Goal: Contribute content: Contribute content

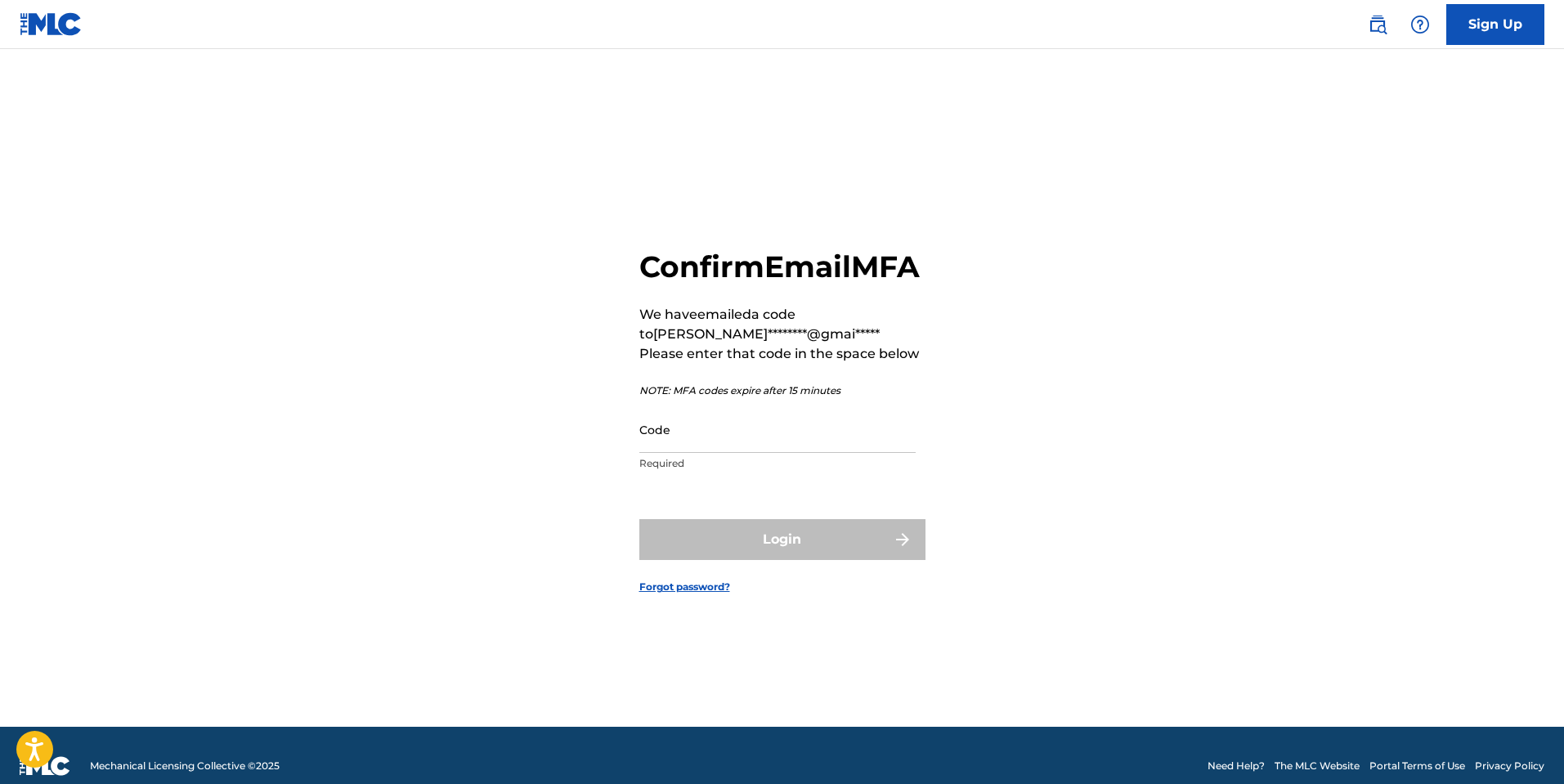
click at [707, 445] on input "Code" at bounding box center [777, 428] width 277 height 46
click at [726, 453] on input "Code" at bounding box center [777, 428] width 277 height 46
paste input "421501"
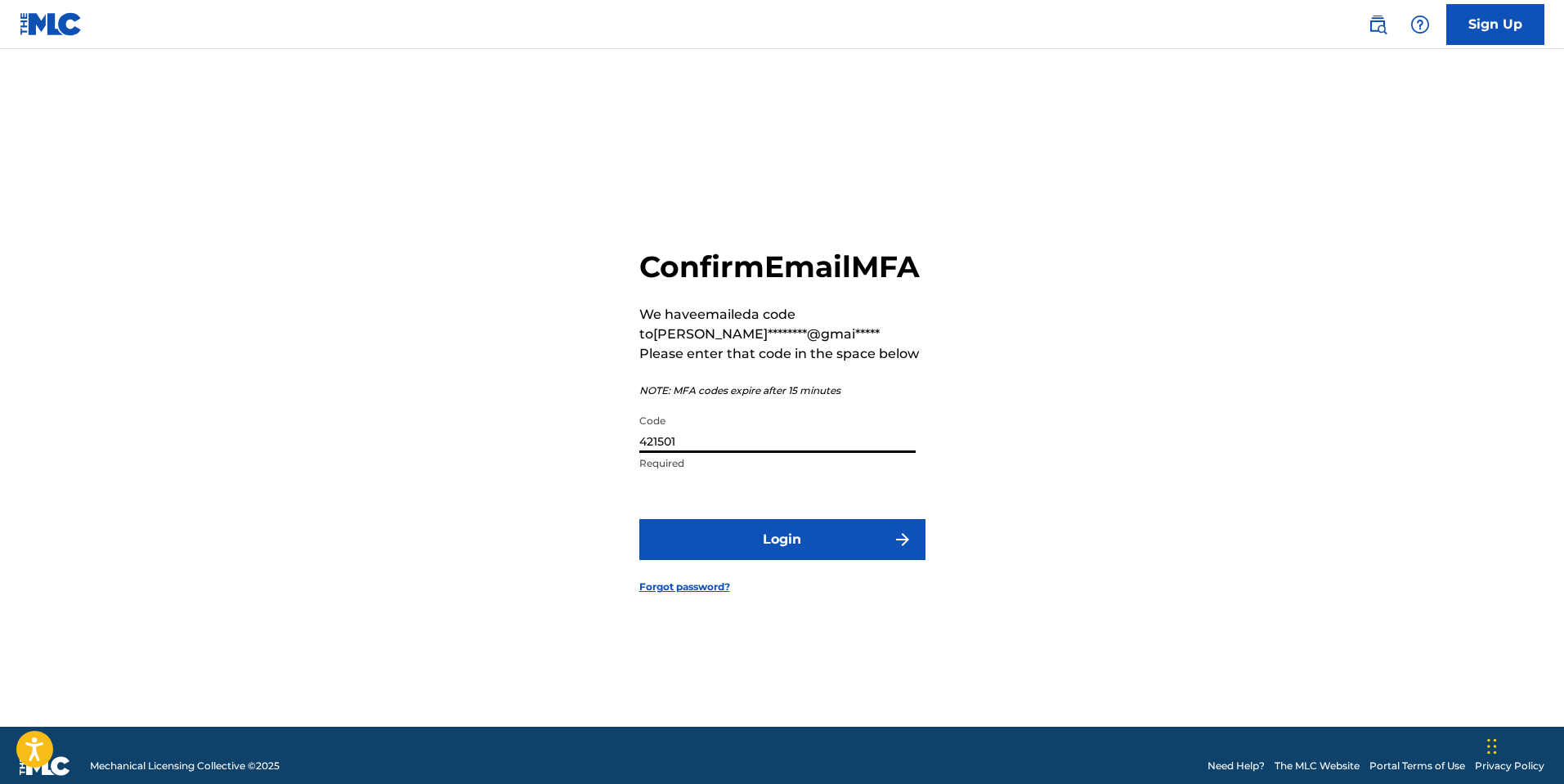
type input "421501"
click at [835, 556] on button "Login" at bounding box center [782, 539] width 286 height 41
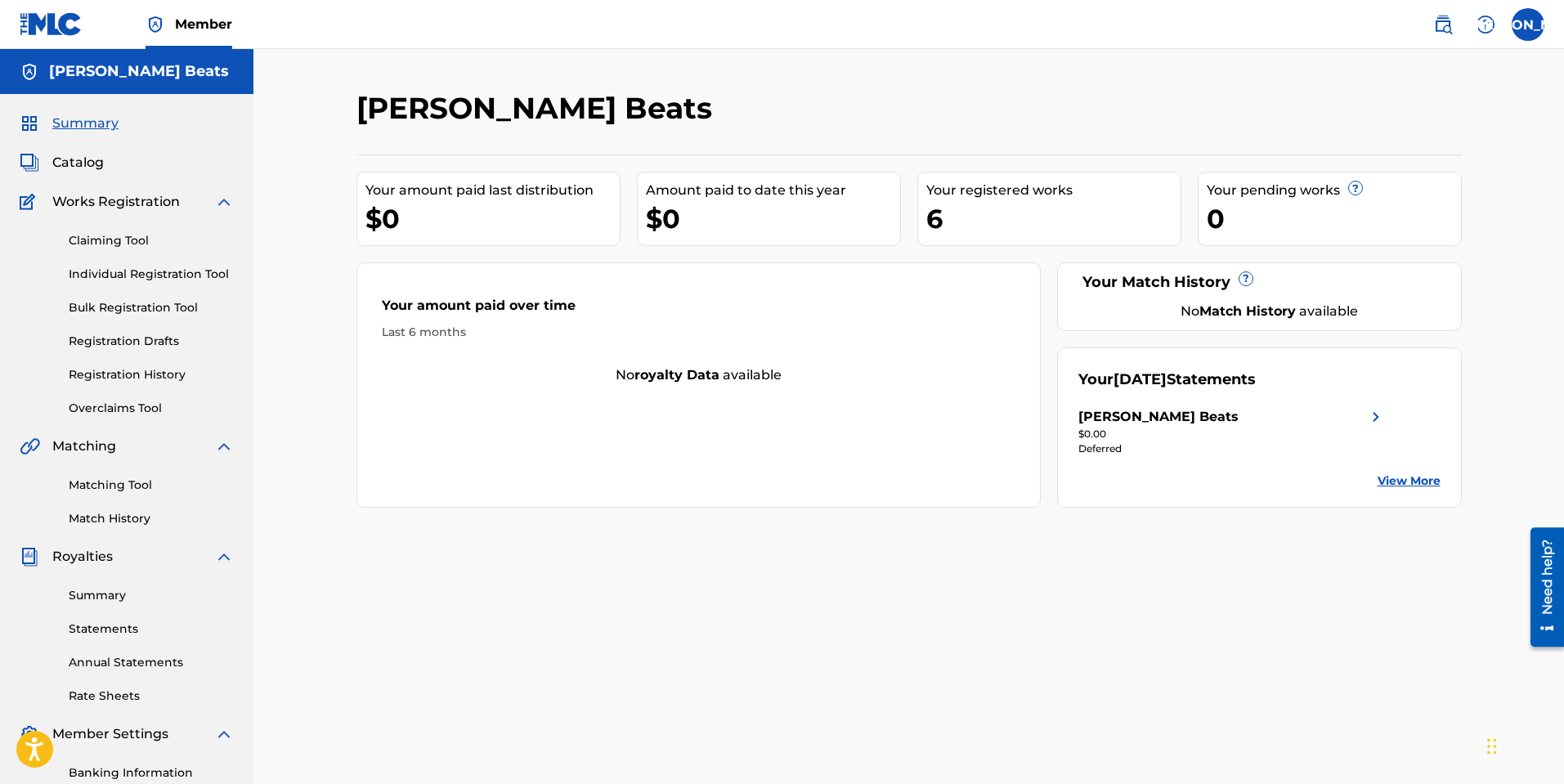
click at [79, 158] on span "Catalog" at bounding box center [77, 162] width 52 height 20
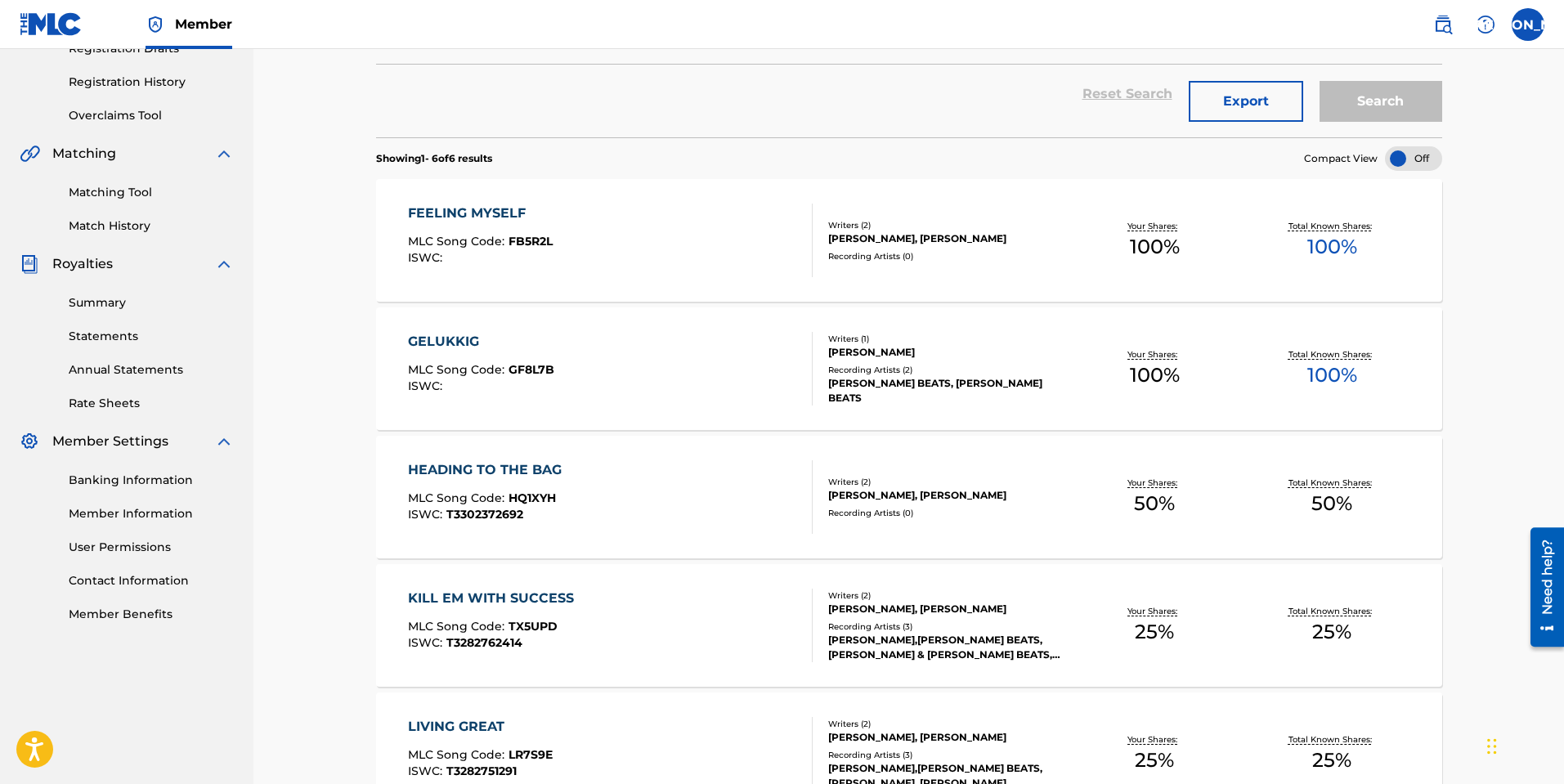
scroll to position [326, 0]
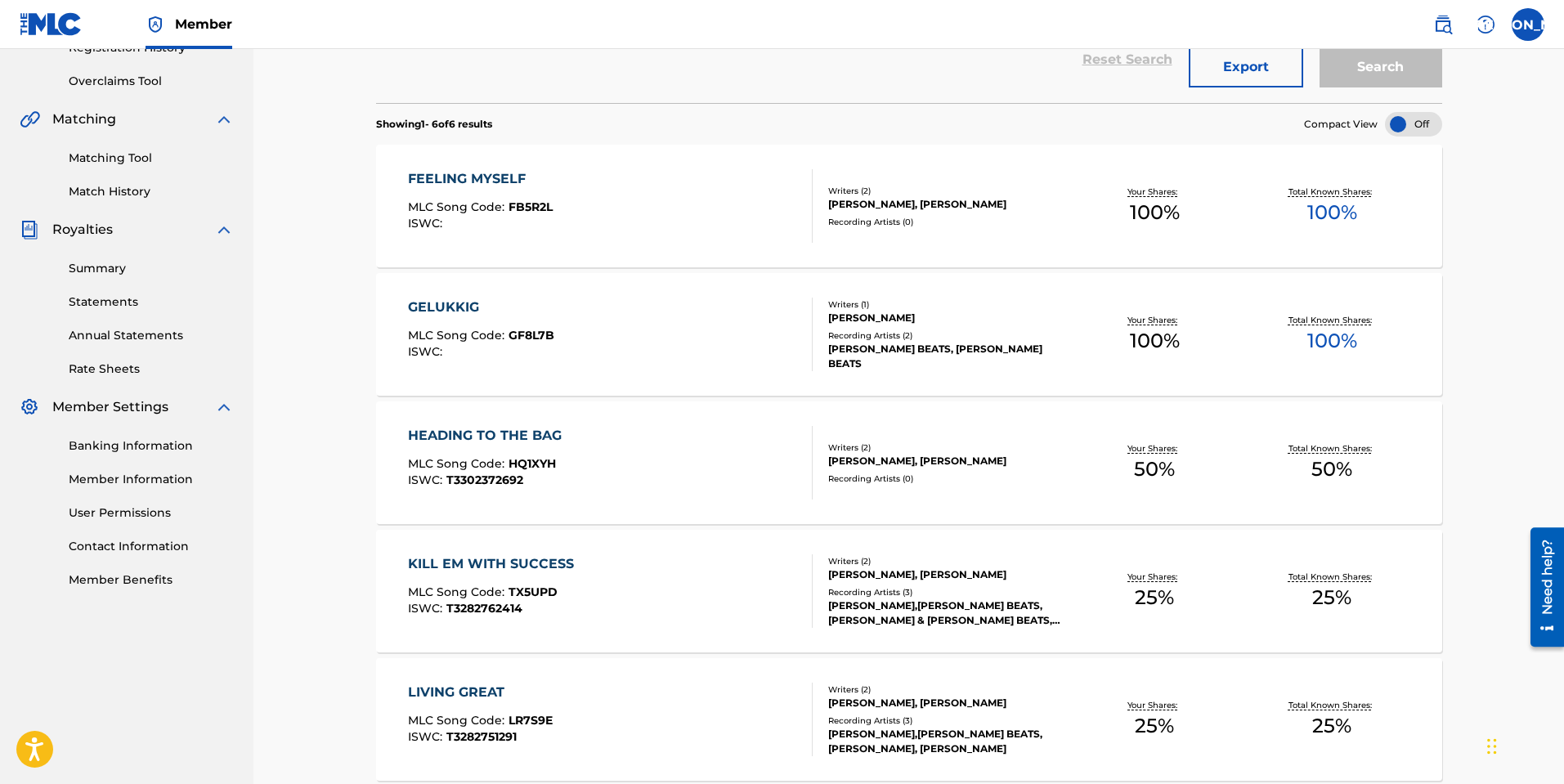
click at [854, 465] on div "[PERSON_NAME], [PERSON_NAME]" at bounding box center [947, 461] width 238 height 15
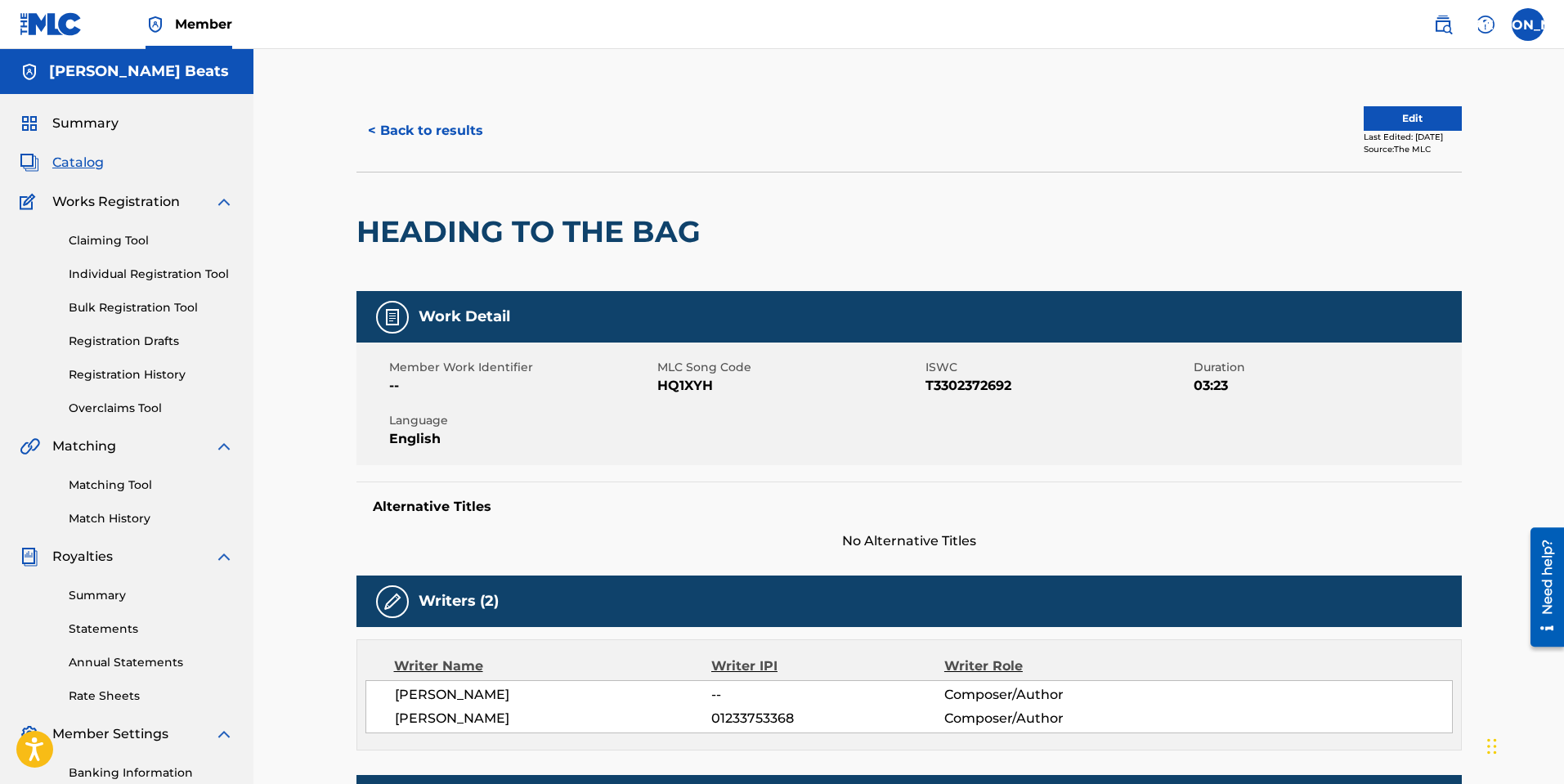
drag, startPoint x: 341, startPoint y: 534, endPoint x: 351, endPoint y: 533, distance: 10.0
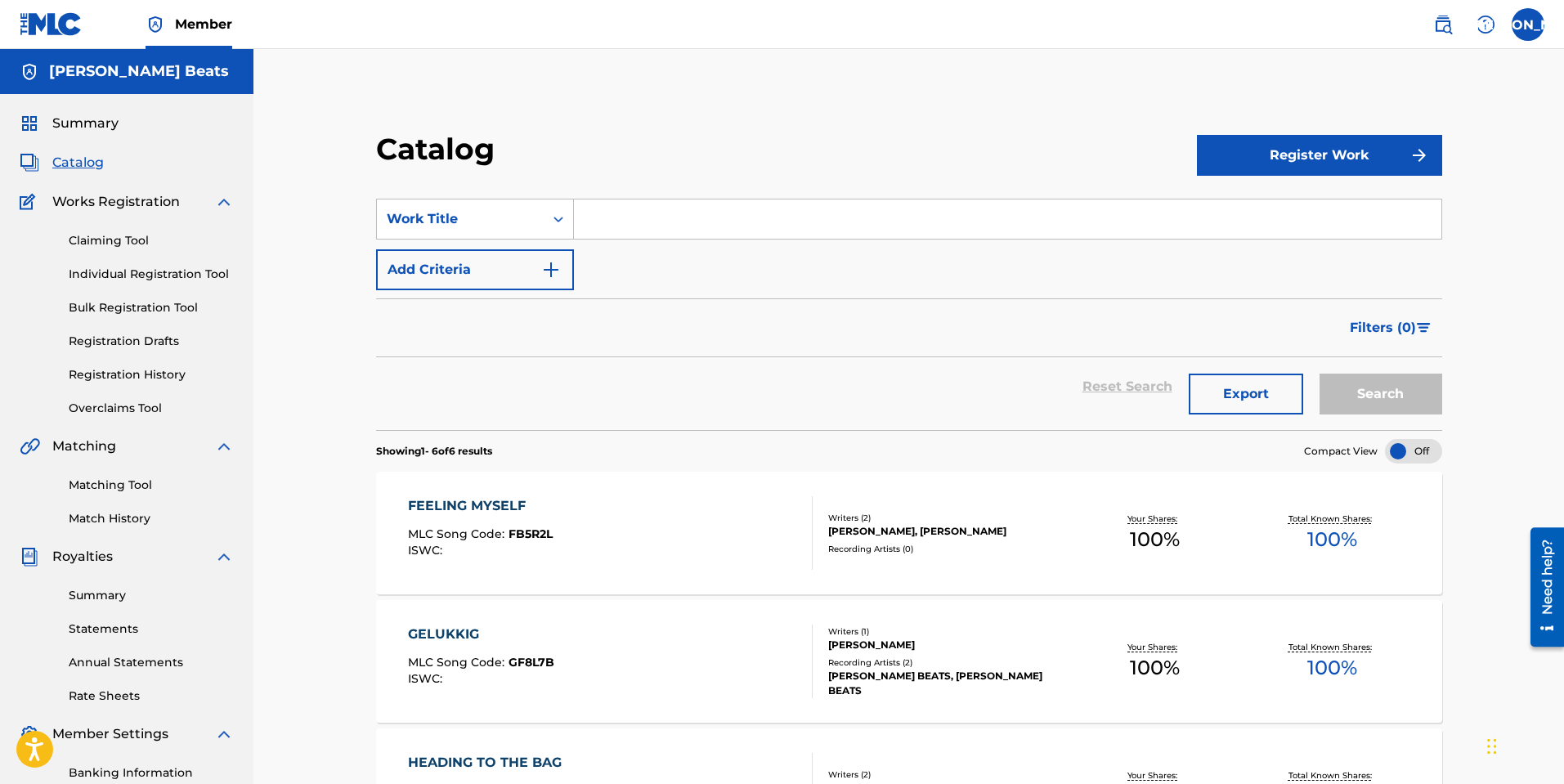
click at [121, 374] on link "Registration History" at bounding box center [151, 375] width 165 height 17
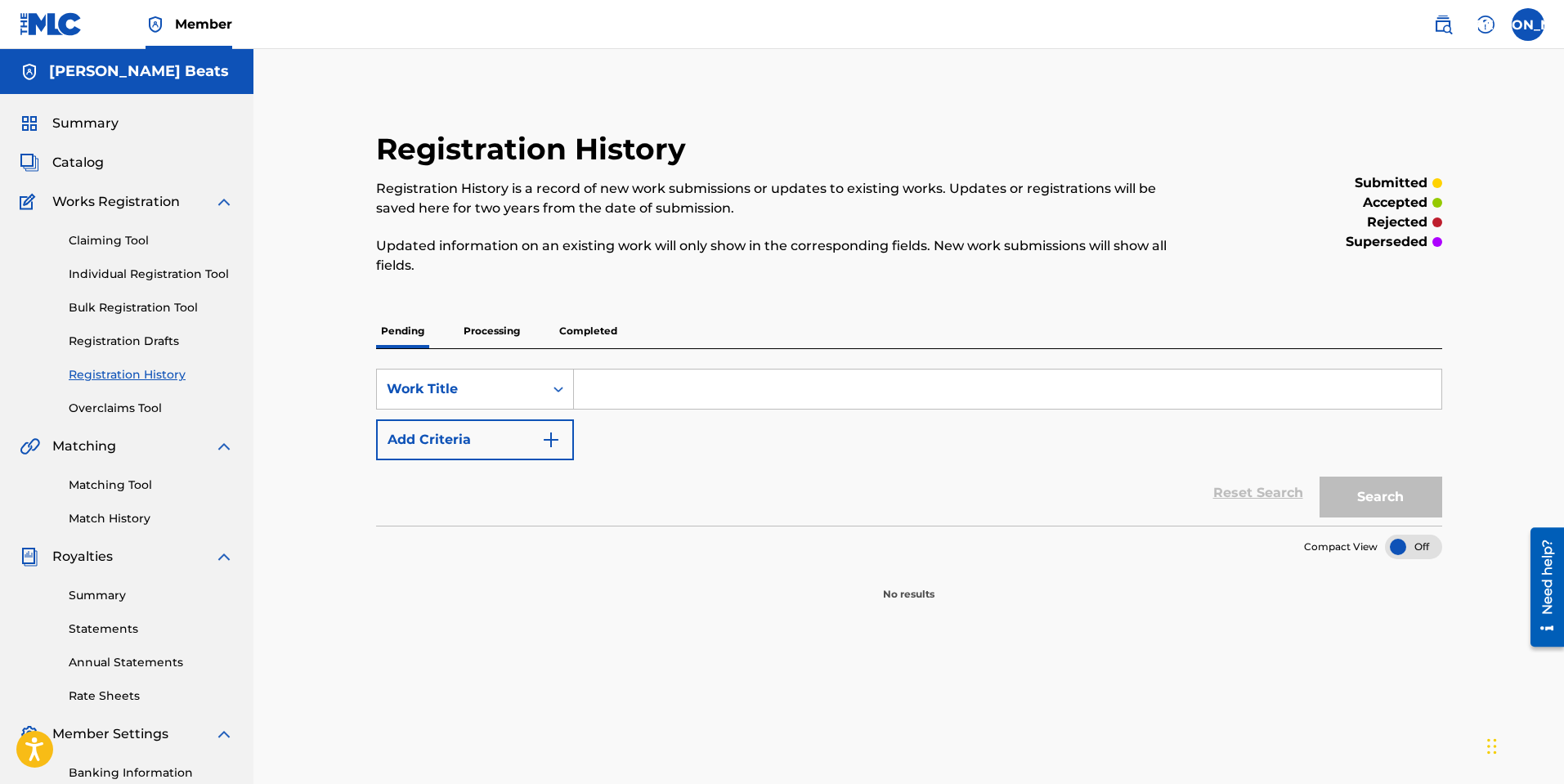
click at [493, 332] on p "Processing" at bounding box center [492, 331] width 66 height 34
click at [586, 336] on p "Completed" at bounding box center [588, 331] width 68 height 34
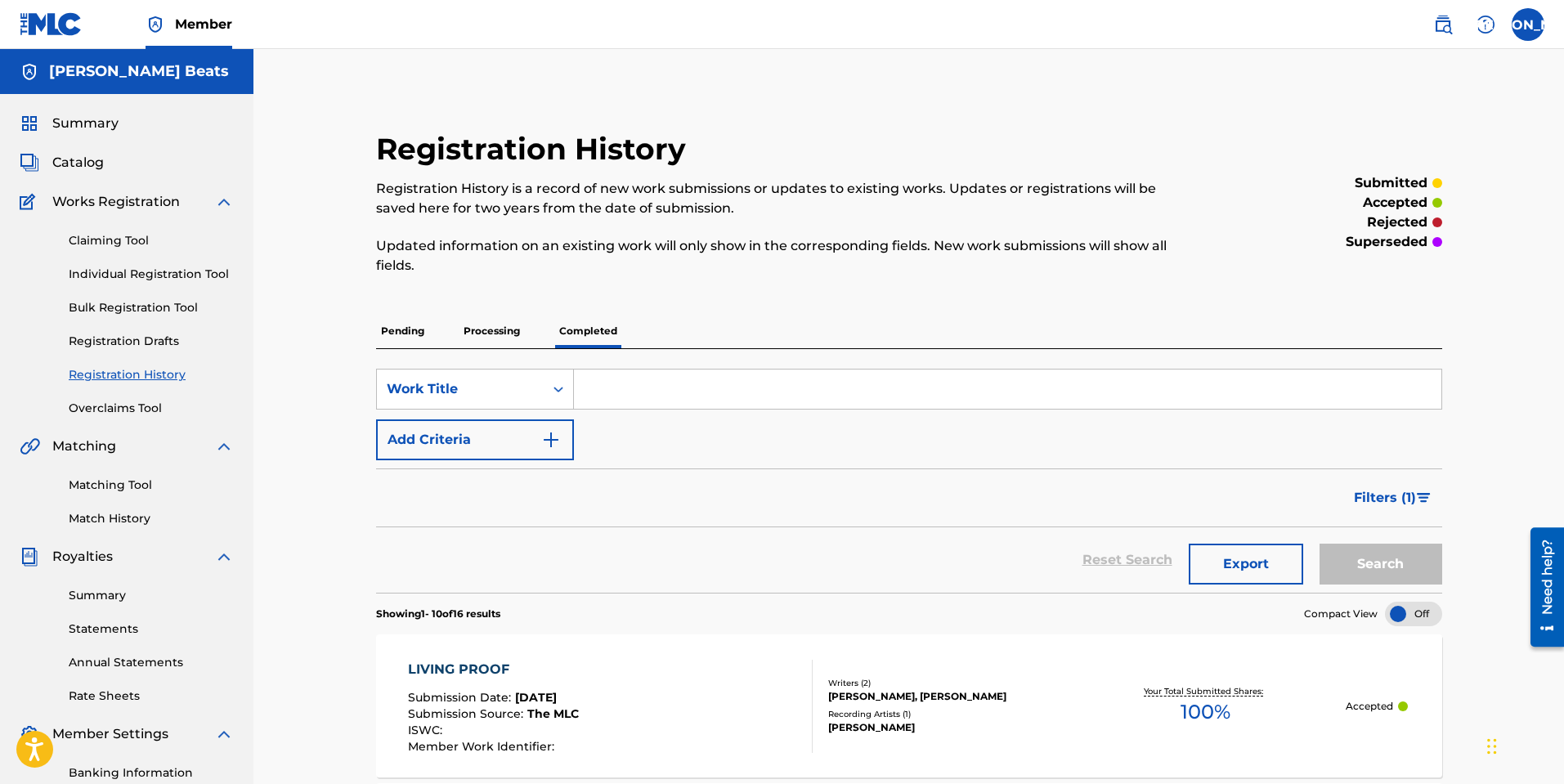
drag, startPoint x: 477, startPoint y: 209, endPoint x: 345, endPoint y: 200, distance: 132.3
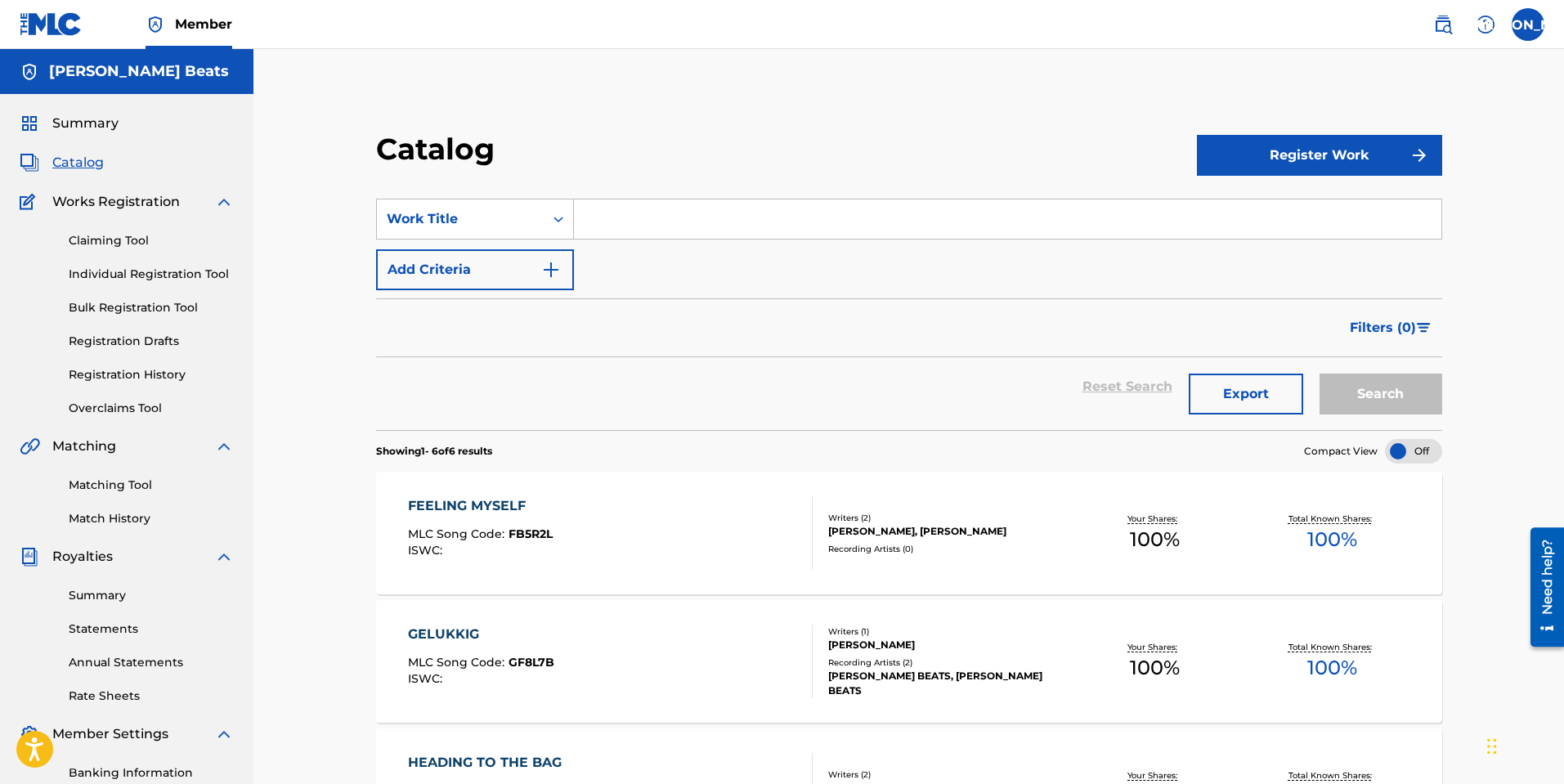
click at [1297, 152] on button "Register Work" at bounding box center [1320, 155] width 245 height 41
click at [1270, 207] on link "Individual" at bounding box center [1320, 209] width 245 height 40
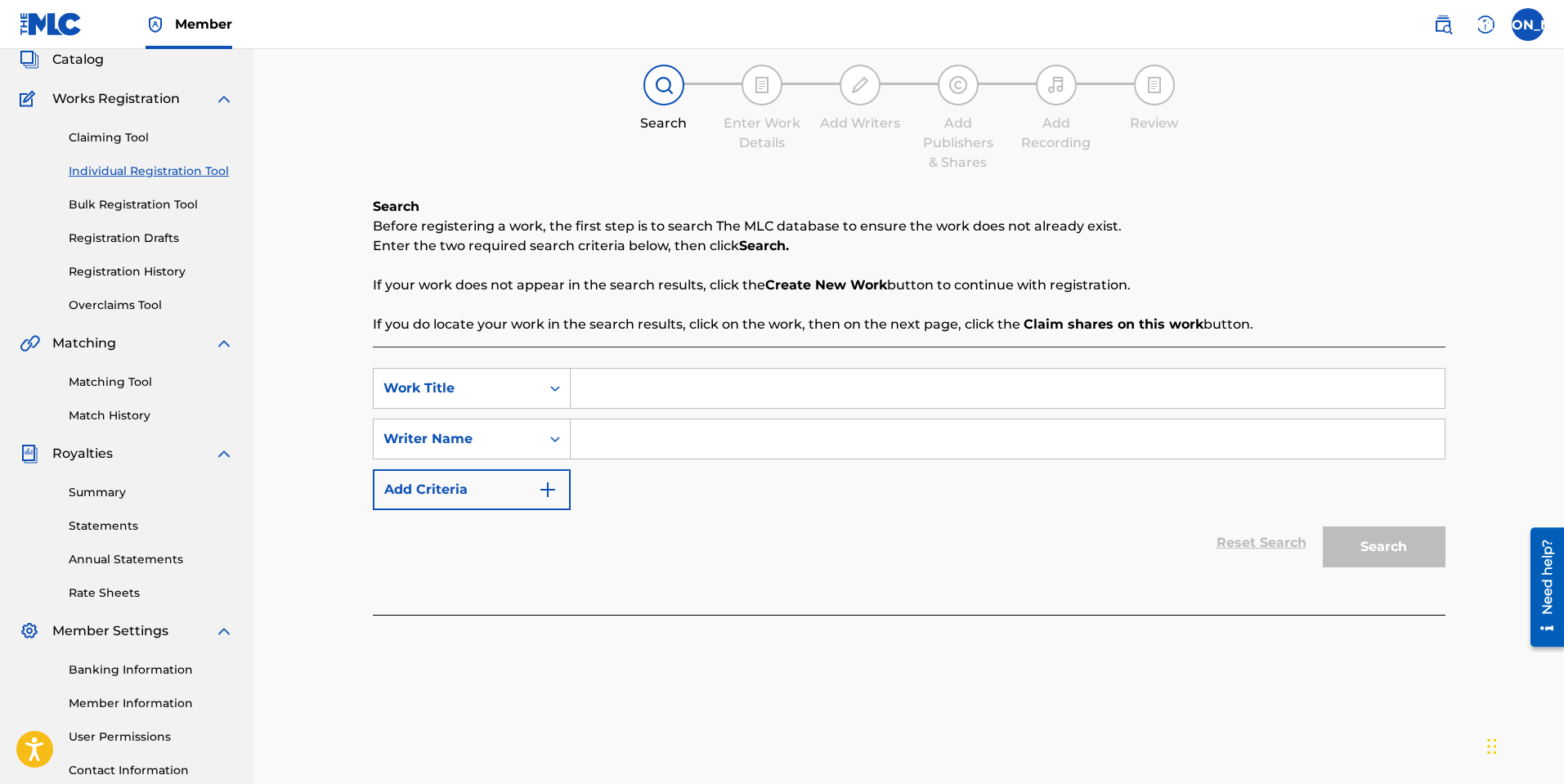
scroll to position [229, 0]
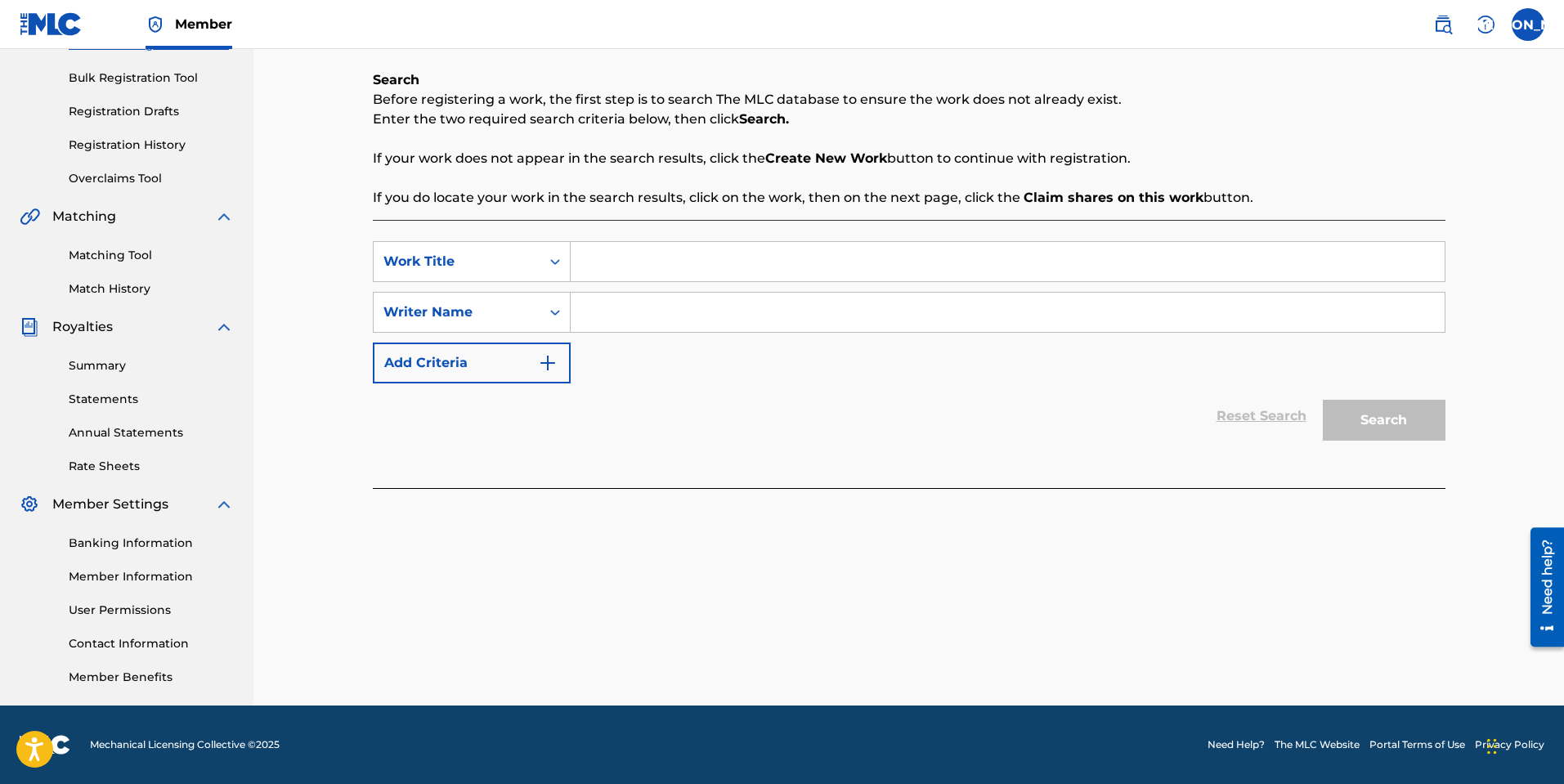
click at [751, 249] on input "Search Form" at bounding box center [1007, 261] width 874 height 40
click at [638, 260] on input "Search Form" at bounding box center [1007, 261] width 874 height 40
type input "self-sabotgae"
click at [627, 314] on input "Search Form" at bounding box center [1007, 312] width 874 height 40
type input "[PERSON_NAME]"
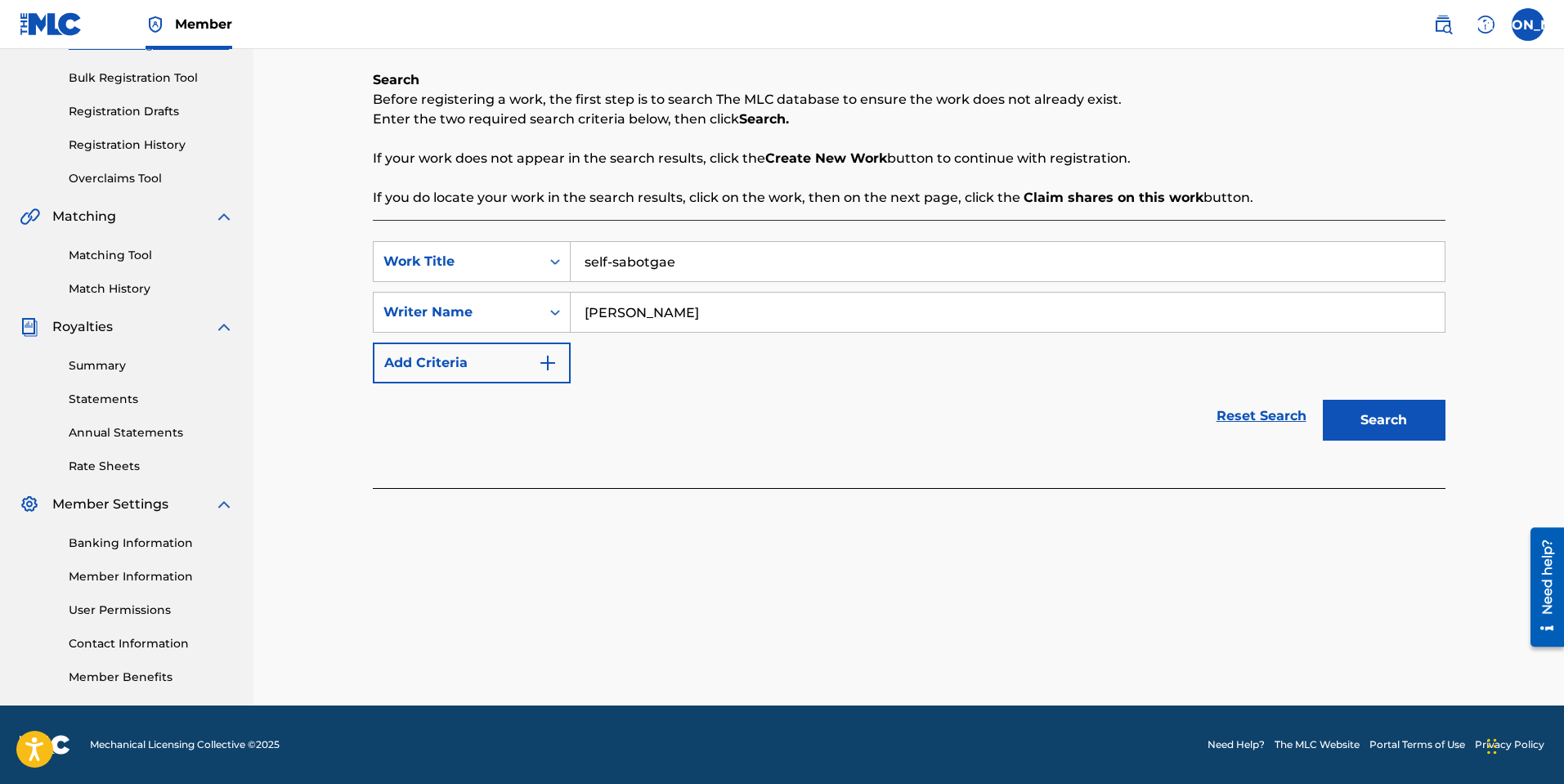
click at [1362, 419] on button "Search" at bounding box center [1384, 419] width 123 height 41
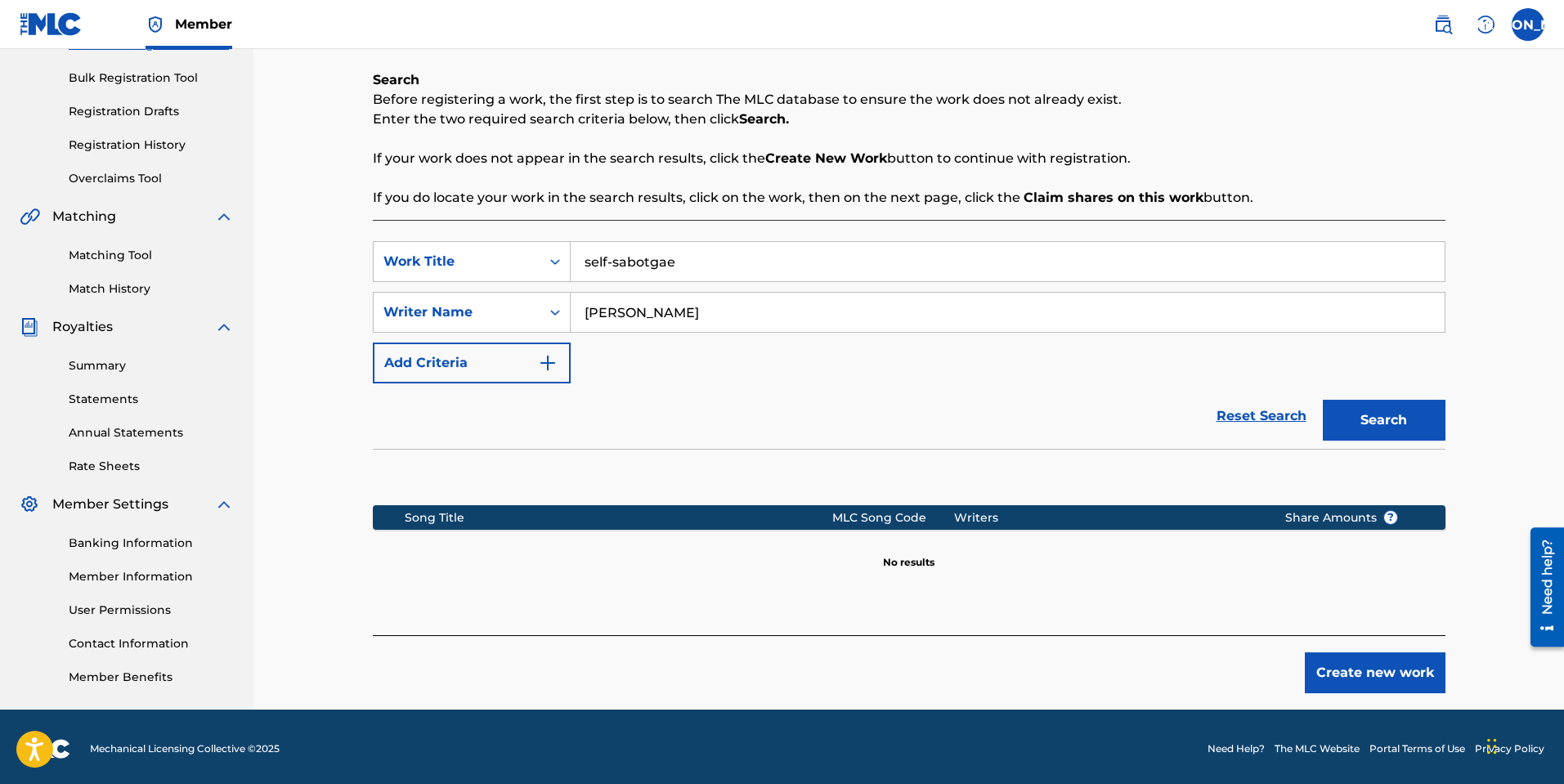
click at [1392, 689] on button "Create new work" at bounding box center [1374, 672] width 141 height 41
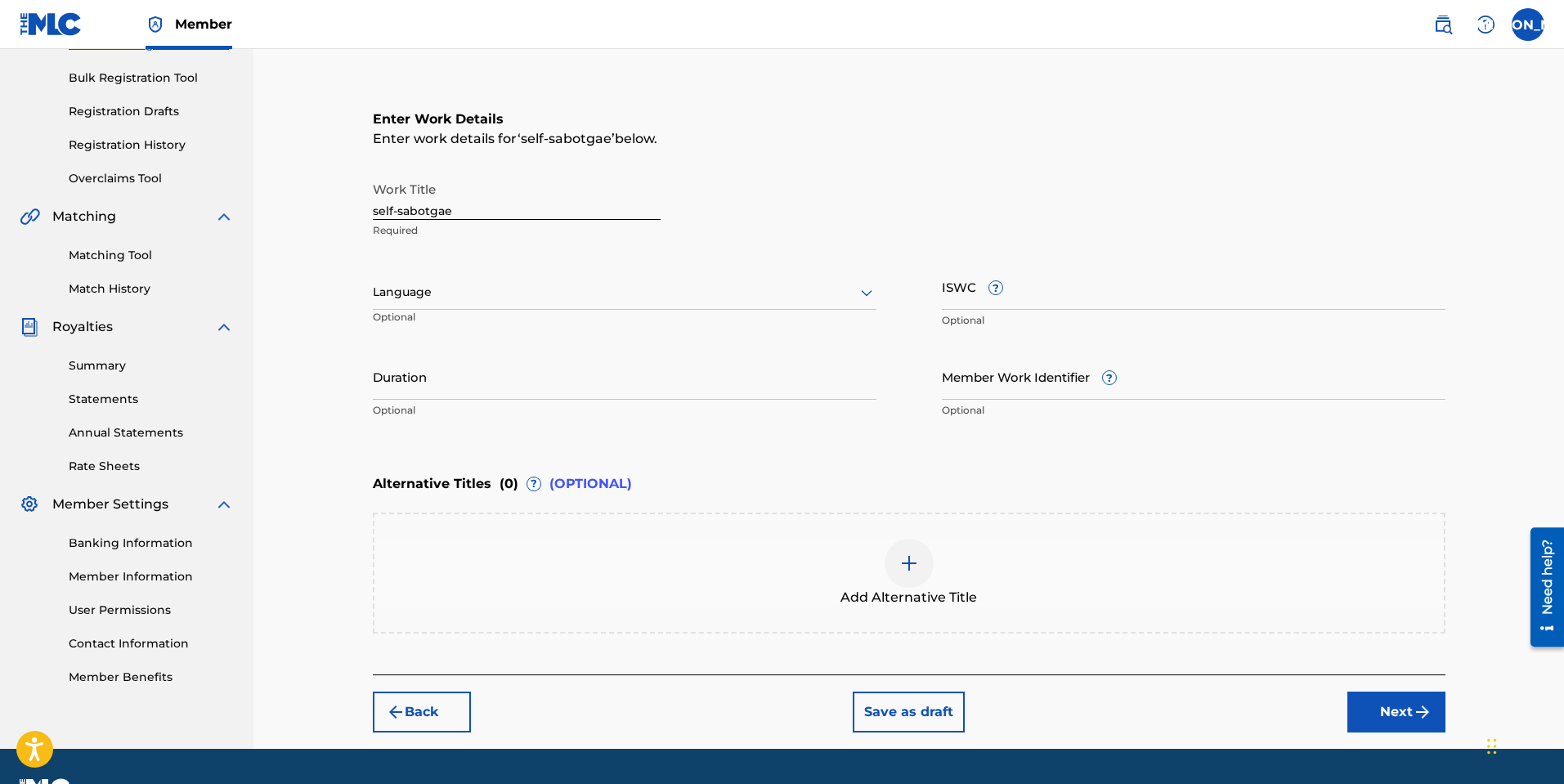
click at [379, 209] on input "self-sabotgae" at bounding box center [516, 196] width 288 height 46
click at [406, 209] on input "Self-sabotgae" at bounding box center [516, 196] width 288 height 46
type input "Self-Sabotgae"
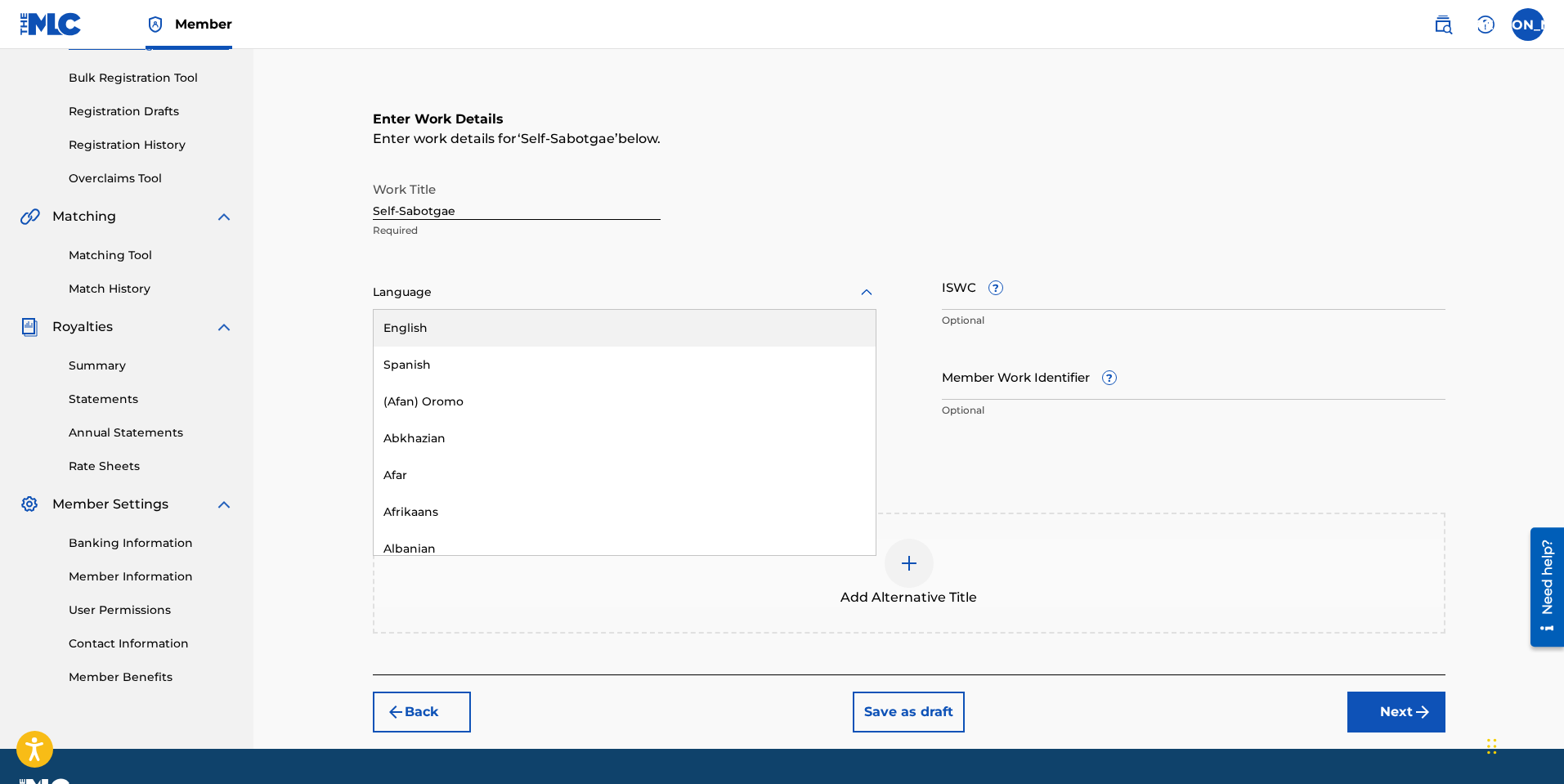
click at [467, 288] on div at bounding box center [624, 292] width 503 height 21
click at [446, 337] on div "English" at bounding box center [625, 327] width 502 height 37
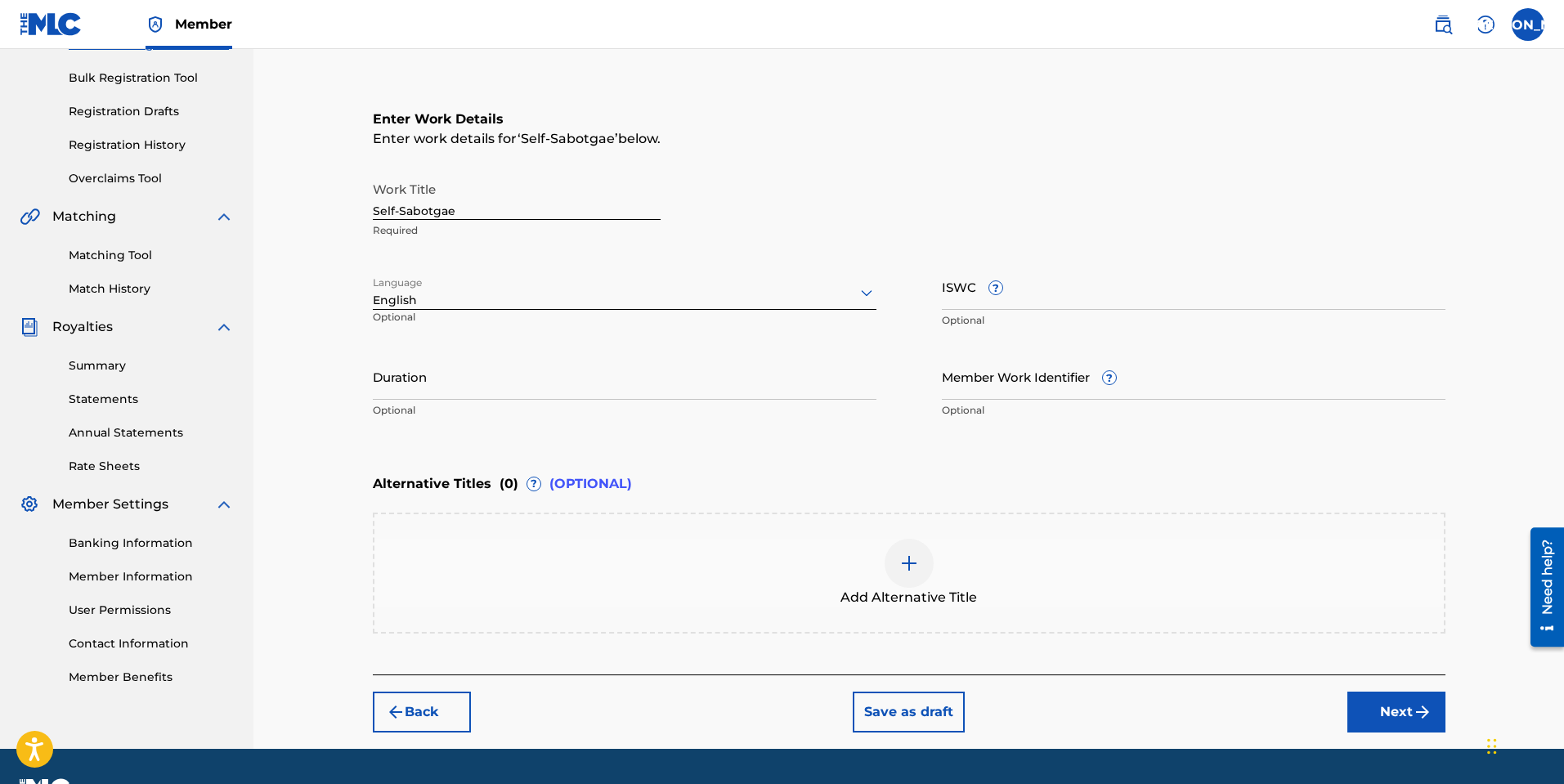
click at [436, 376] on input "Duration" at bounding box center [624, 375] width 503 height 46
click at [472, 376] on input "Duration" at bounding box center [624, 375] width 503 height 46
type input "2"
type input "02:28"
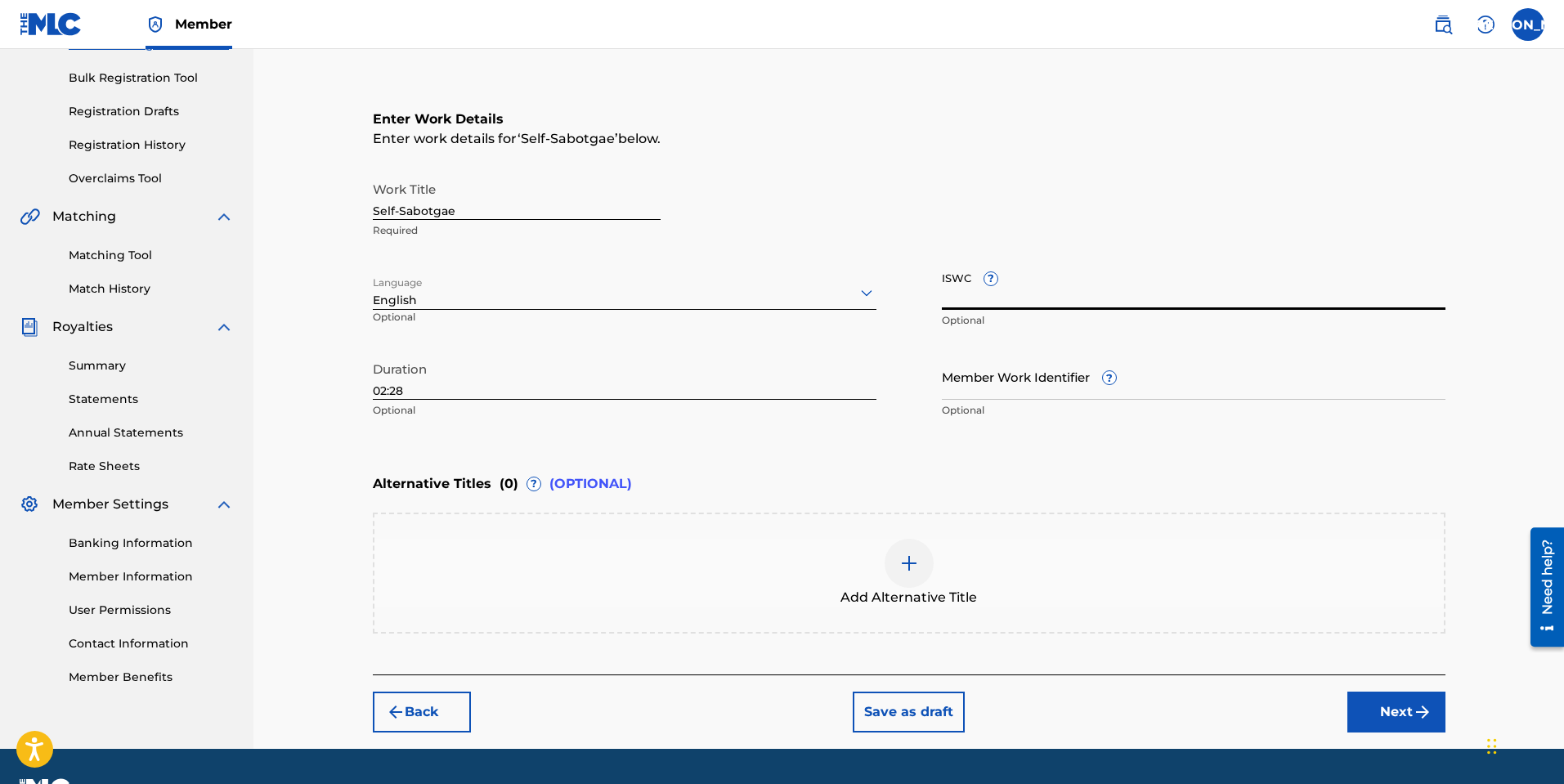
click at [1052, 294] on input "ISWC ?" at bounding box center [1193, 286] width 503 height 46
paste input "T3320177655"
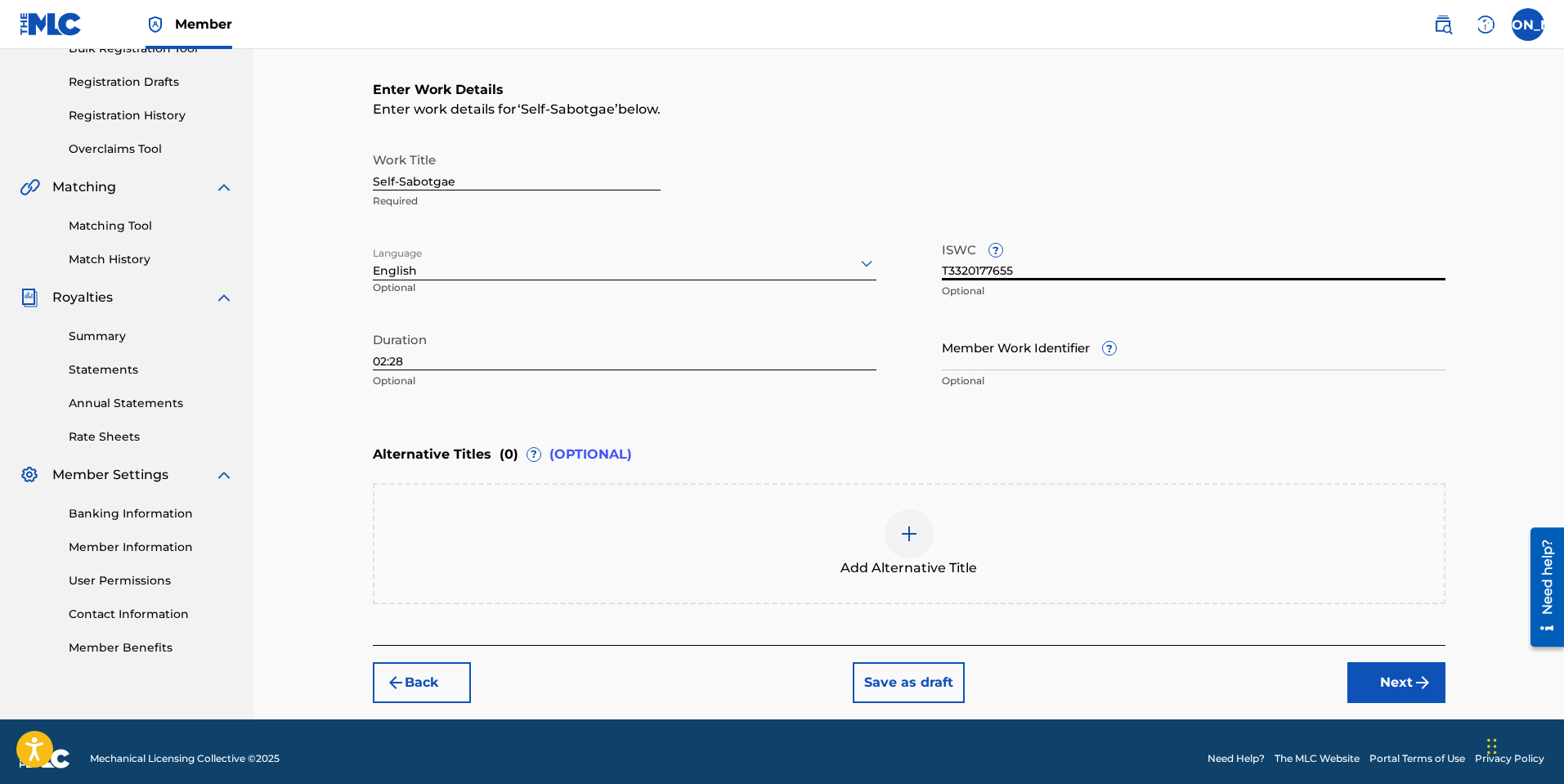
scroll to position [273, 0]
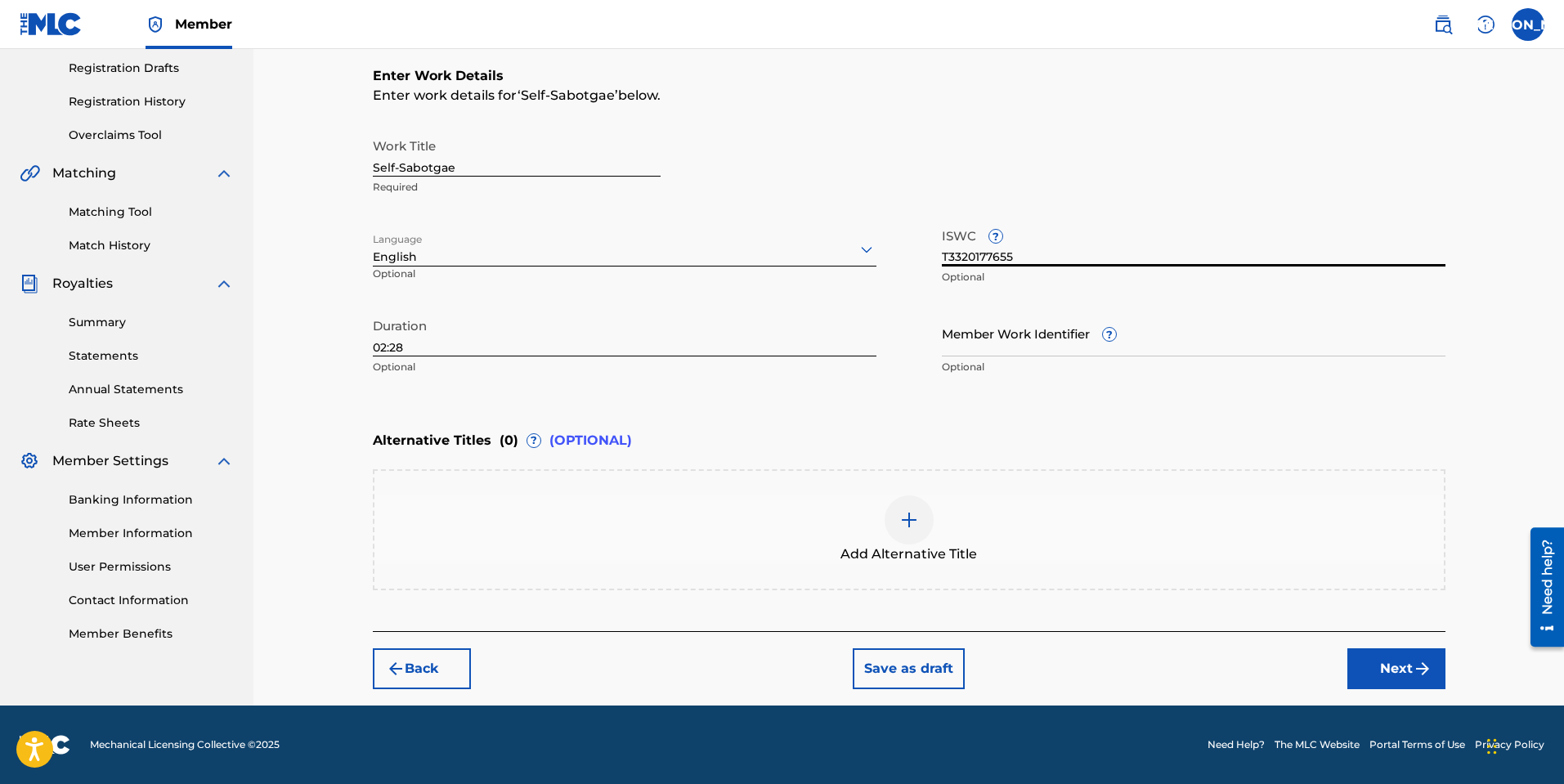
type input "T3320177655"
click at [1373, 665] on button "Next" at bounding box center [1396, 668] width 98 height 41
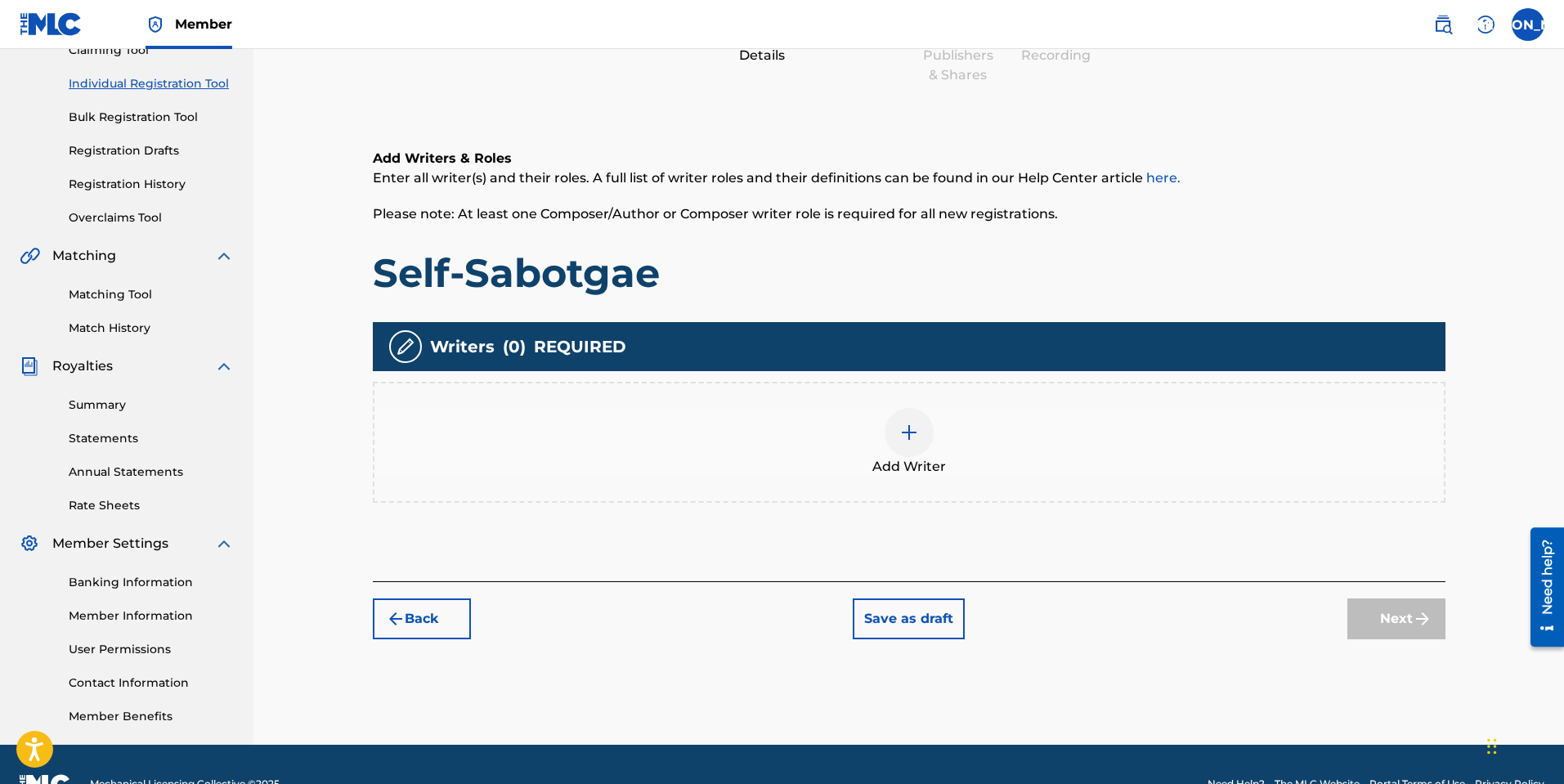
scroll to position [74, 0]
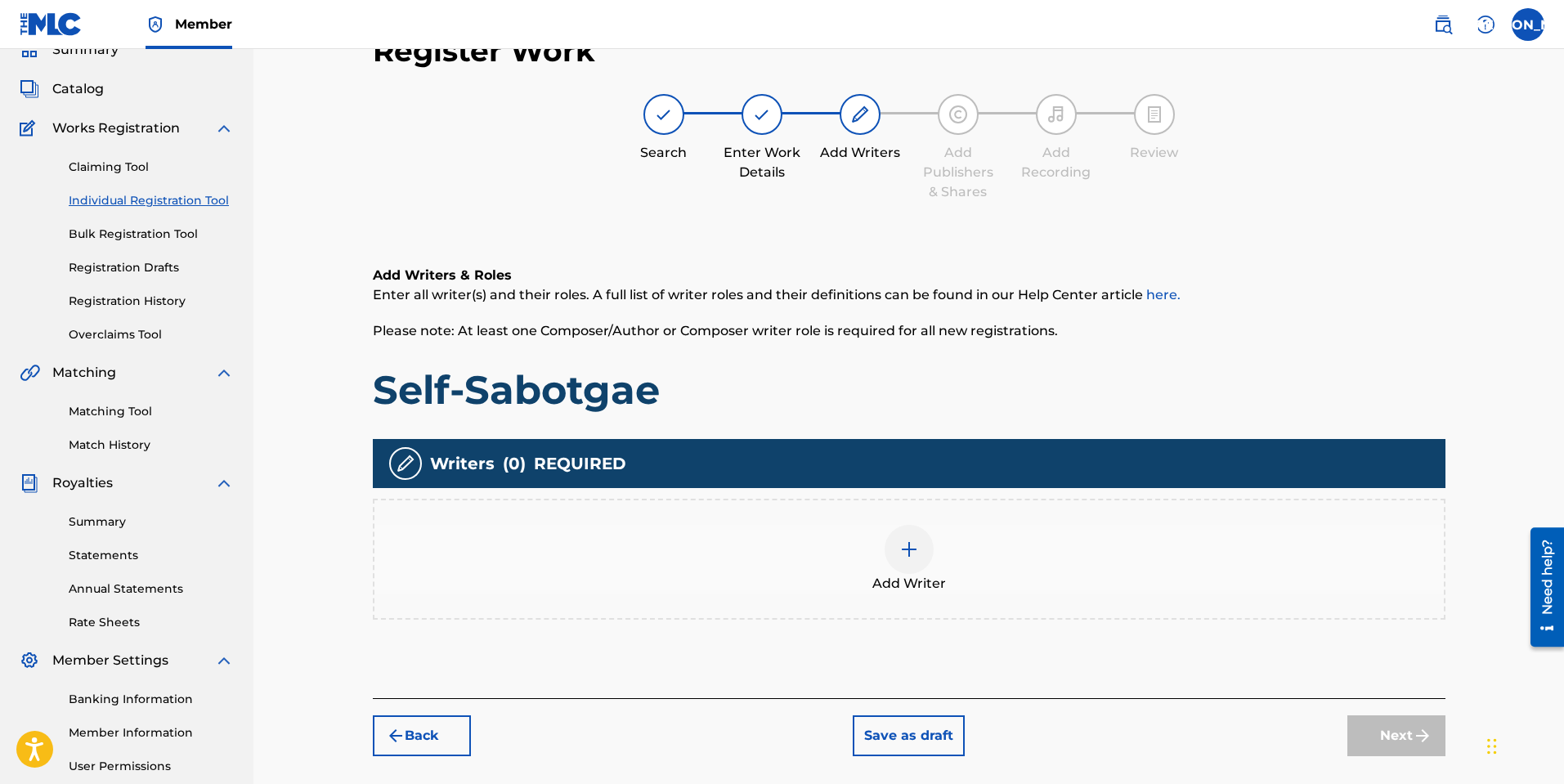
click at [912, 545] on img at bounding box center [909, 549] width 20 height 20
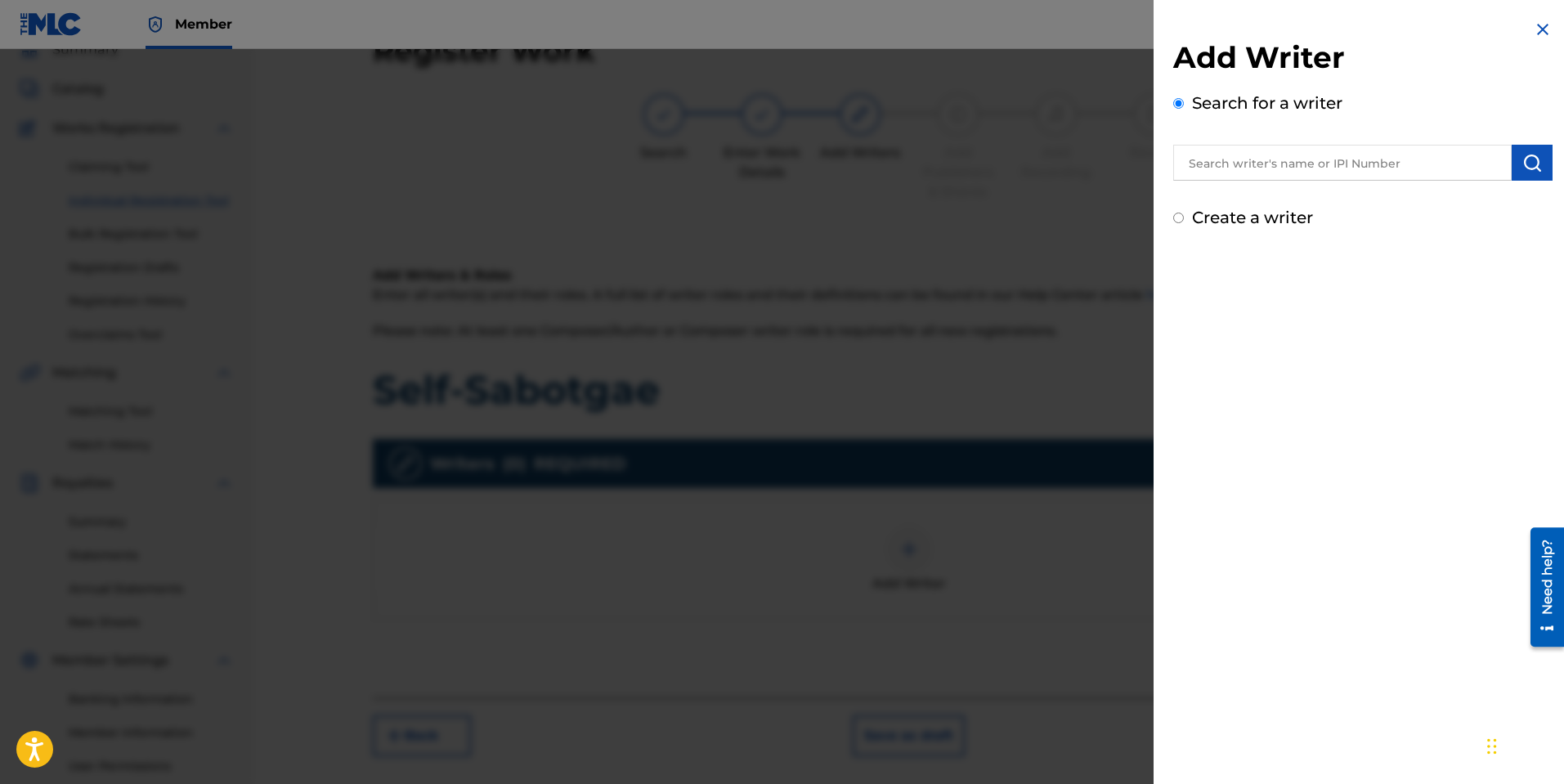
click at [1312, 155] on input "text" at bounding box center [1342, 162] width 339 height 36
type input "[PERSON_NAME] [PERSON_NAME]"
click at [1543, 166] on button "submit" at bounding box center [1531, 162] width 41 height 36
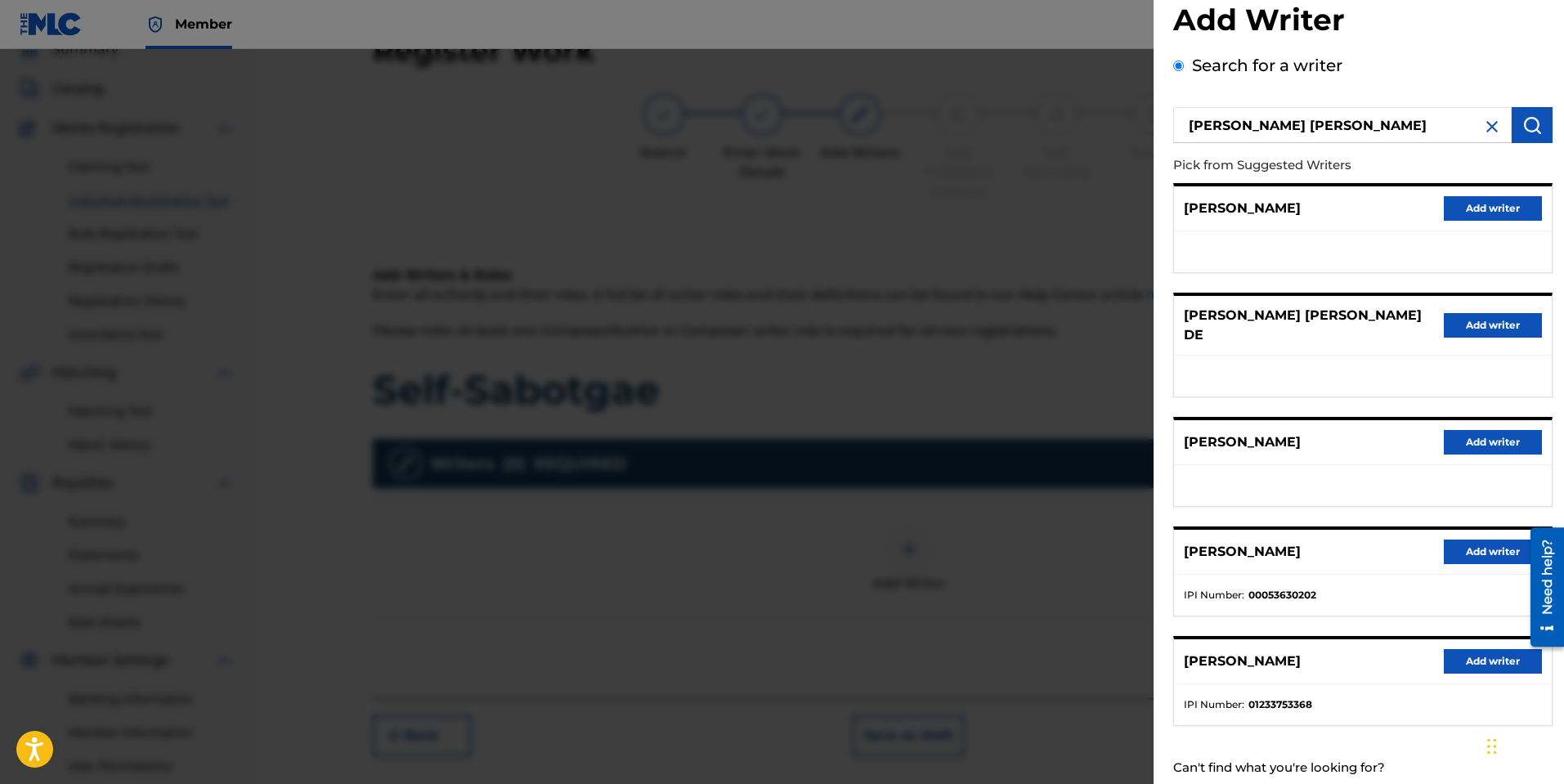
scroll to position [68, 0]
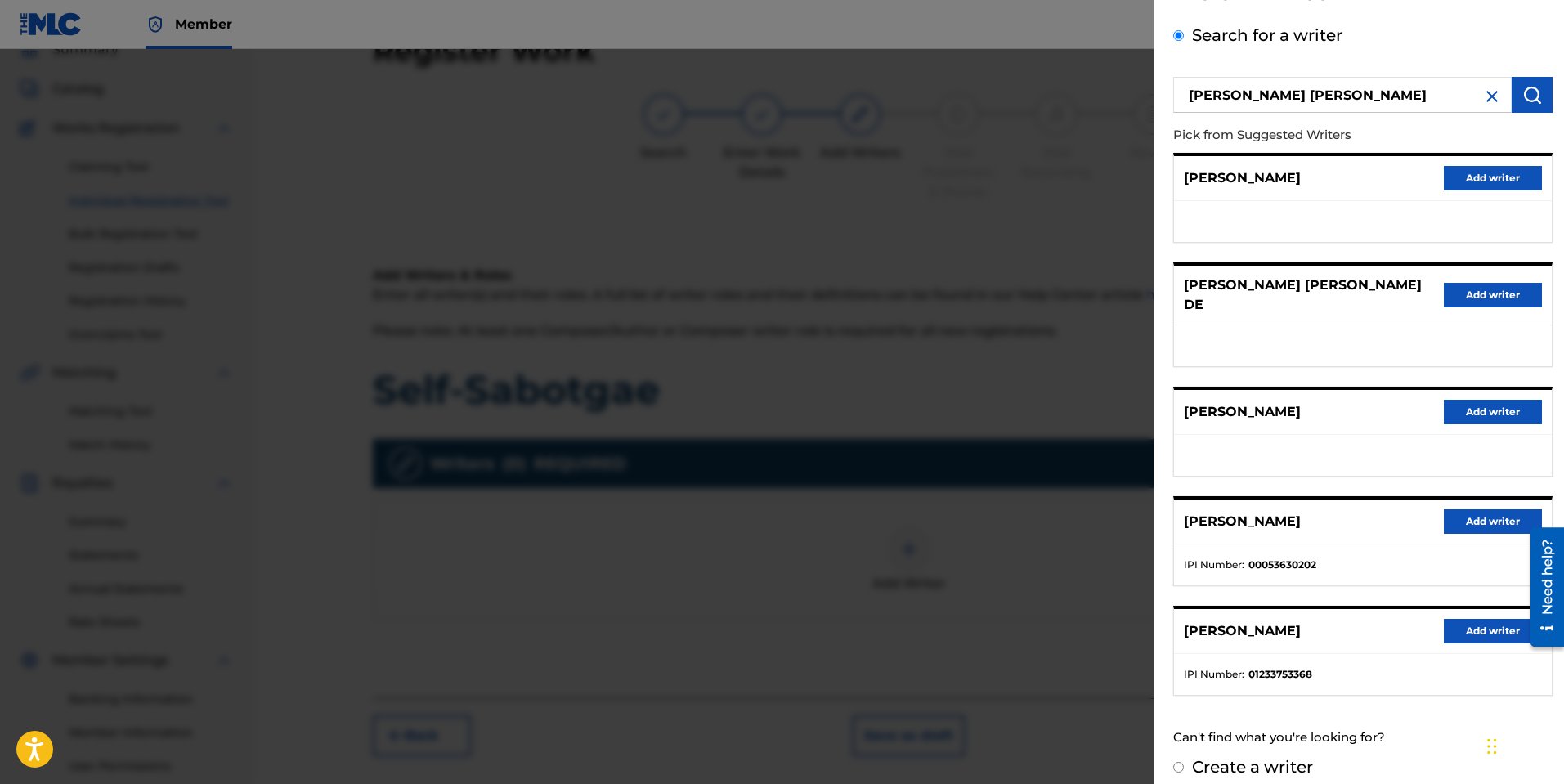
click at [1484, 619] on button "Add writer" at bounding box center [1492, 631] width 98 height 25
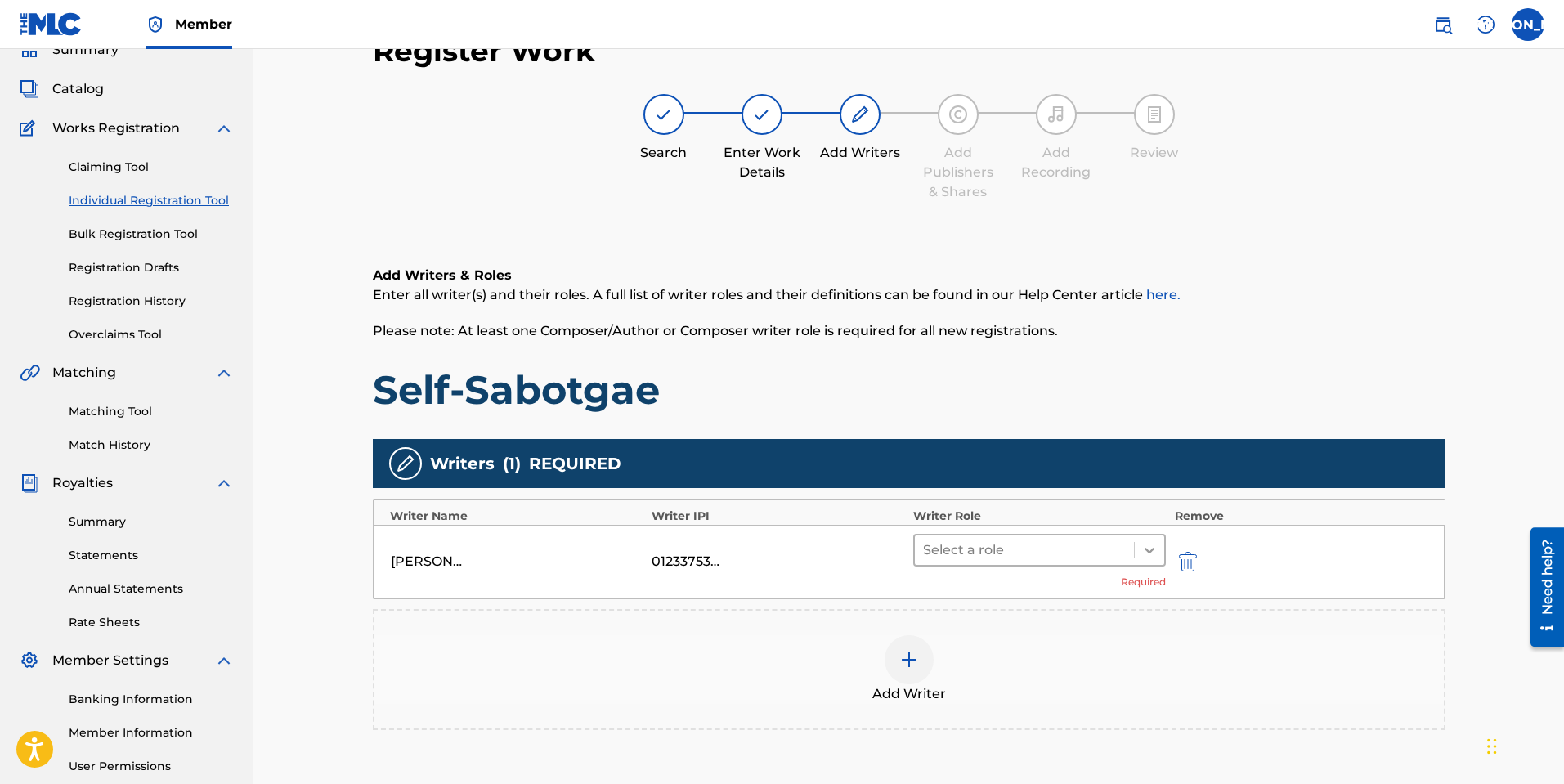
click at [1146, 546] on icon at bounding box center [1149, 549] width 16 height 16
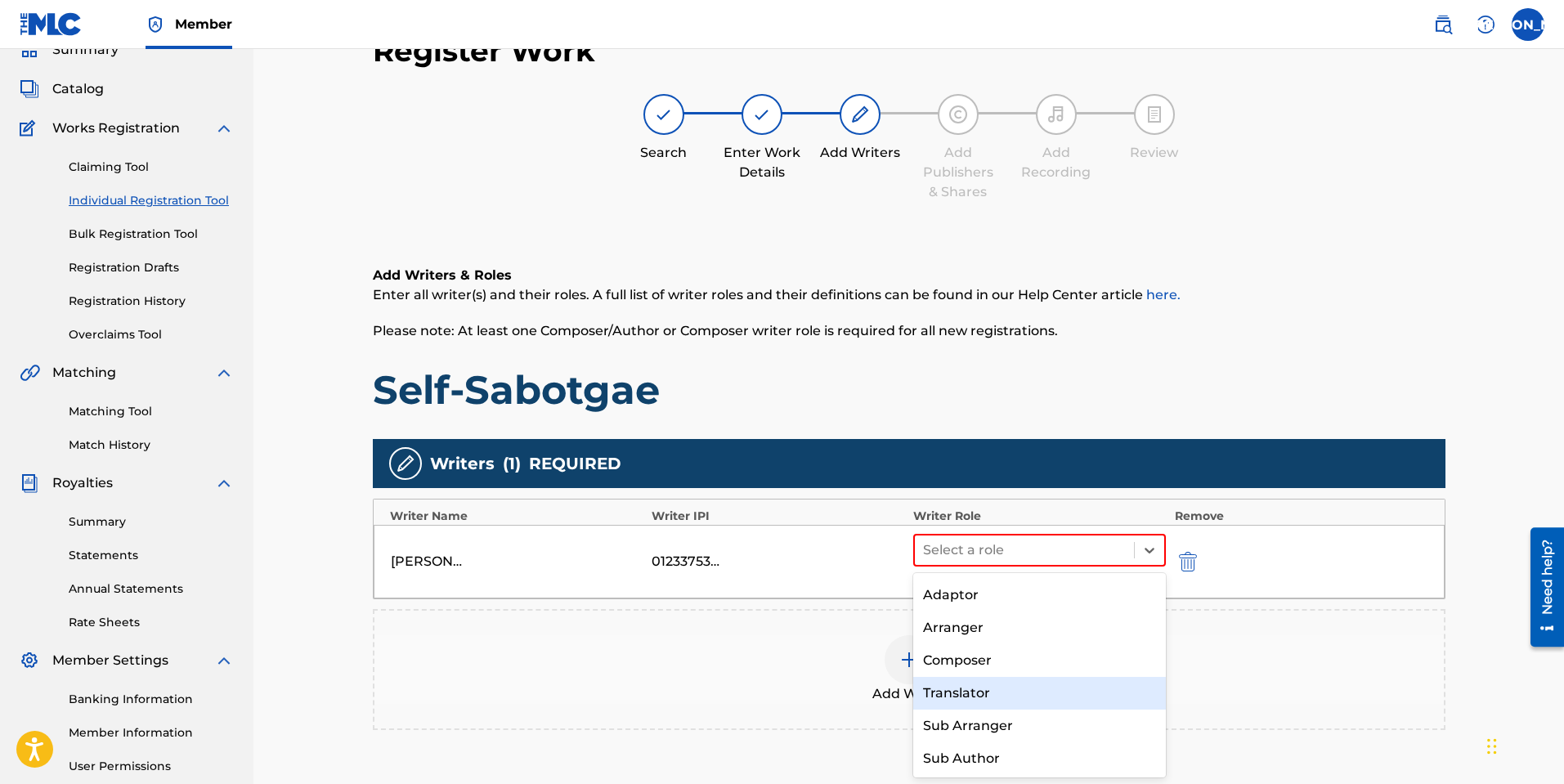
scroll to position [0, 0]
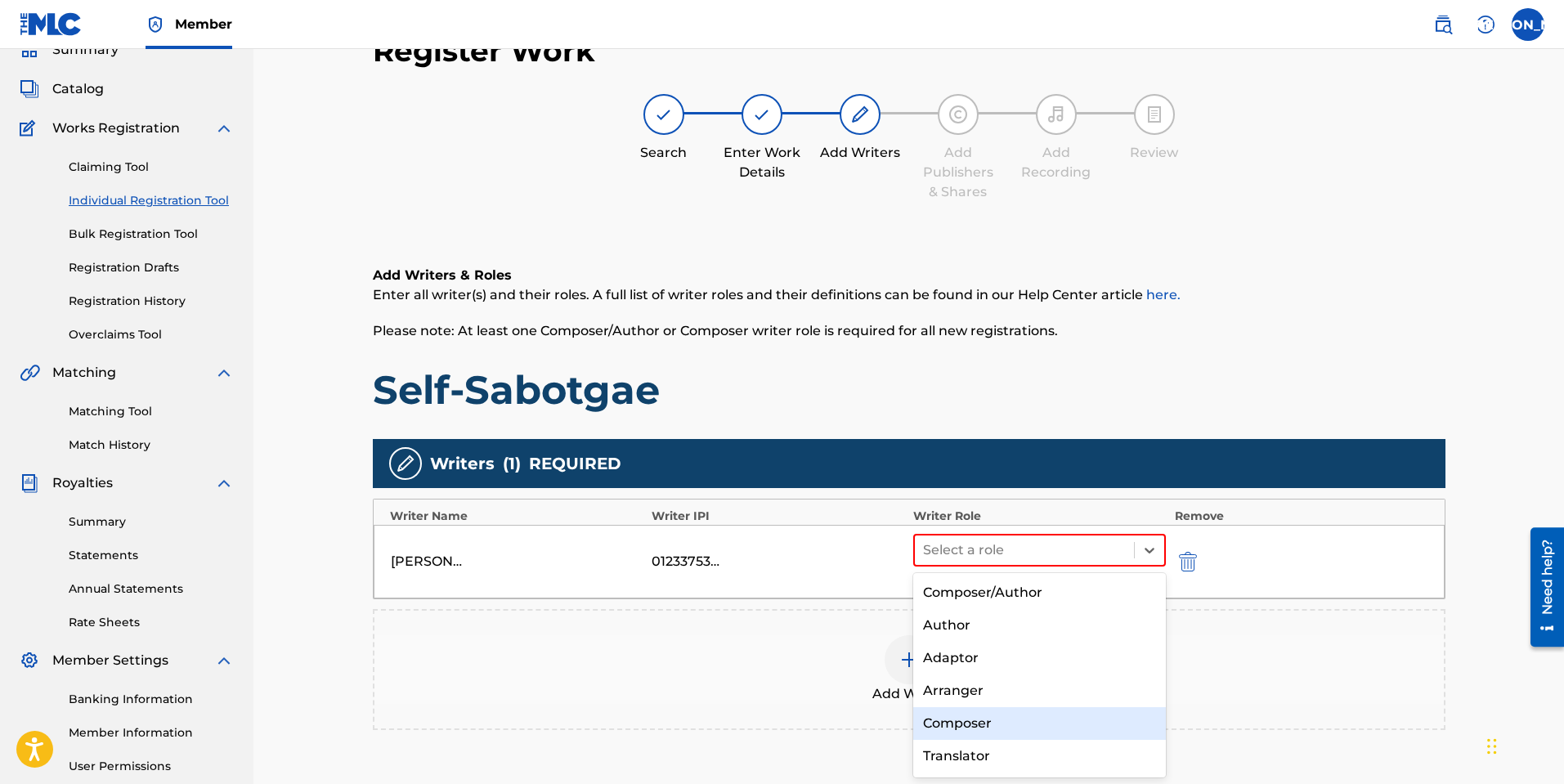
click at [986, 719] on div "Composer" at bounding box center [1039, 723] width 253 height 33
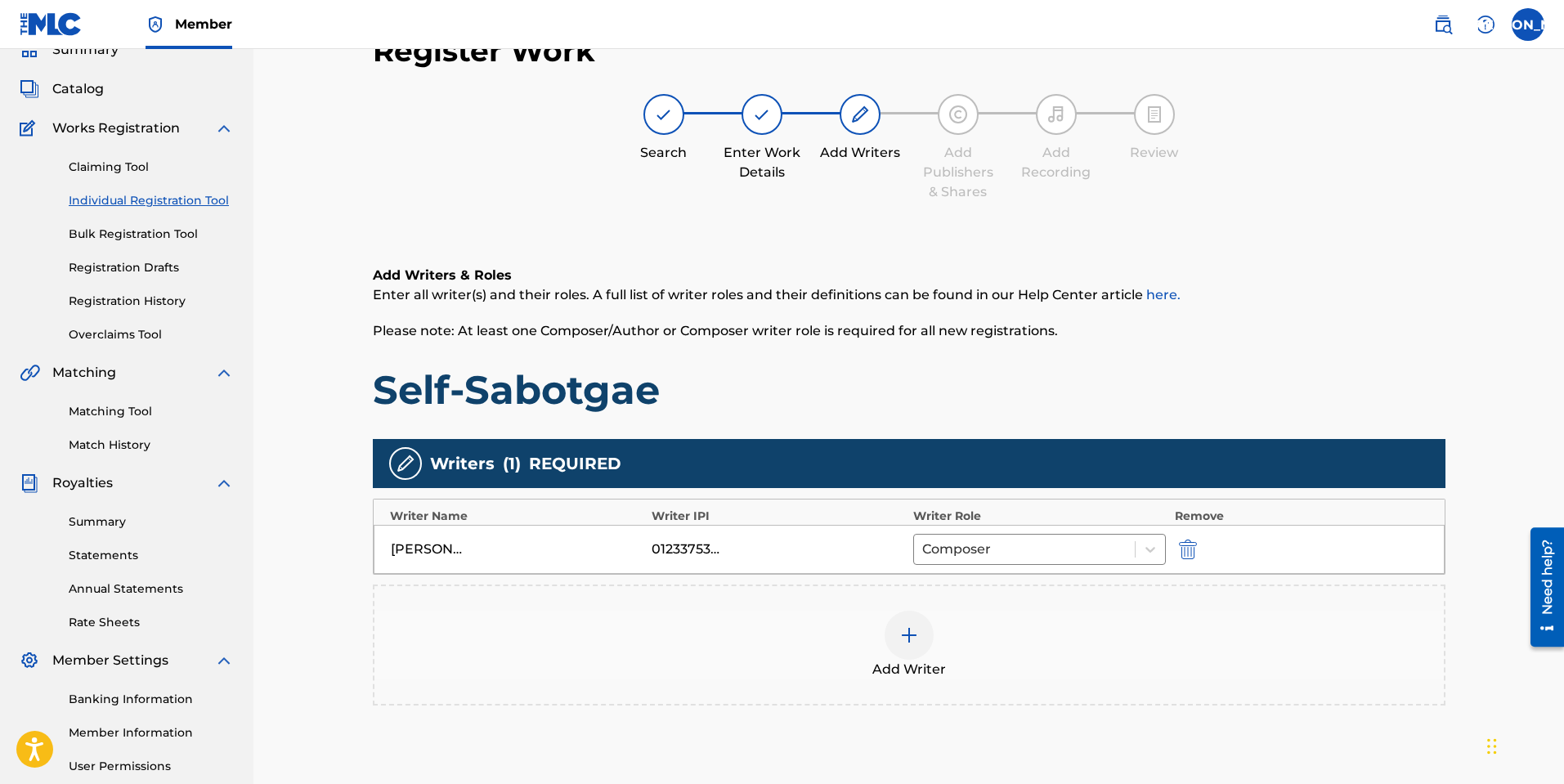
click at [917, 638] on img at bounding box center [909, 635] width 20 height 20
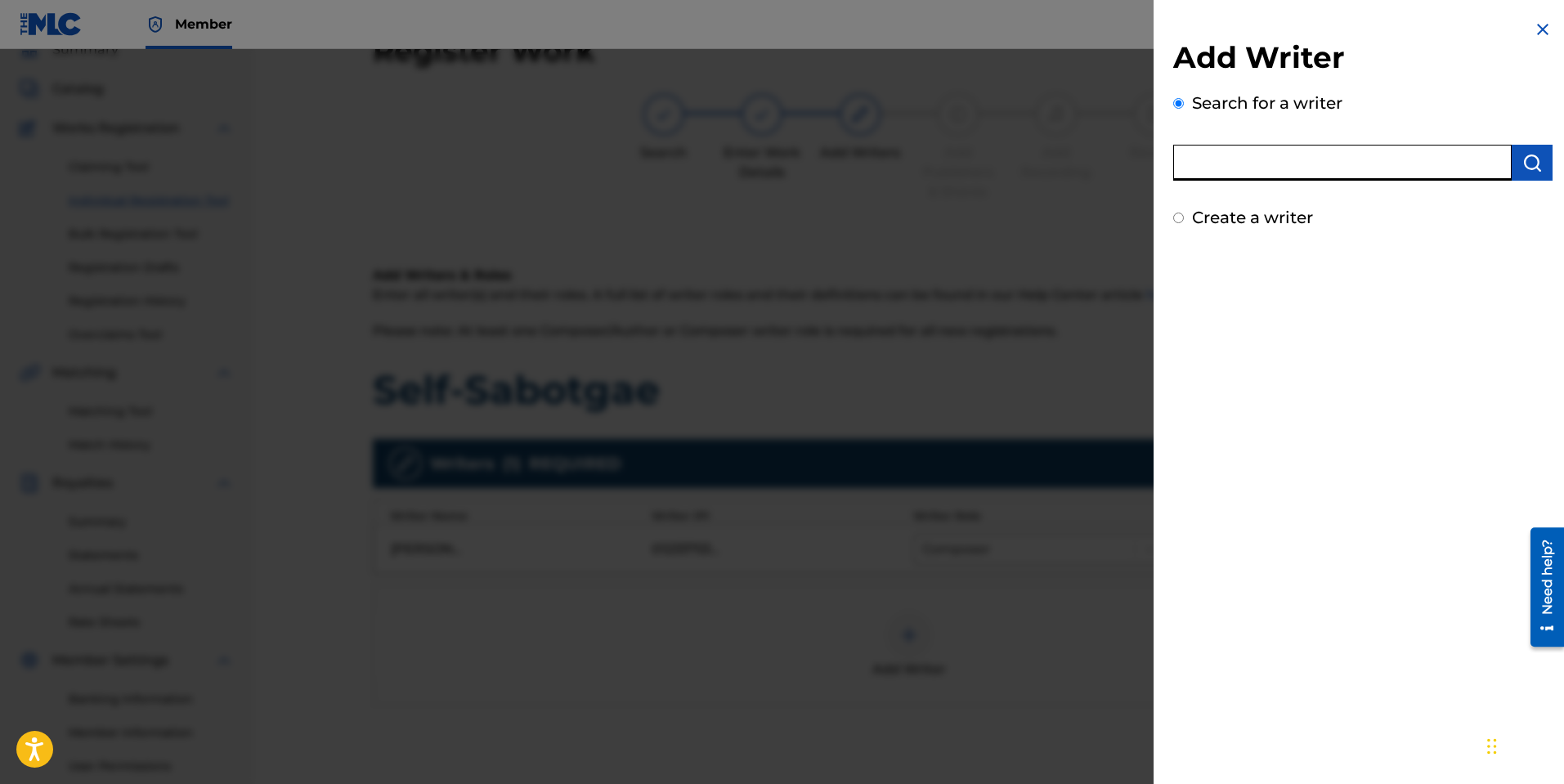
click at [1311, 165] on input "text" at bounding box center [1342, 162] width 339 height 36
type input "[PERSON_NAME] [PERSON_NAME]"
click at [1529, 168] on img "submit" at bounding box center [1532, 162] width 20 height 20
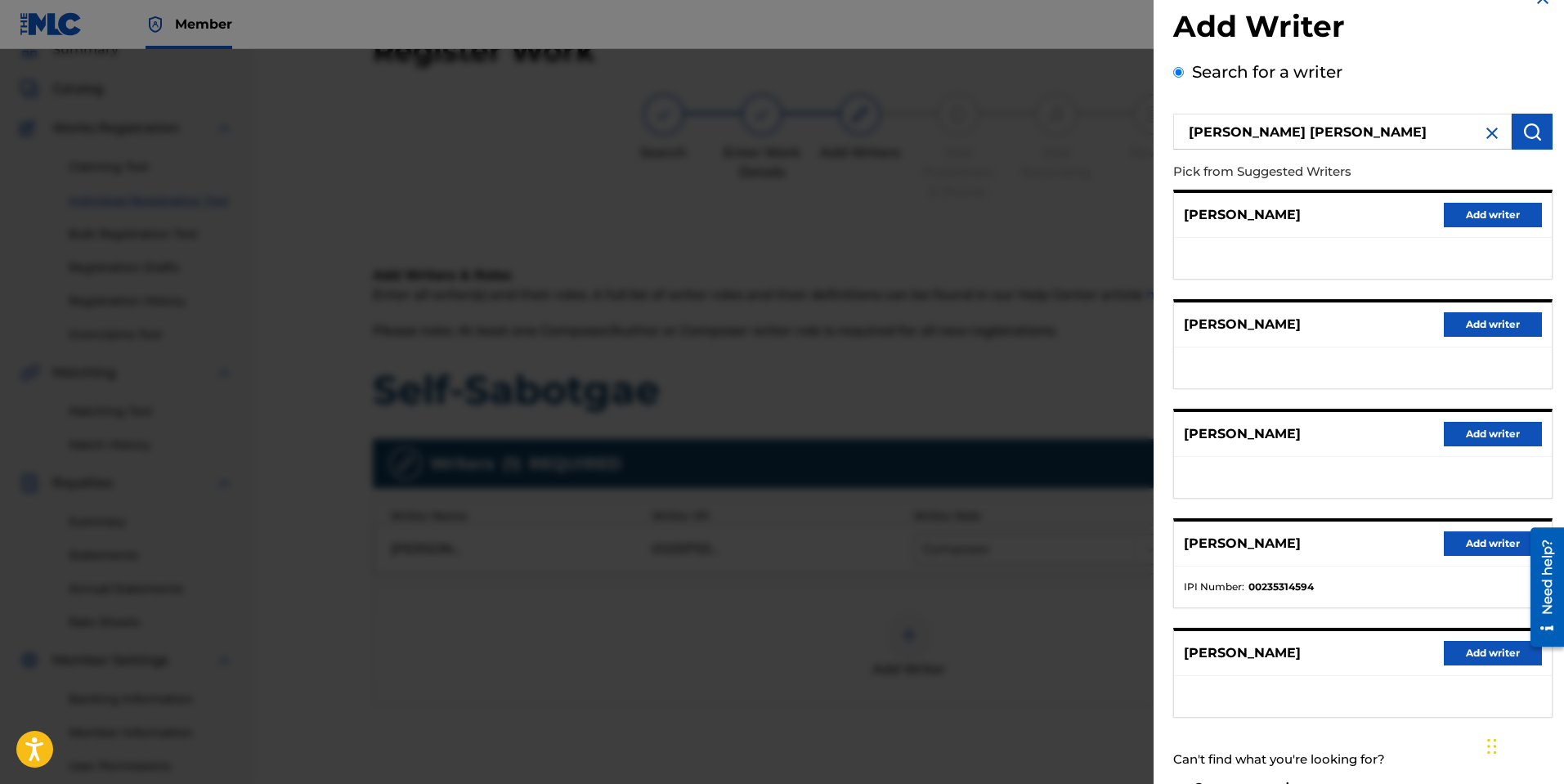
scroll to position [68, 0]
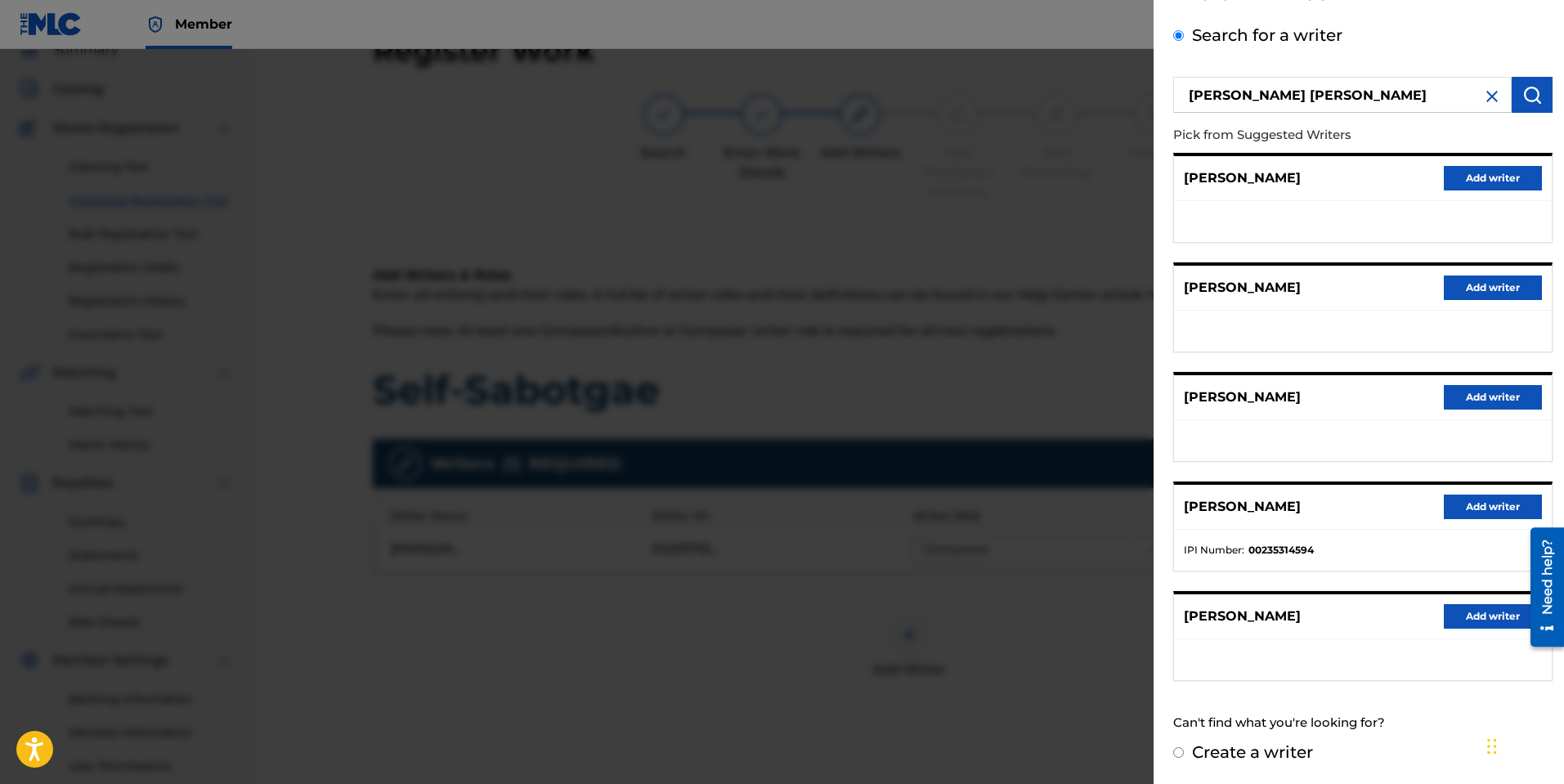
click at [1236, 760] on label "Create a writer" at bounding box center [1253, 751] width 121 height 20
radio input "true"
click at [1184, 758] on input "Create a writer" at bounding box center [1178, 752] width 10 height 10
radio input "false"
radio input "true"
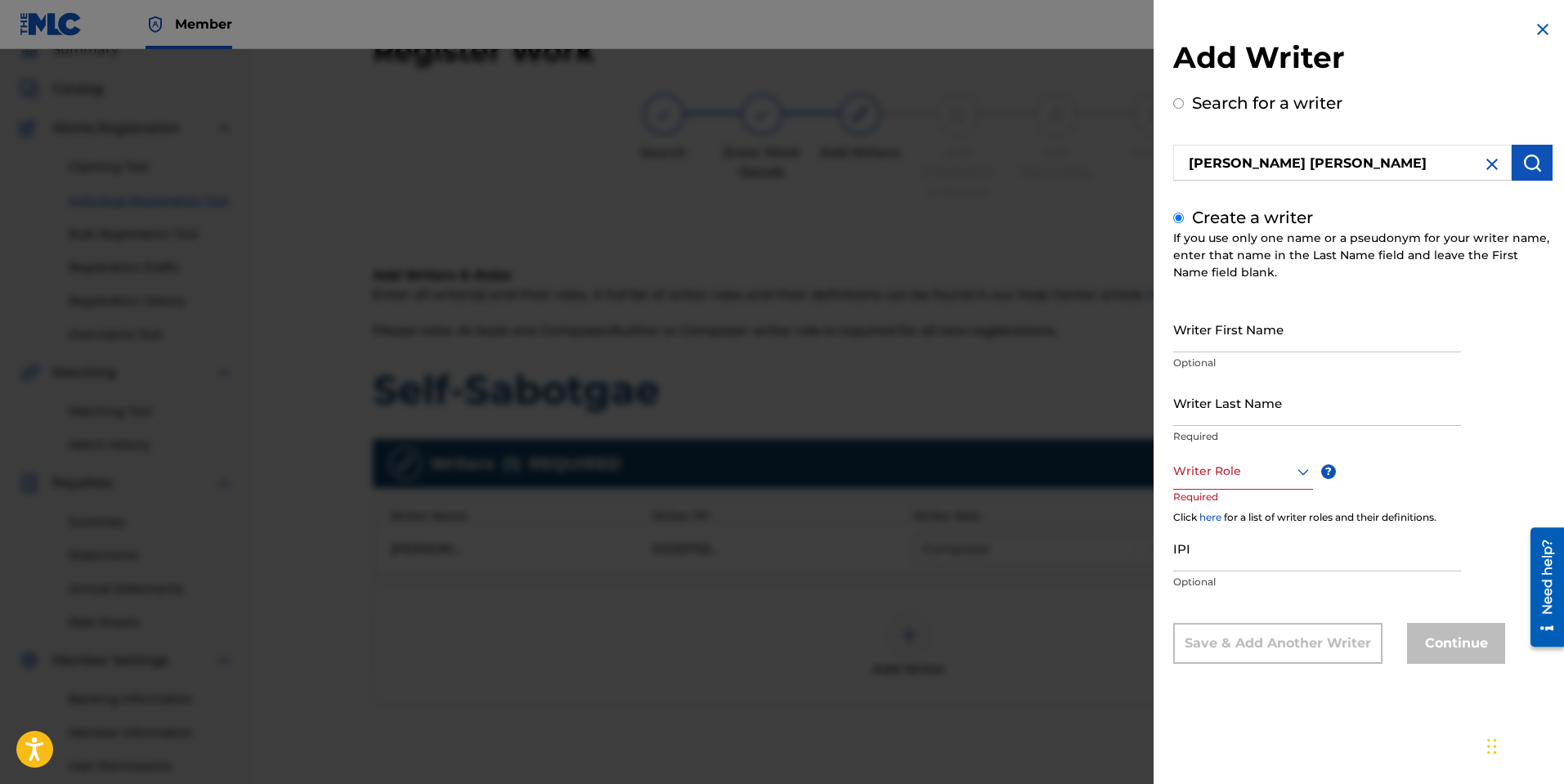
scroll to position [0, 0]
click at [1233, 338] on input "Writer First Name" at bounding box center [1317, 328] width 288 height 46
type input "[PERSON_NAME]"
click at [1205, 410] on input "Writer Last Name" at bounding box center [1317, 402] width 288 height 46
type input "[PERSON_NAME]"
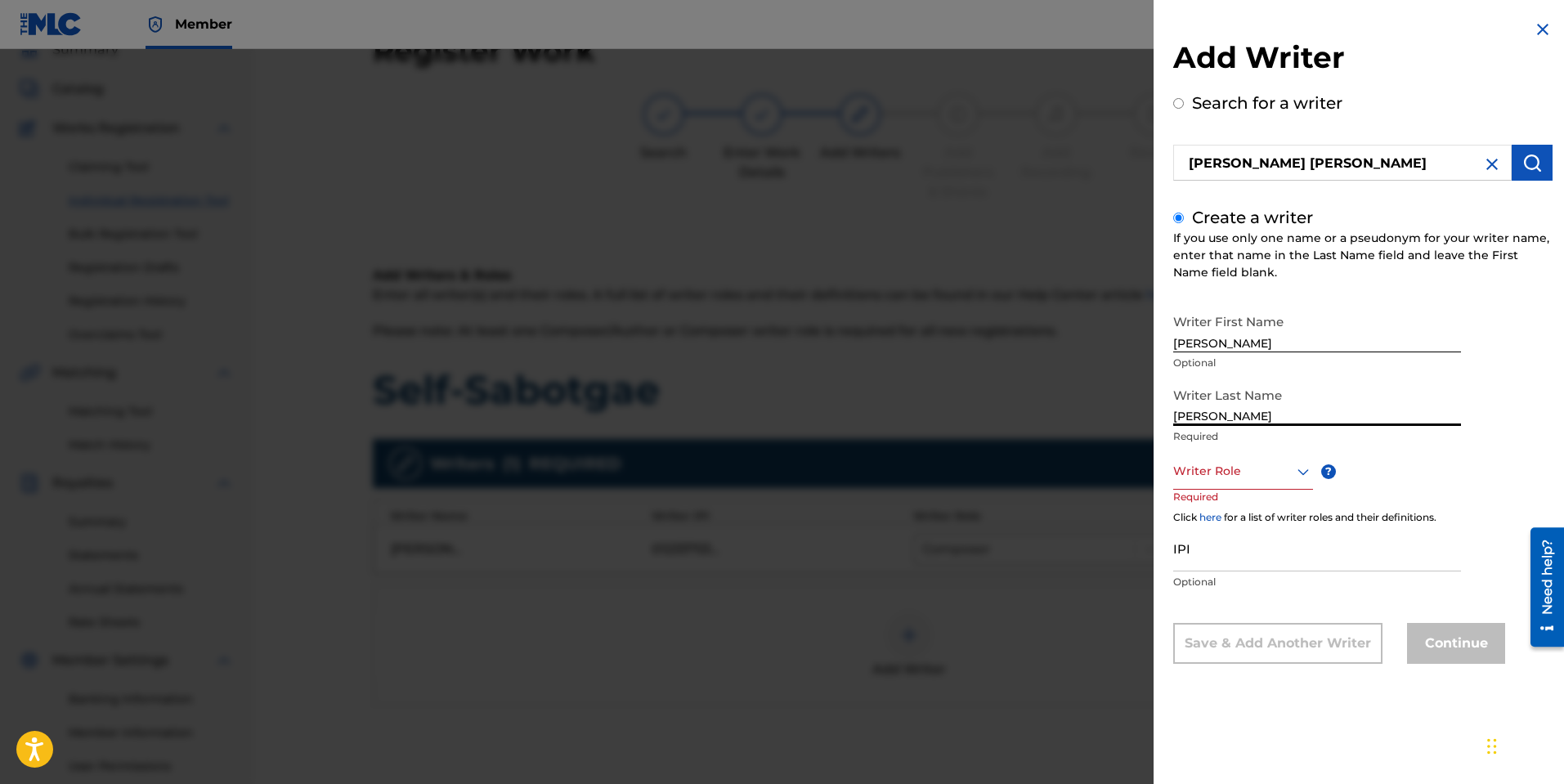
click at [1293, 466] on div at bounding box center [1303, 471] width 20 height 20
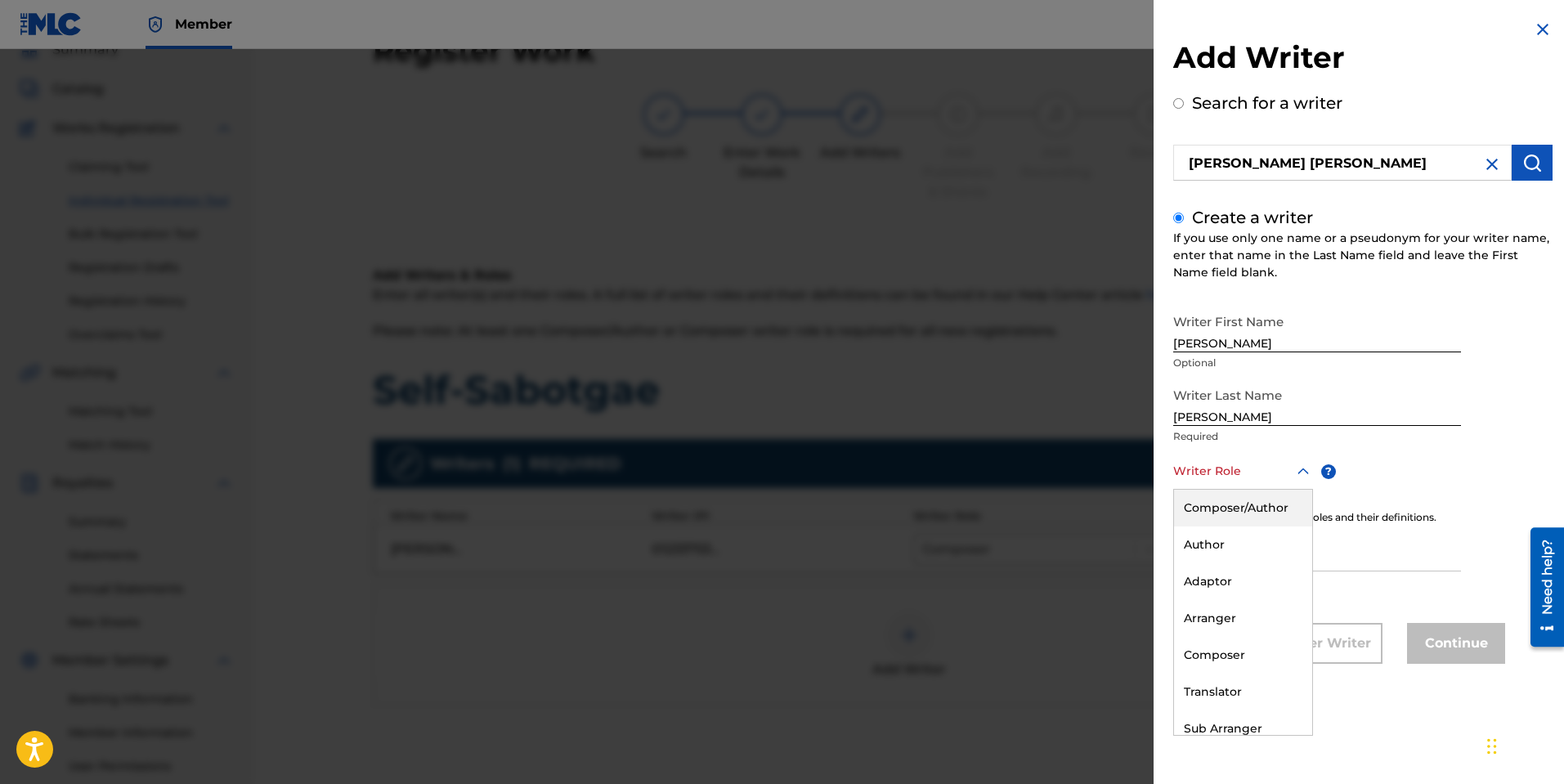
click at [1243, 510] on div "Composer/Author" at bounding box center [1243, 508] width 138 height 37
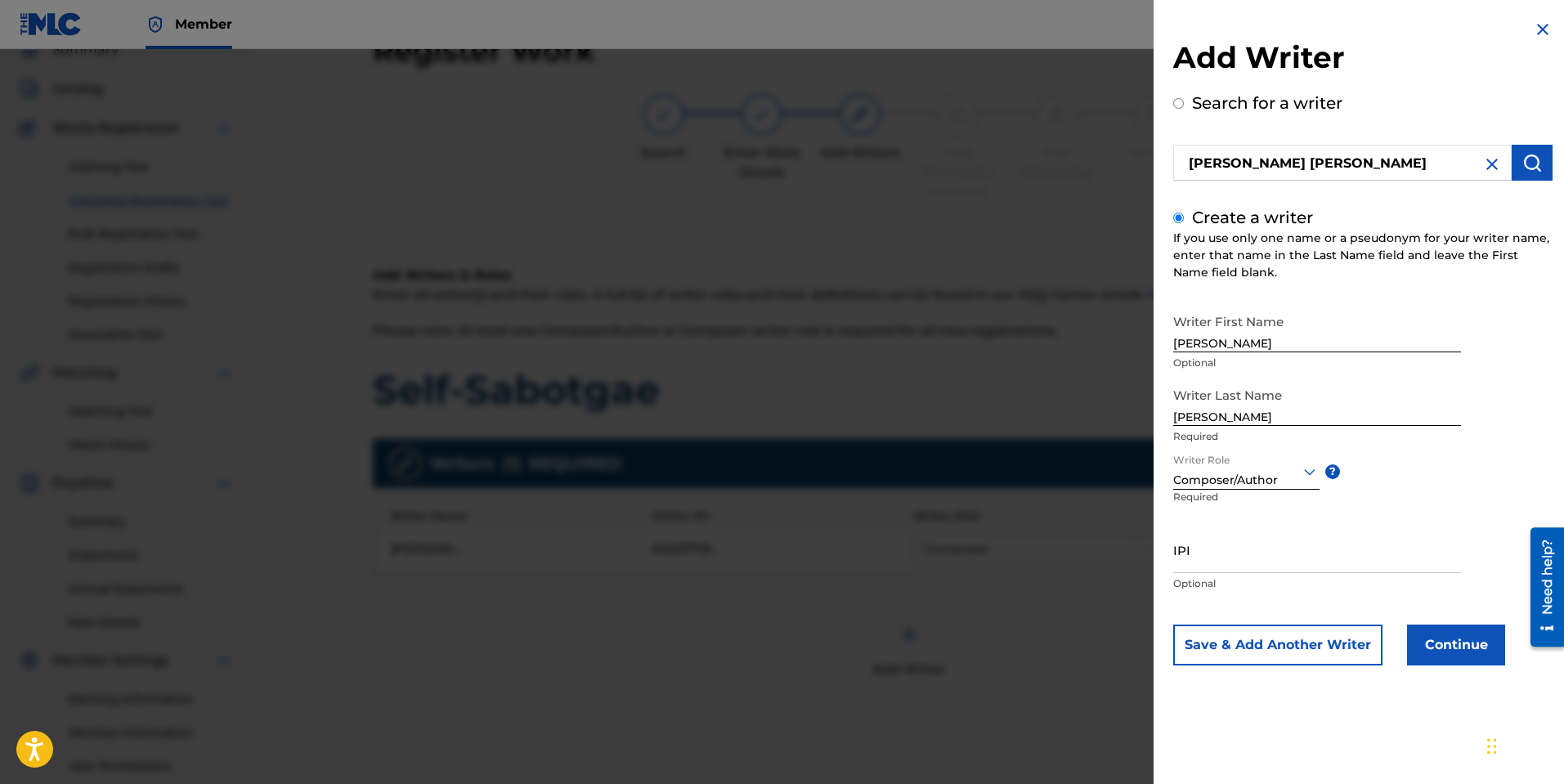
click at [1474, 642] on button "Continue" at bounding box center [1455, 644] width 98 height 41
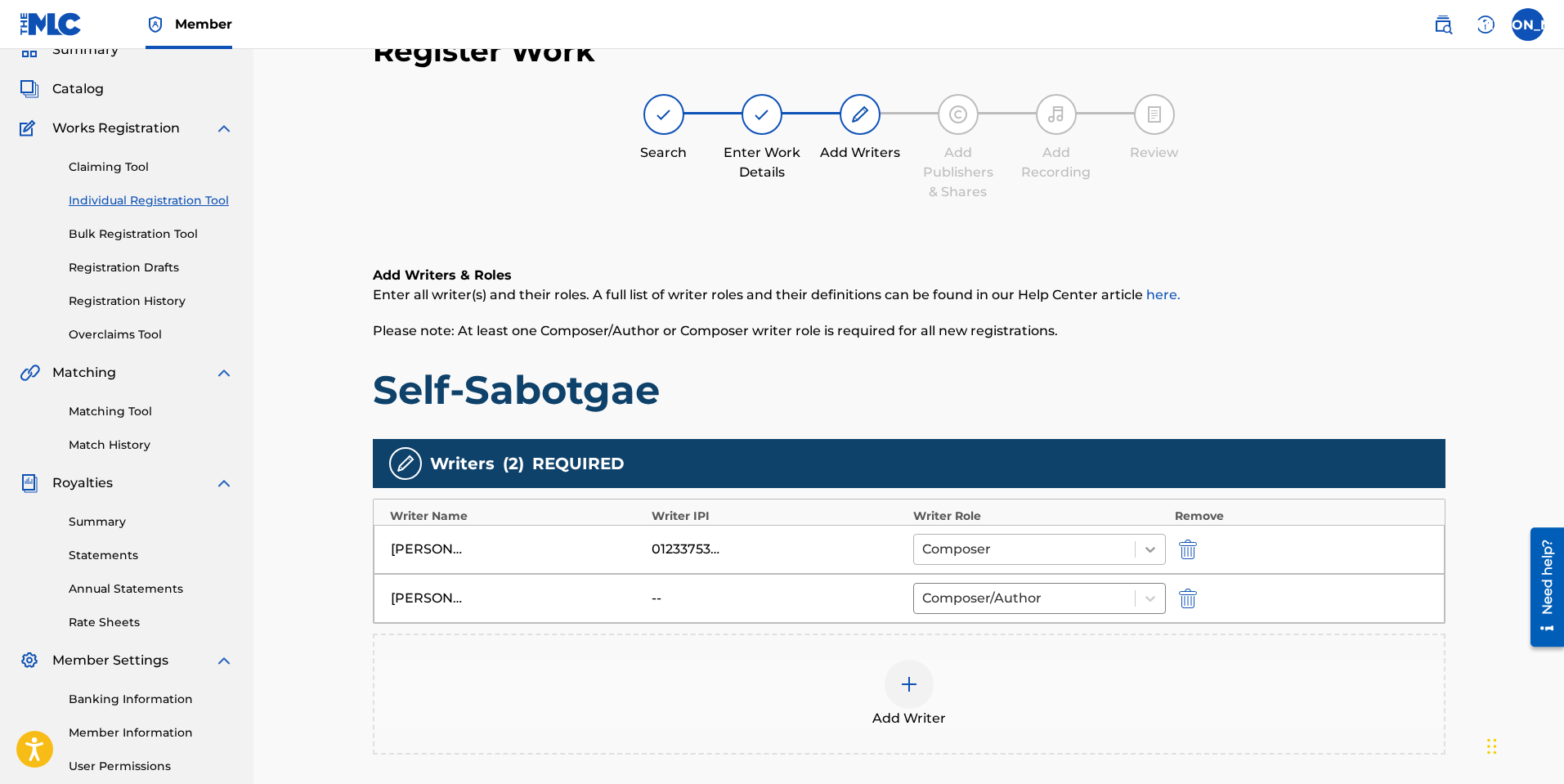
click at [1156, 546] on icon at bounding box center [1150, 548] width 16 height 16
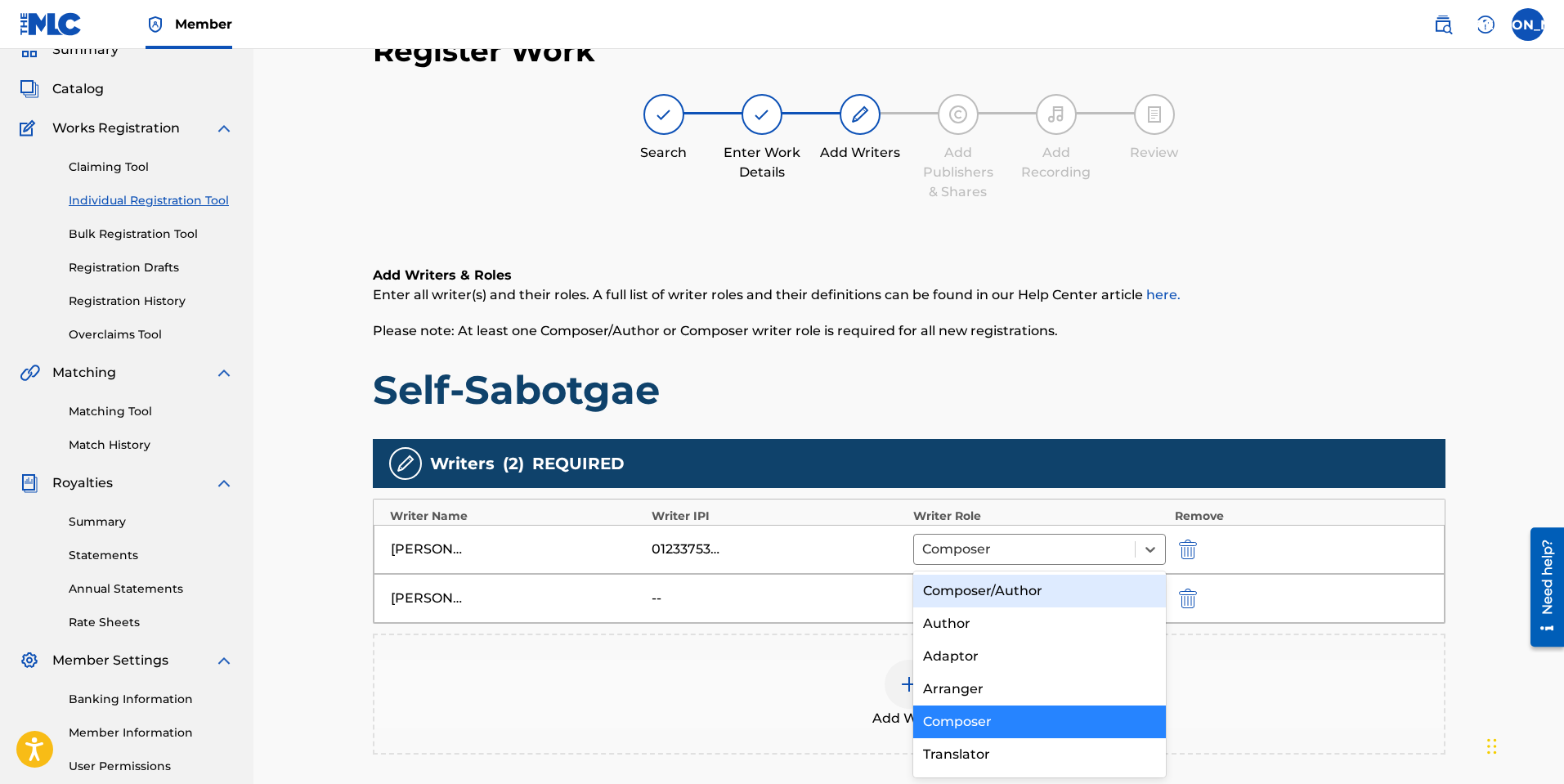
click at [1011, 585] on div "Composer/Author" at bounding box center [1039, 591] width 253 height 33
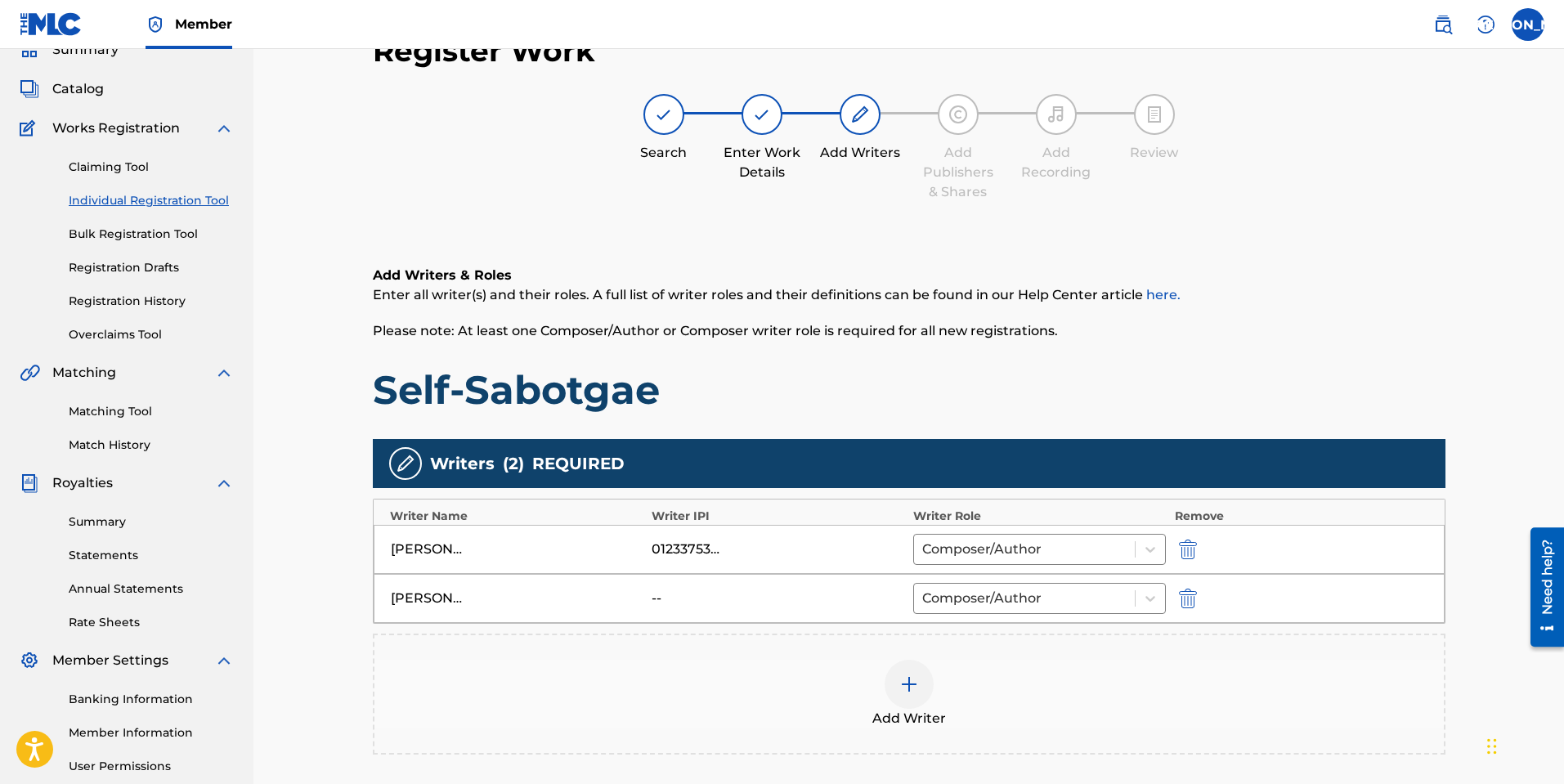
click at [1000, 685] on div "Add Writer" at bounding box center [909, 693] width 1069 height 69
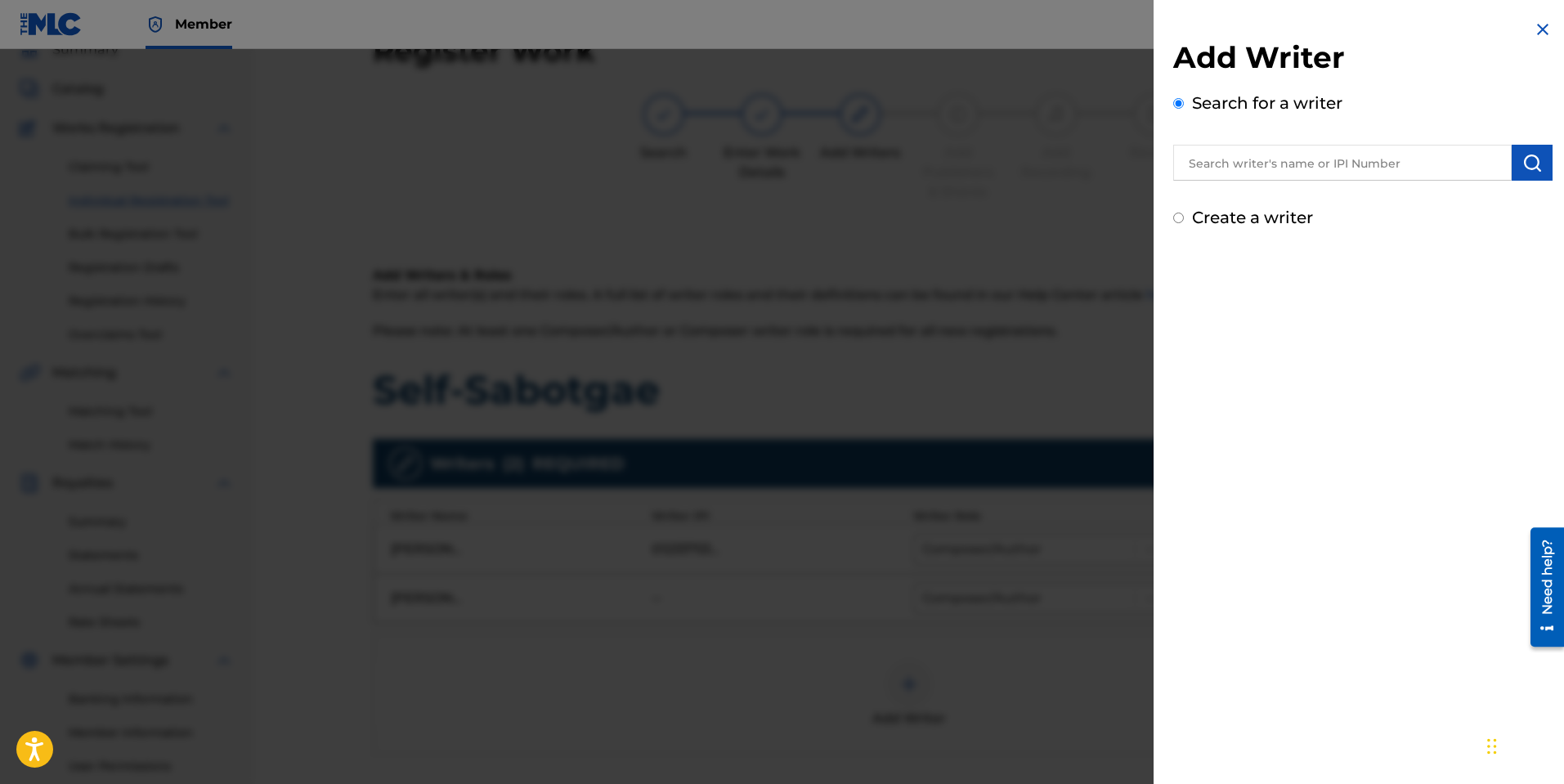
click at [1018, 626] on div at bounding box center [782, 441] width 1564 height 784
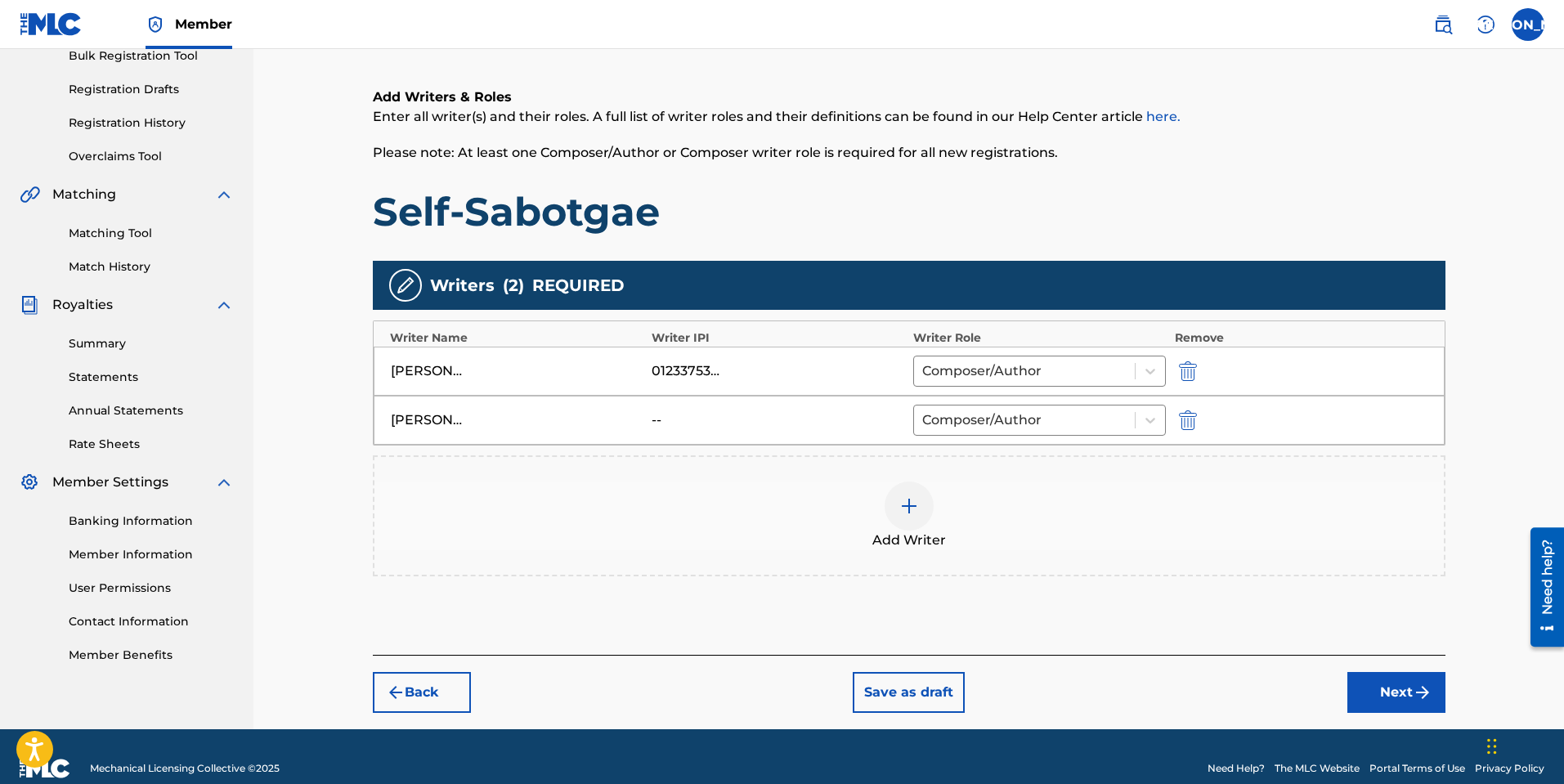
scroll to position [275, 0]
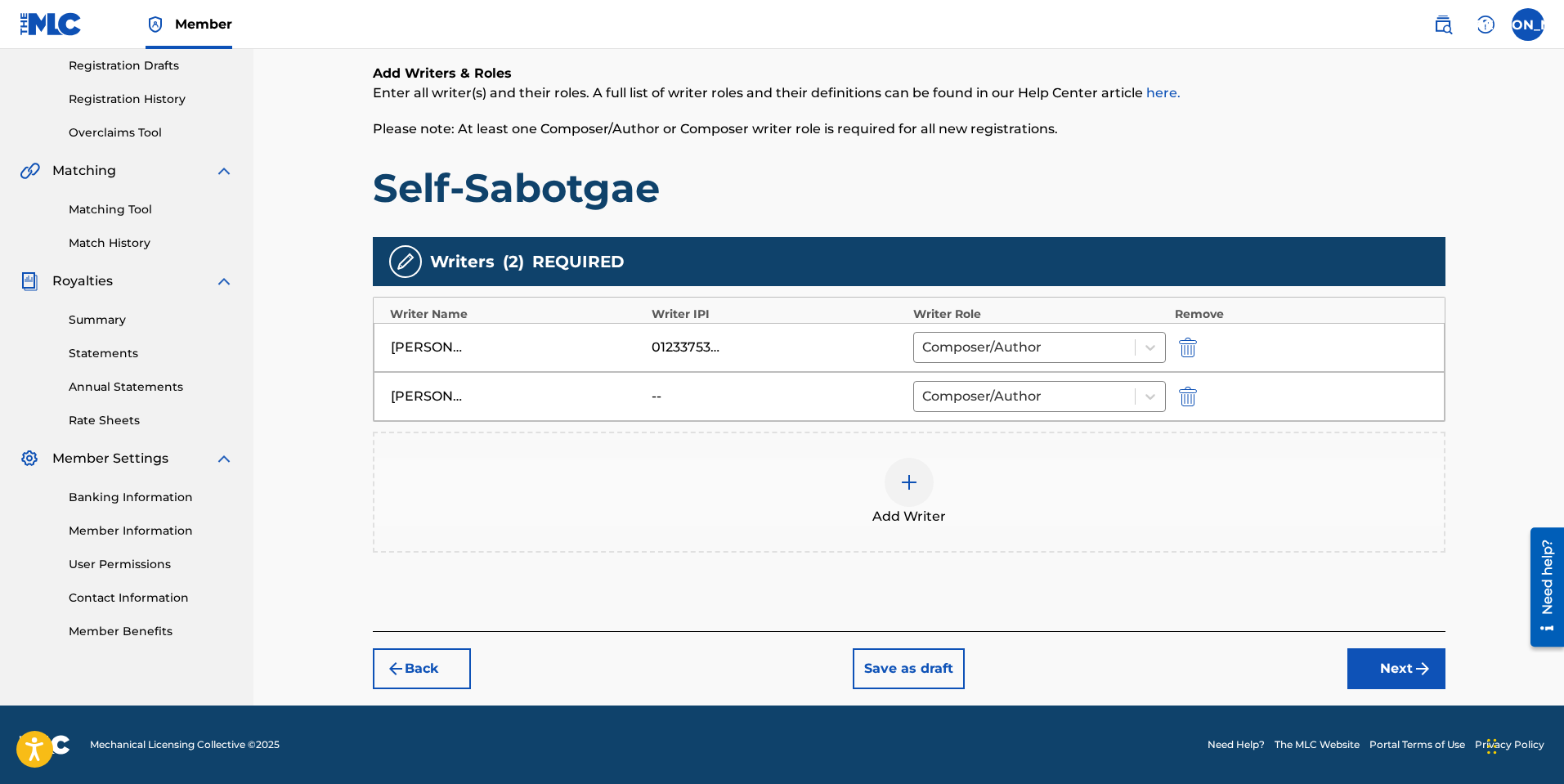
click at [1441, 669] on button "Next" at bounding box center [1396, 668] width 98 height 41
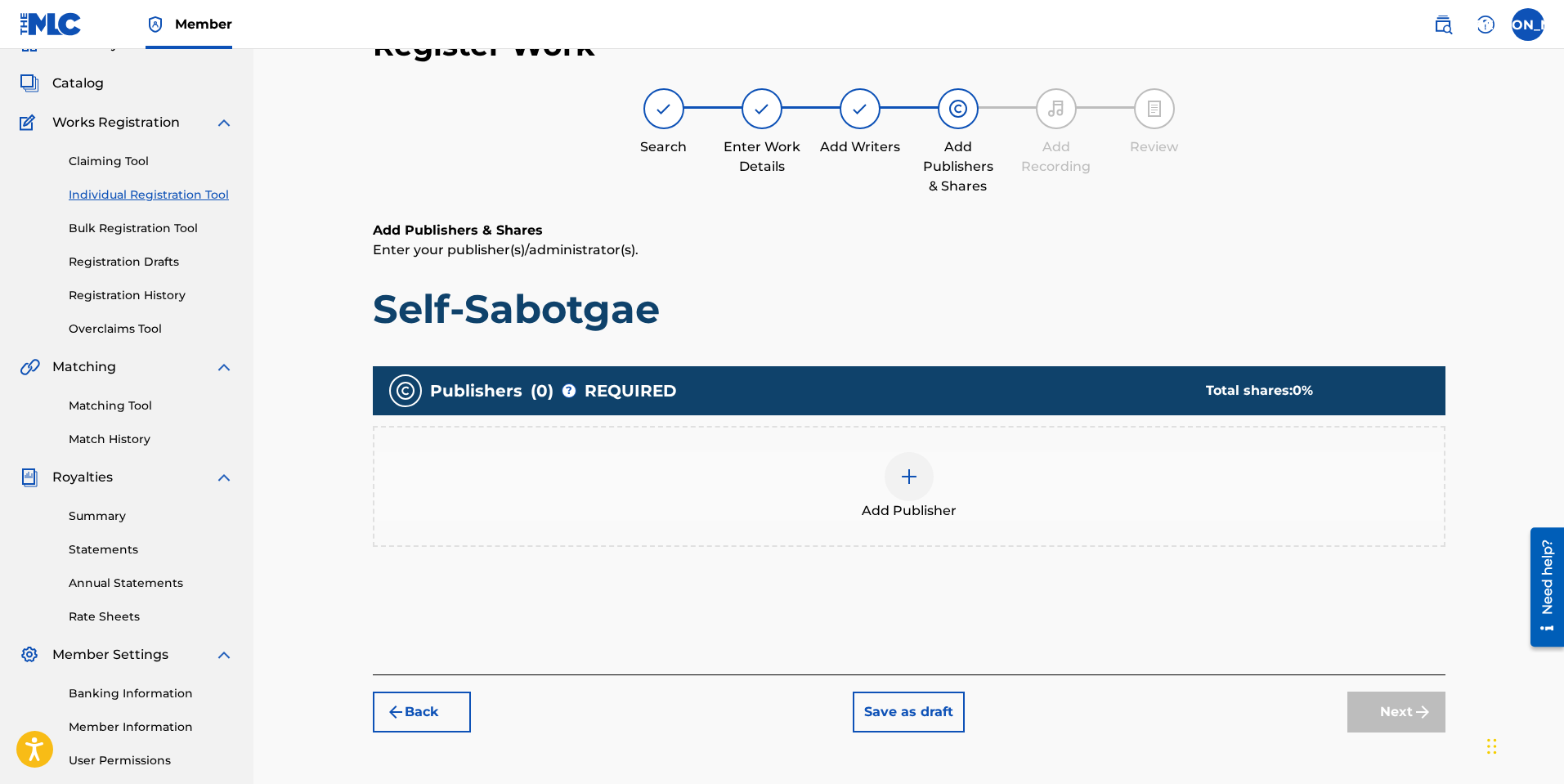
scroll to position [74, 0]
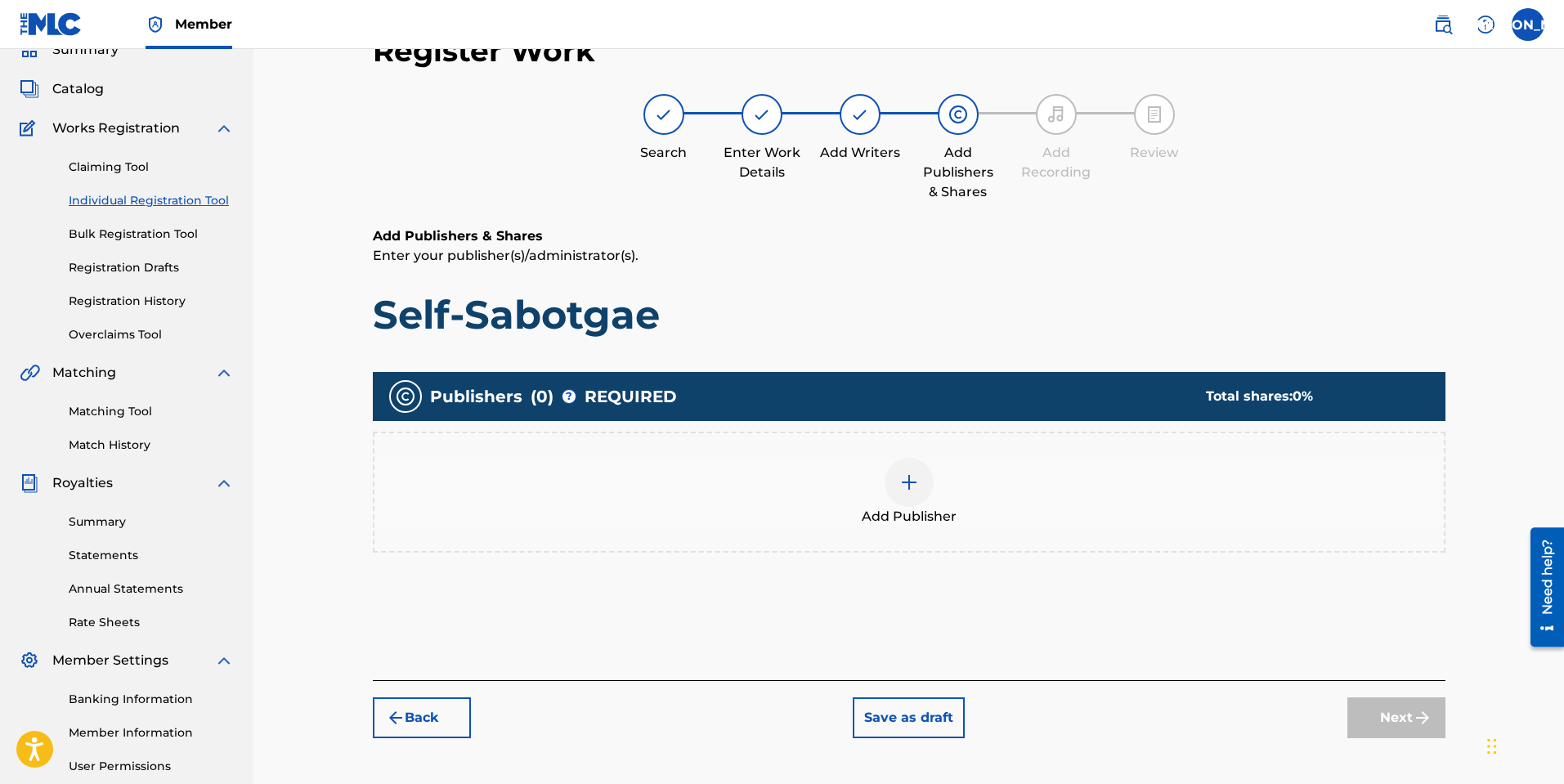
click at [920, 485] on div at bounding box center [909, 482] width 49 height 49
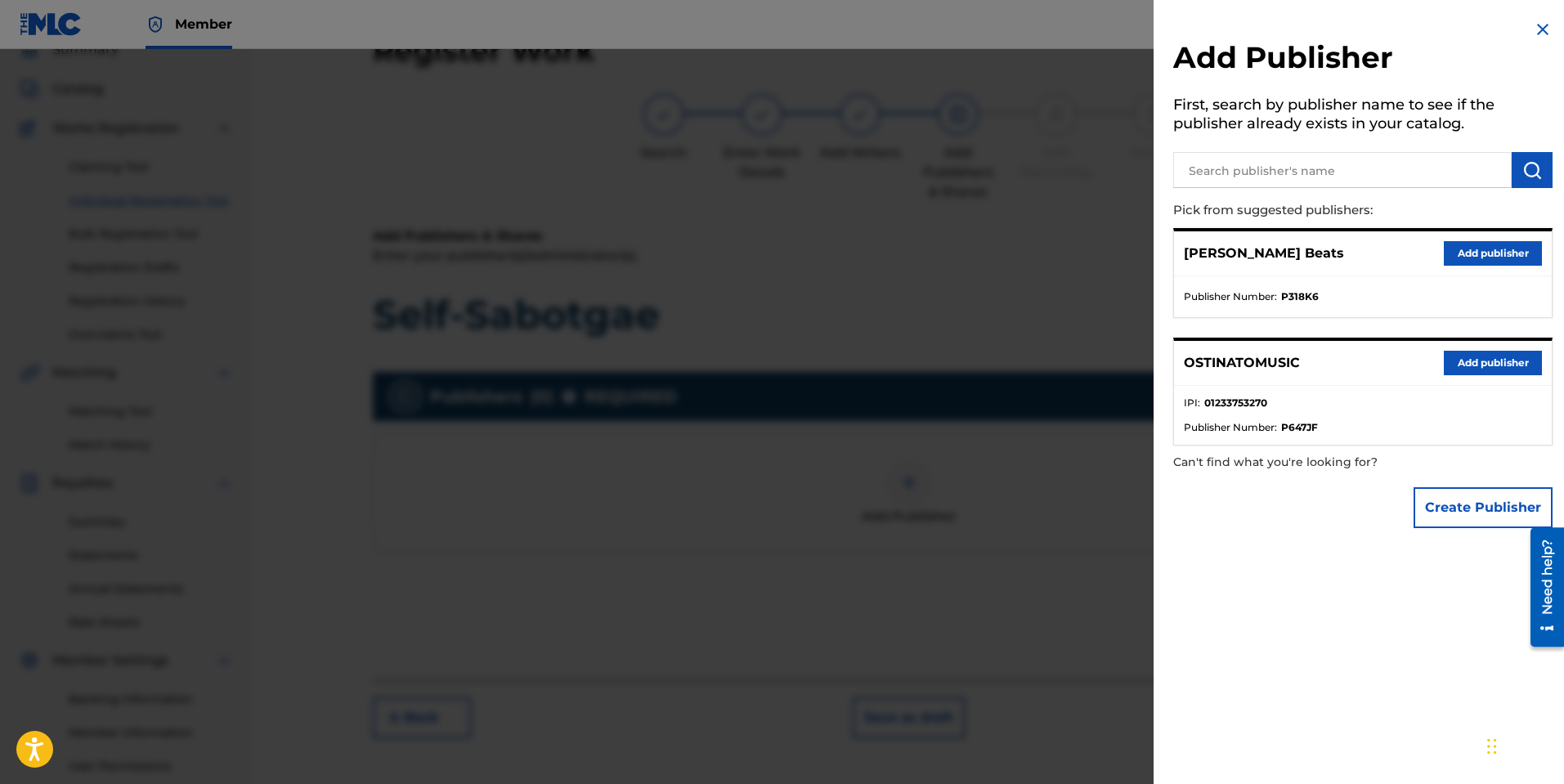
click at [1478, 255] on button "Add publisher" at bounding box center [1492, 253] width 98 height 25
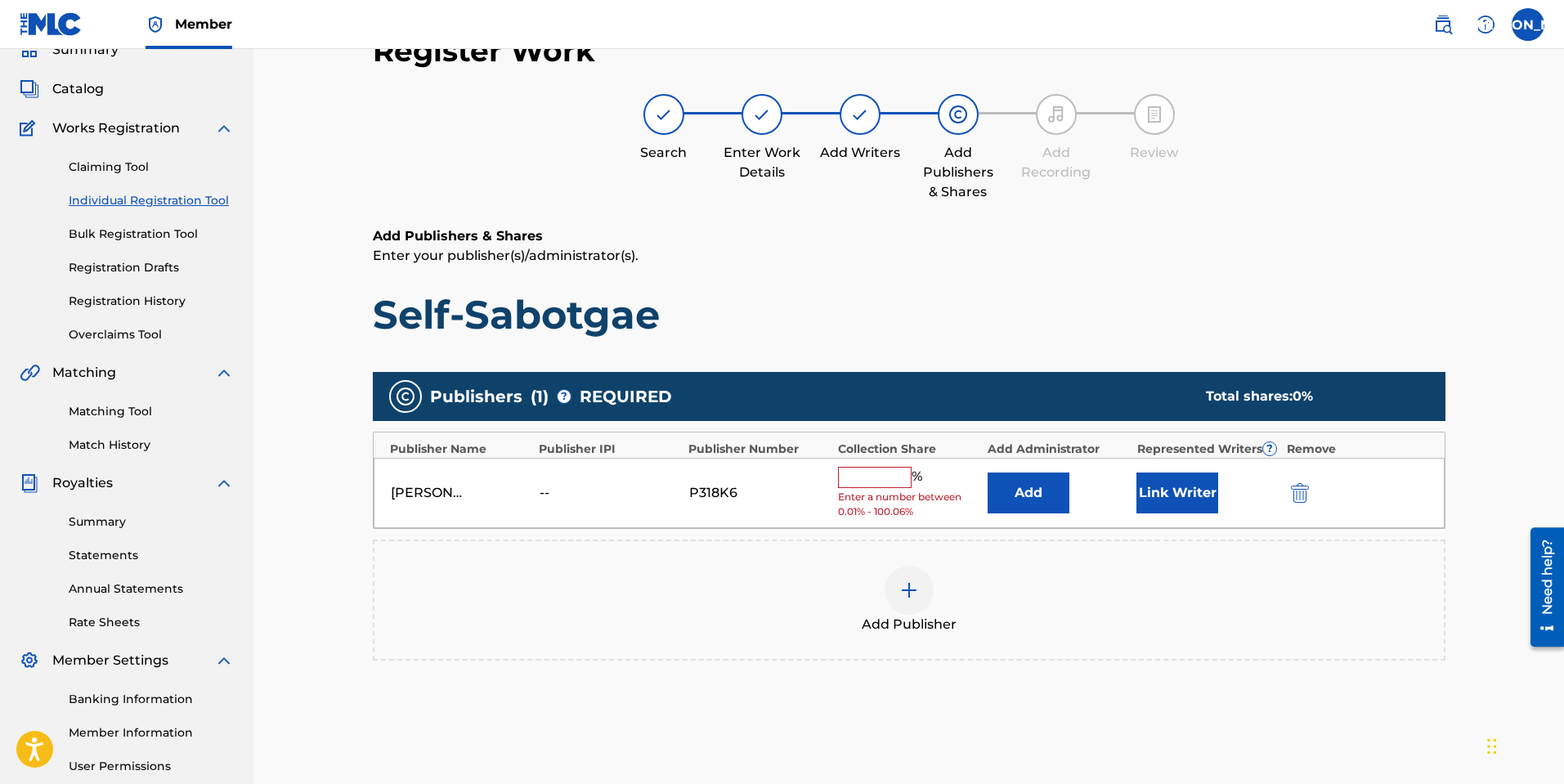
click at [891, 469] on input "text" at bounding box center [875, 477] width 74 height 22
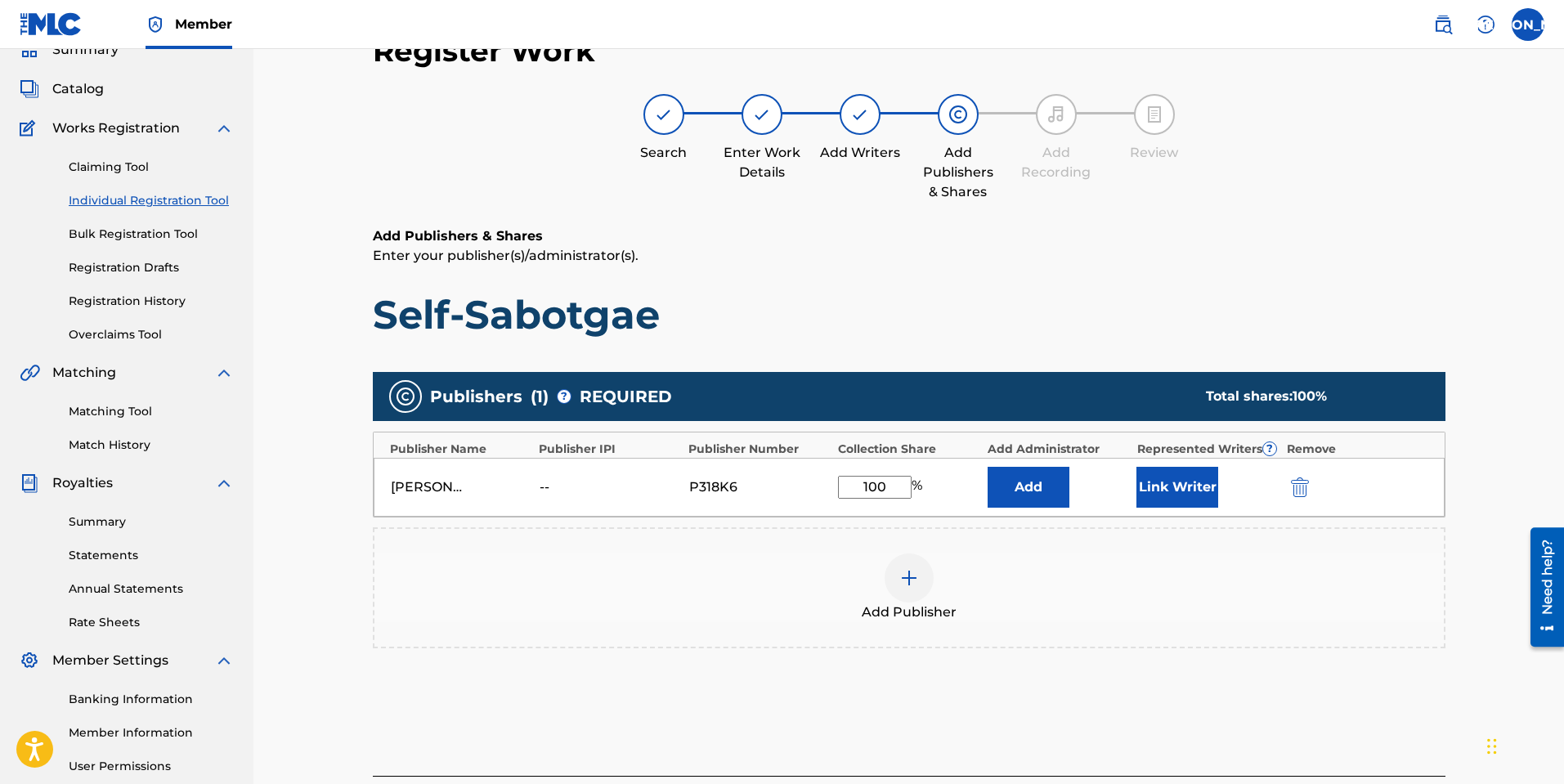
type input "100"
click at [1051, 564] on div "Add Publisher" at bounding box center [909, 587] width 1069 height 69
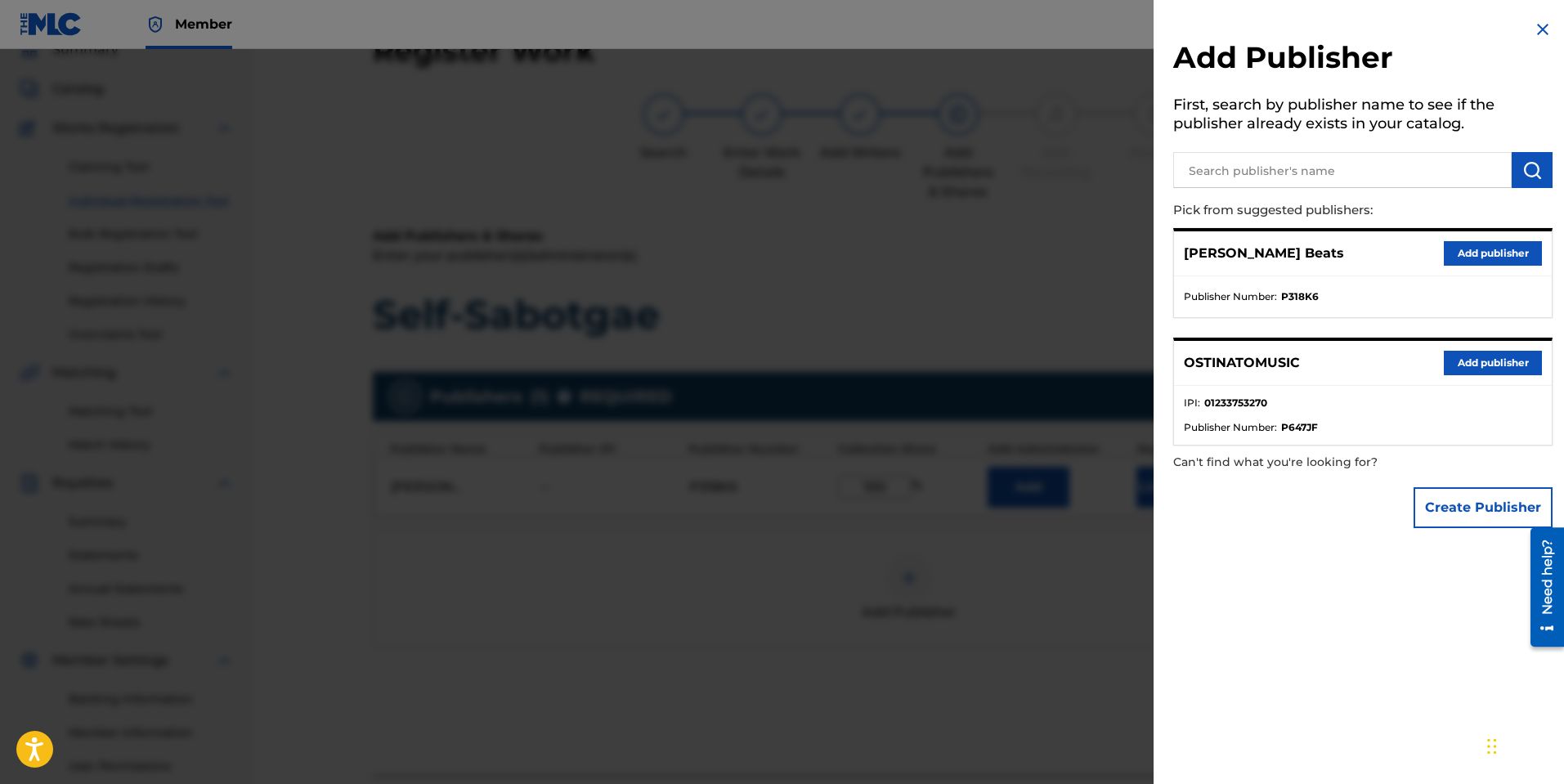
click at [1028, 692] on div at bounding box center [782, 441] width 1564 height 784
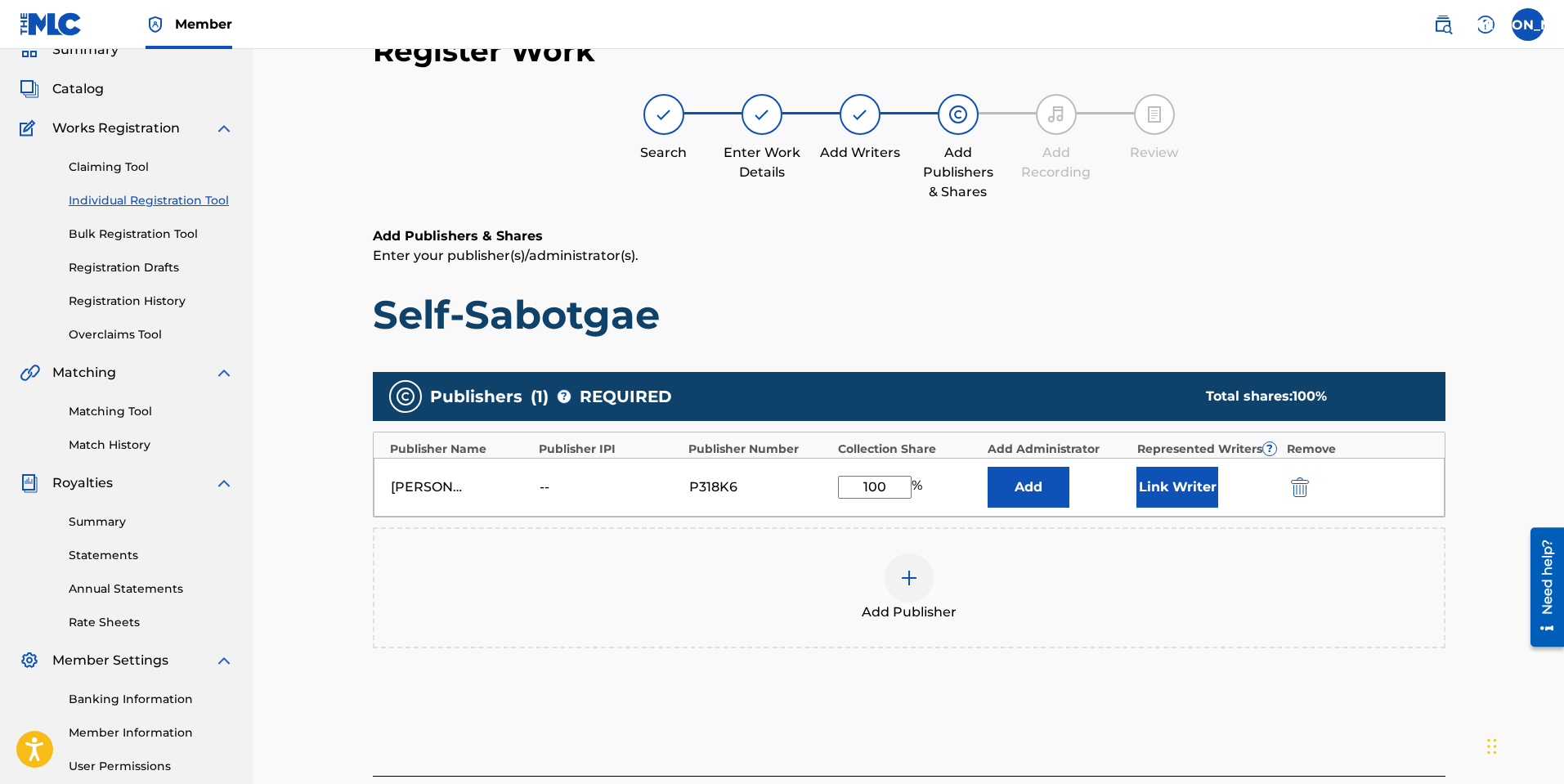
click at [1028, 487] on button "Add" at bounding box center [1028, 487] width 82 height 41
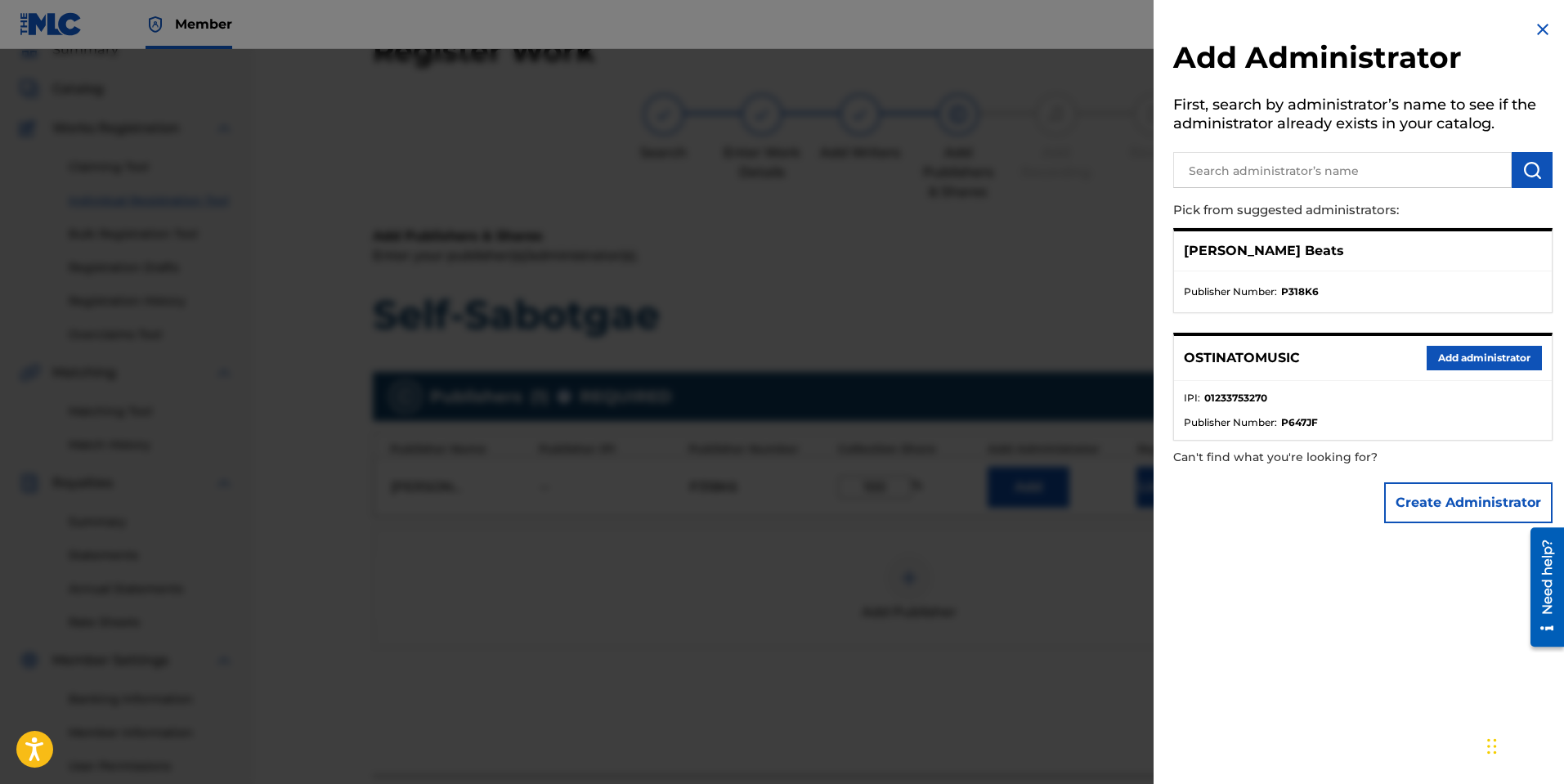
click at [1034, 641] on div at bounding box center [782, 441] width 1564 height 784
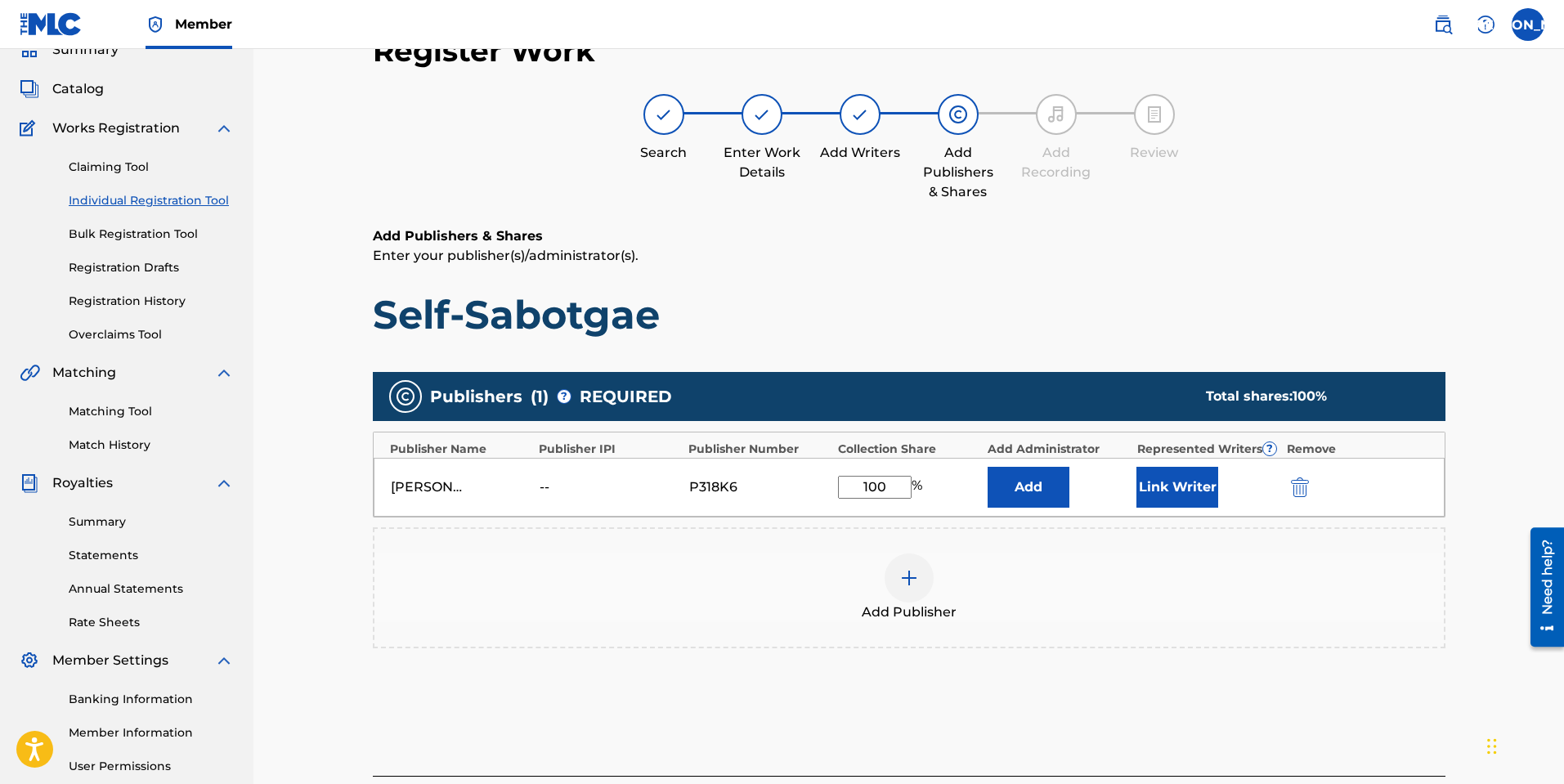
click at [1163, 483] on button "Link Writer" at bounding box center [1177, 487] width 82 height 41
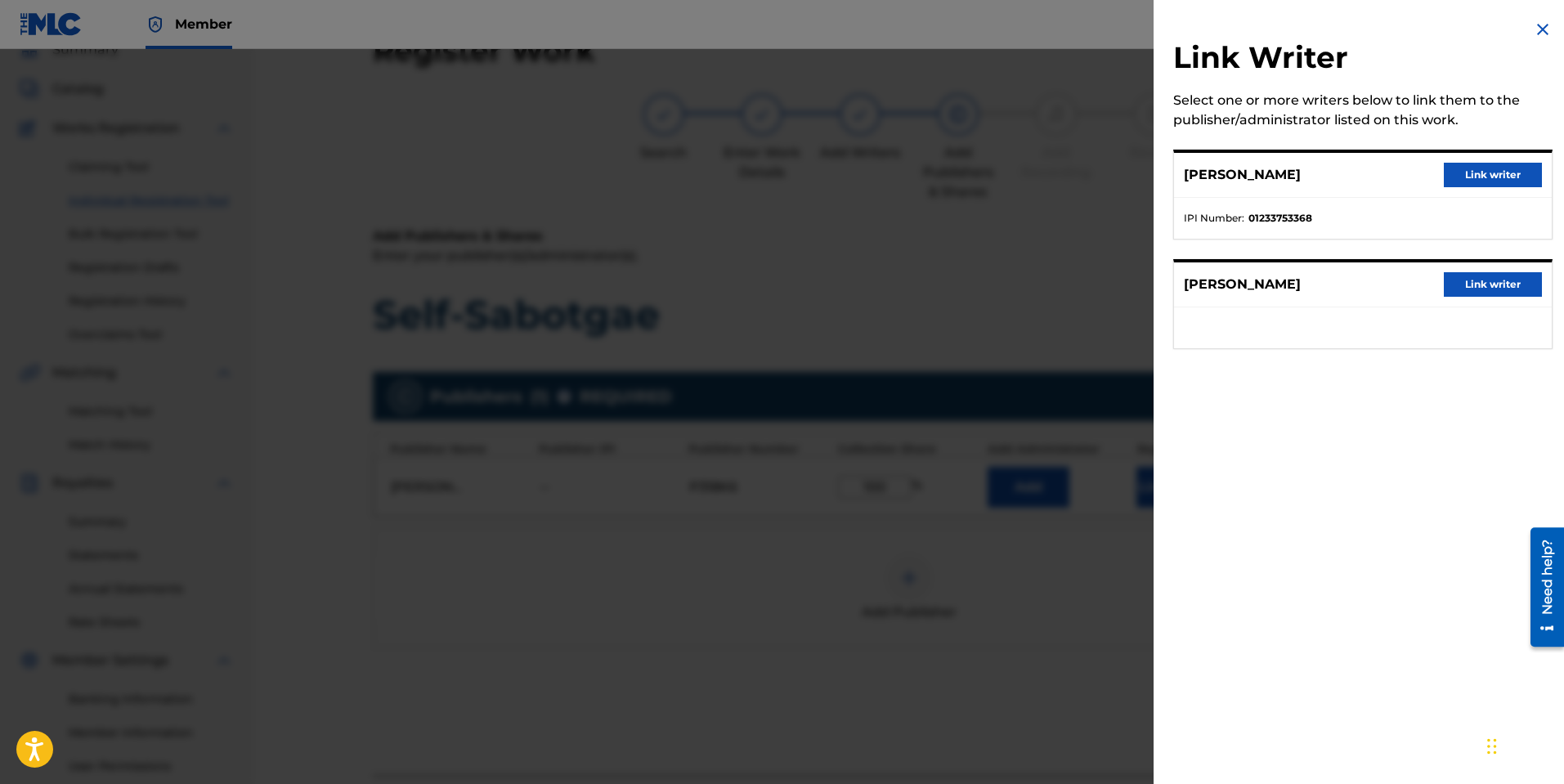
click at [1480, 180] on button "Link writer" at bounding box center [1492, 175] width 98 height 25
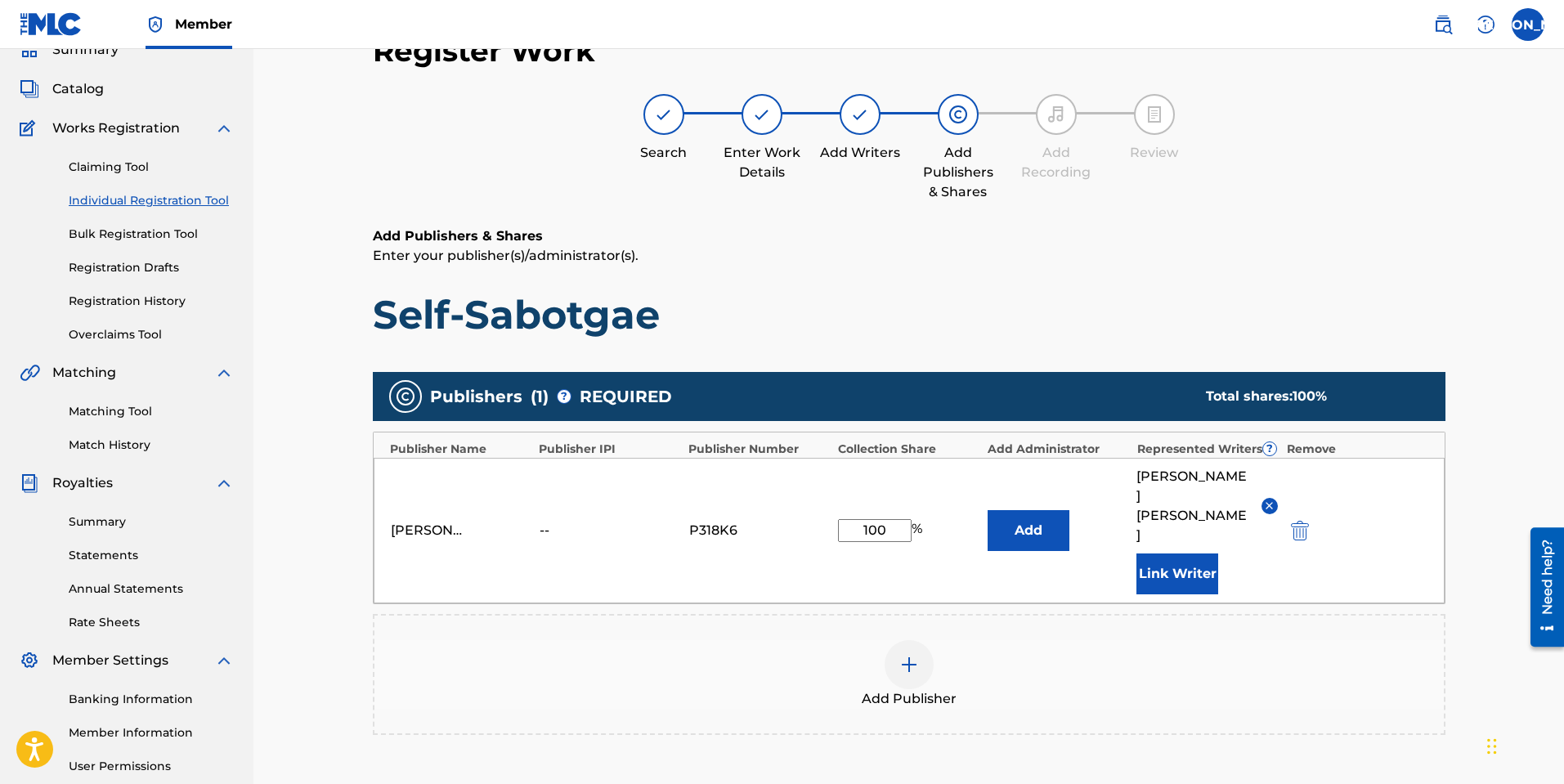
click at [1192, 553] on button "Link Writer" at bounding box center [1177, 573] width 82 height 41
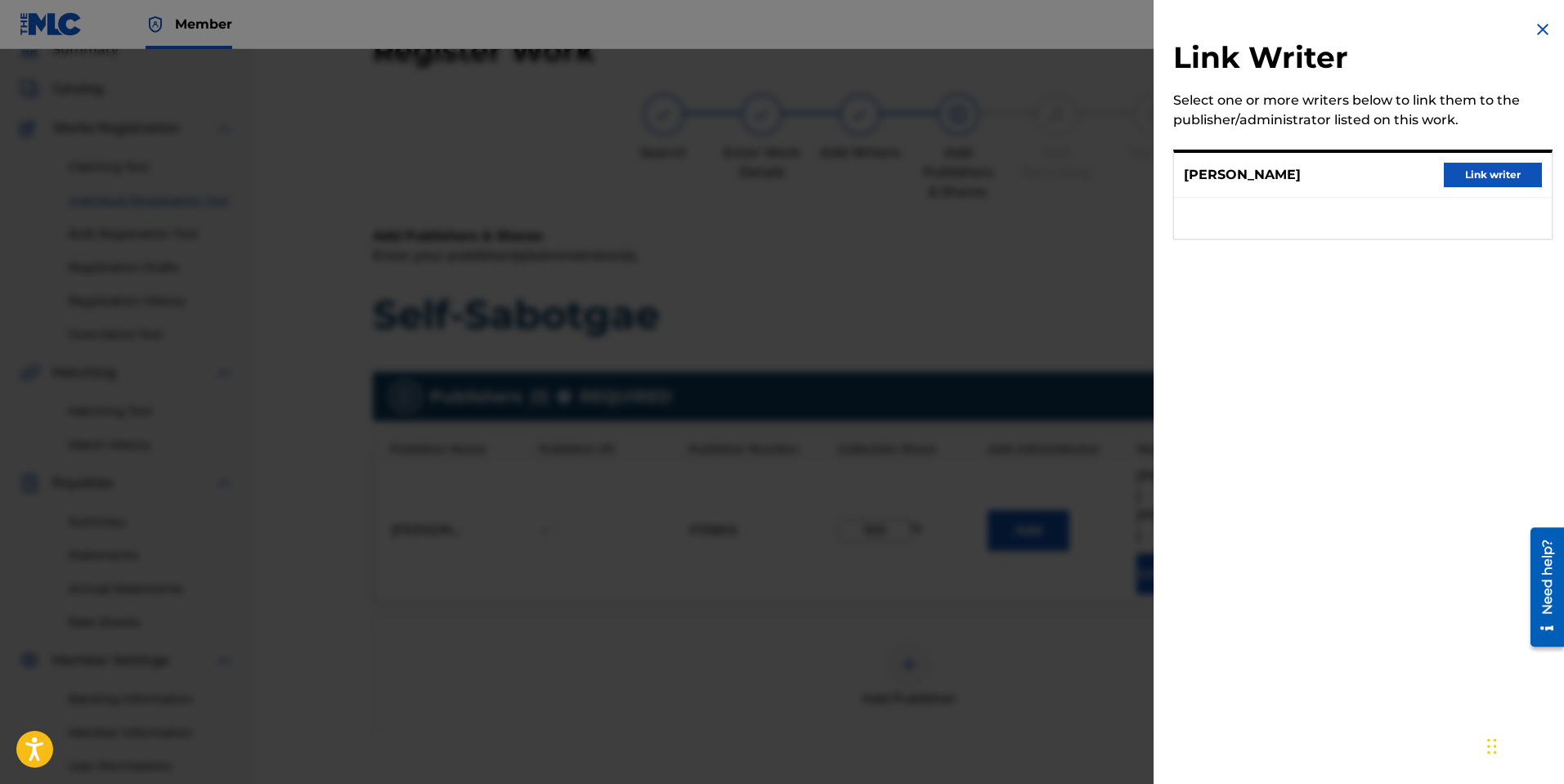
drag, startPoint x: 1501, startPoint y: 168, endPoint x: 1431, endPoint y: 209, distance: 81.1
click at [1502, 168] on button "Link writer" at bounding box center [1492, 175] width 98 height 25
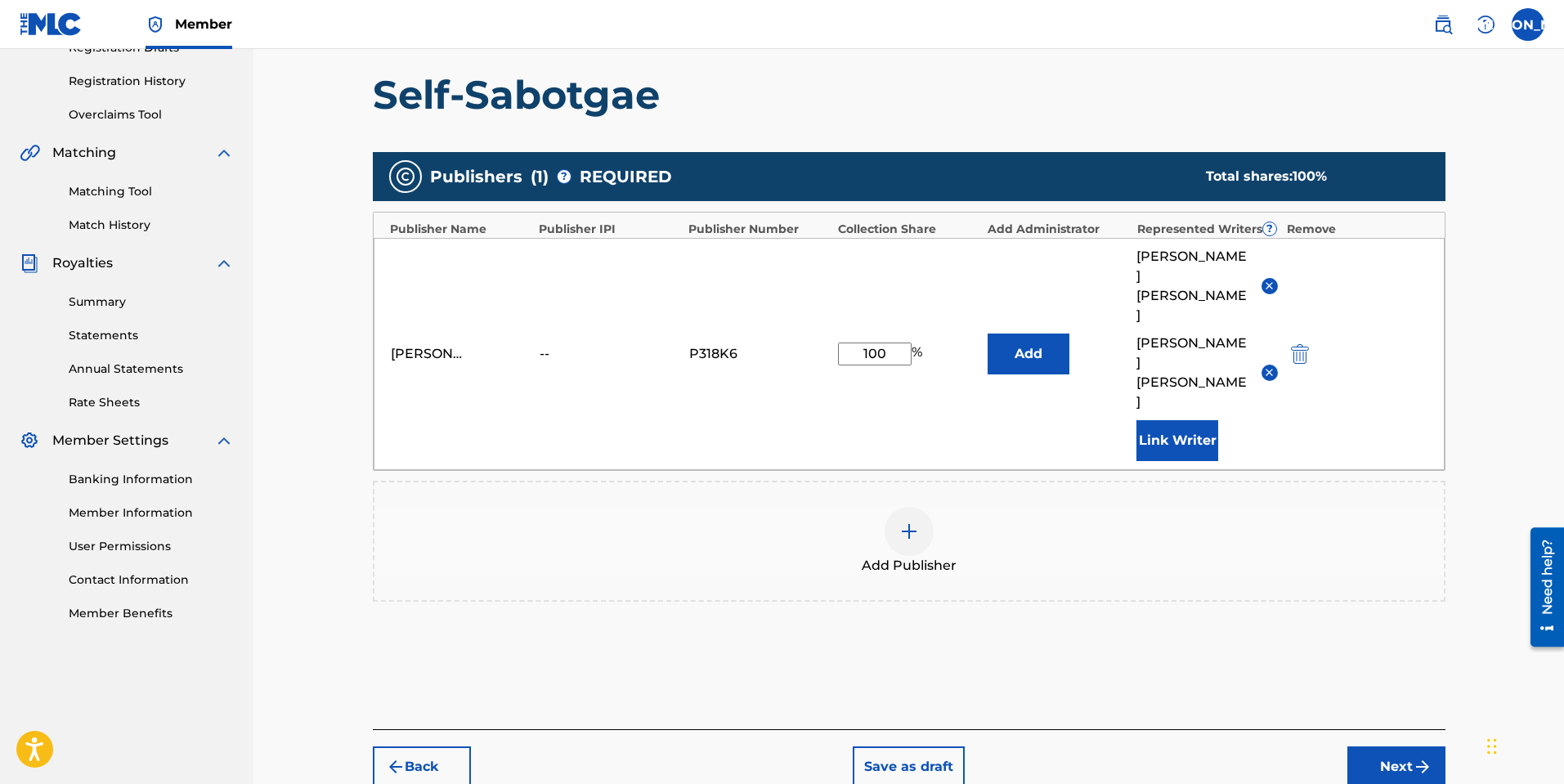
click at [1376, 746] on button "Next" at bounding box center [1396, 766] width 98 height 41
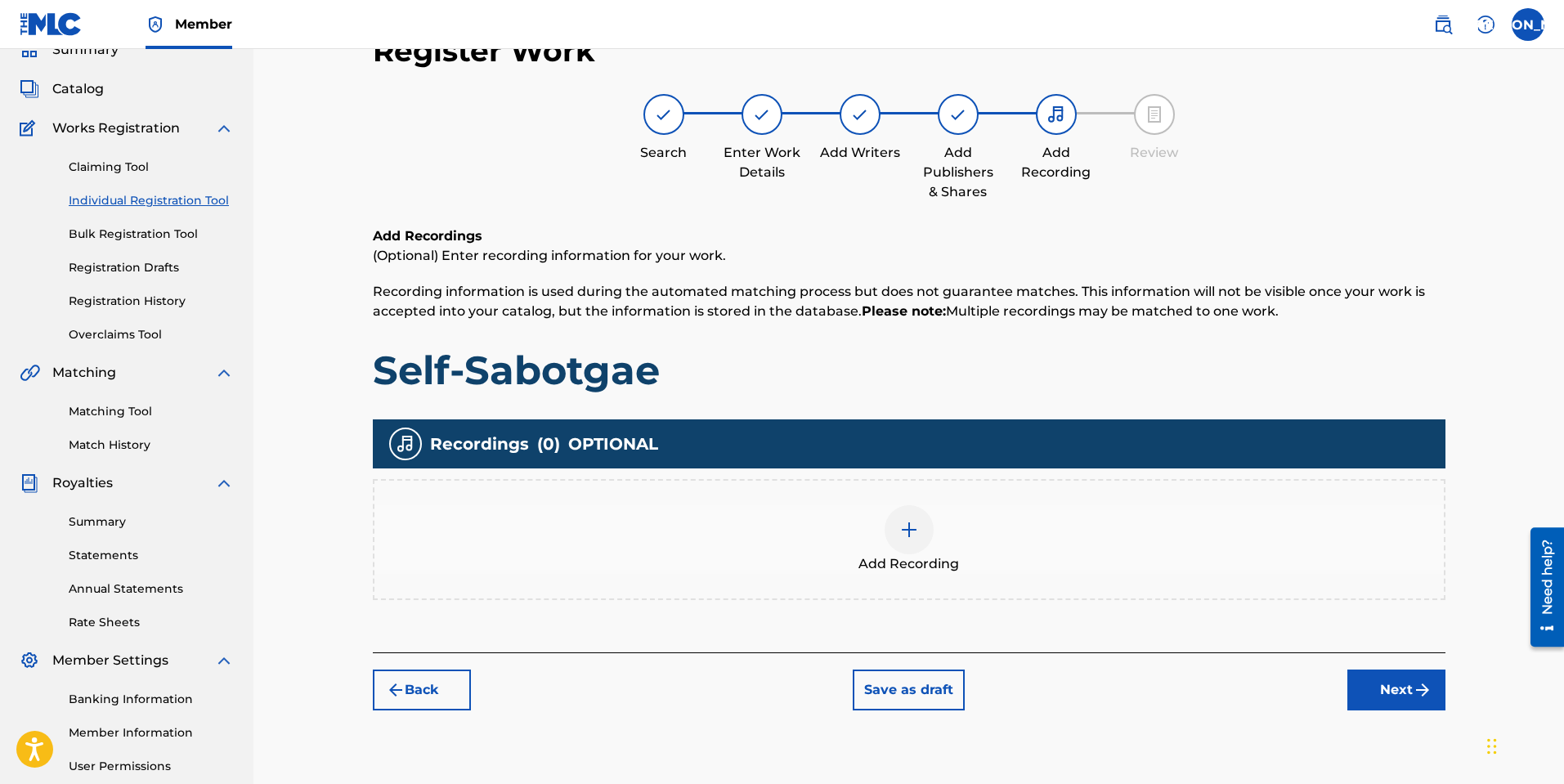
click at [917, 525] on img at bounding box center [909, 529] width 20 height 20
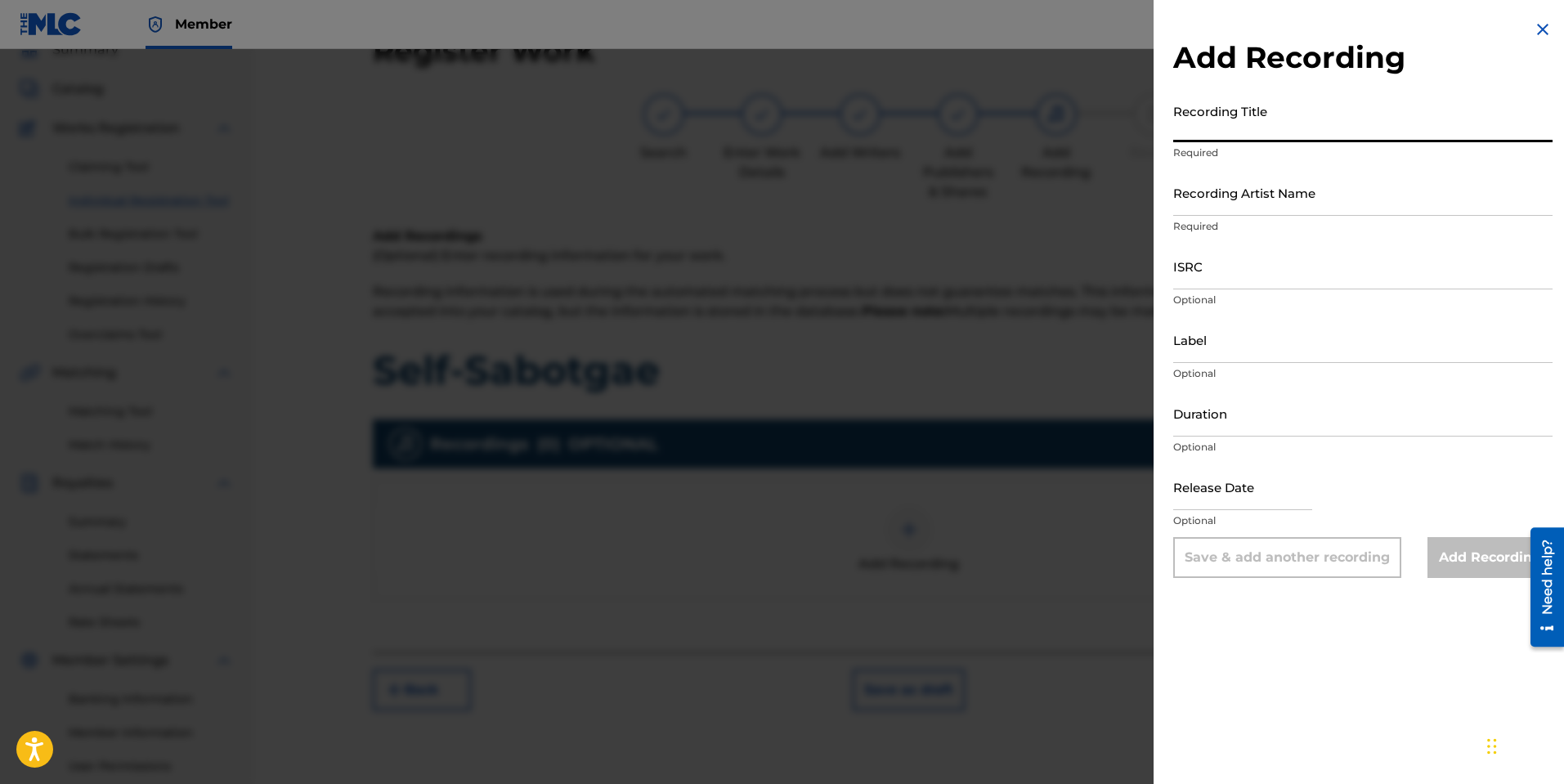
click at [1285, 126] on input "Recording Title" at bounding box center [1363, 118] width 379 height 46
type input "Self-Sabotage"
click at [1247, 205] on input "Recording Artist Name" at bounding box center [1363, 192] width 379 height 46
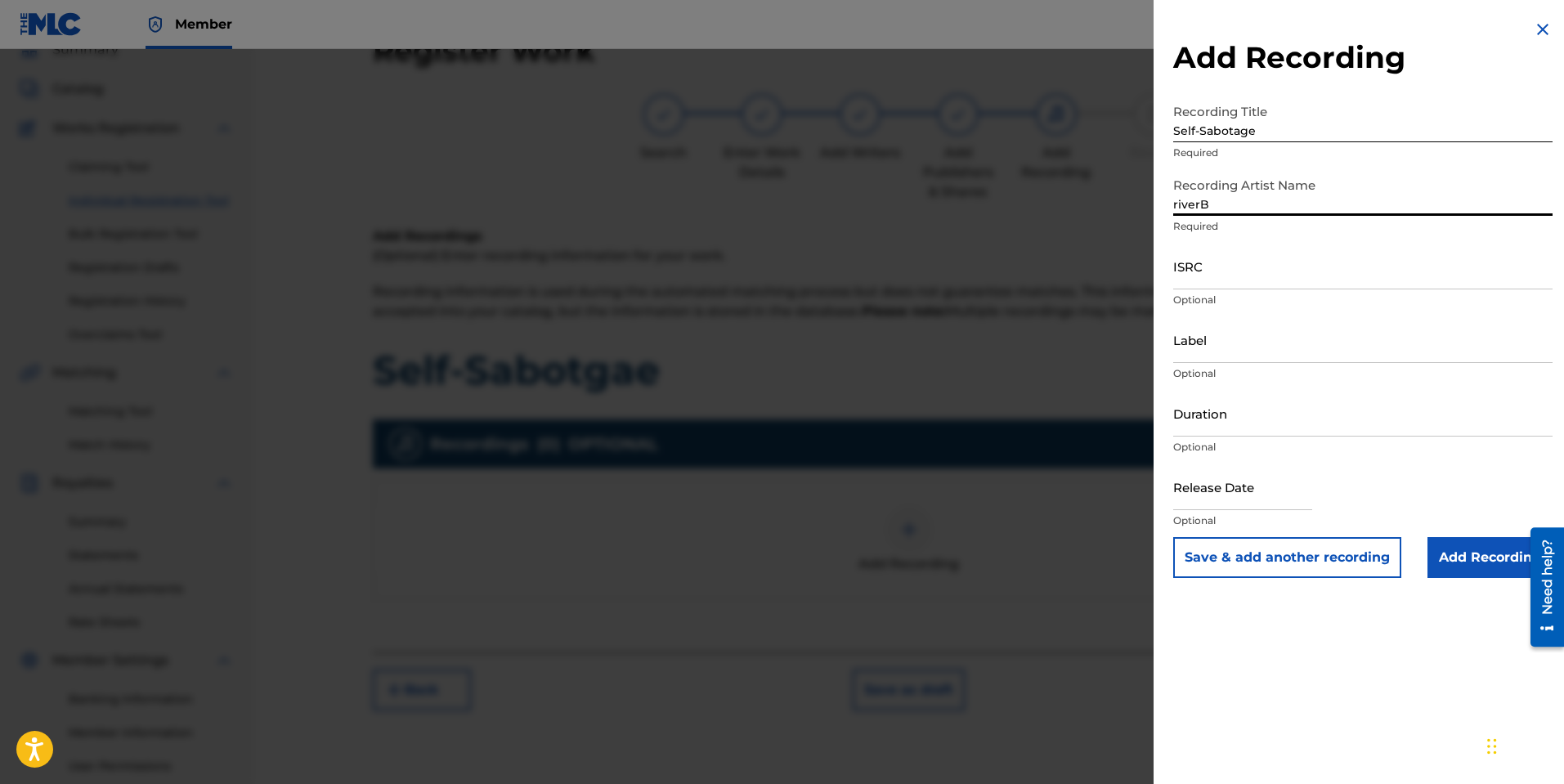
click at [1183, 197] on input "riverB" at bounding box center [1363, 192] width 379 height 46
type input "RiverB"
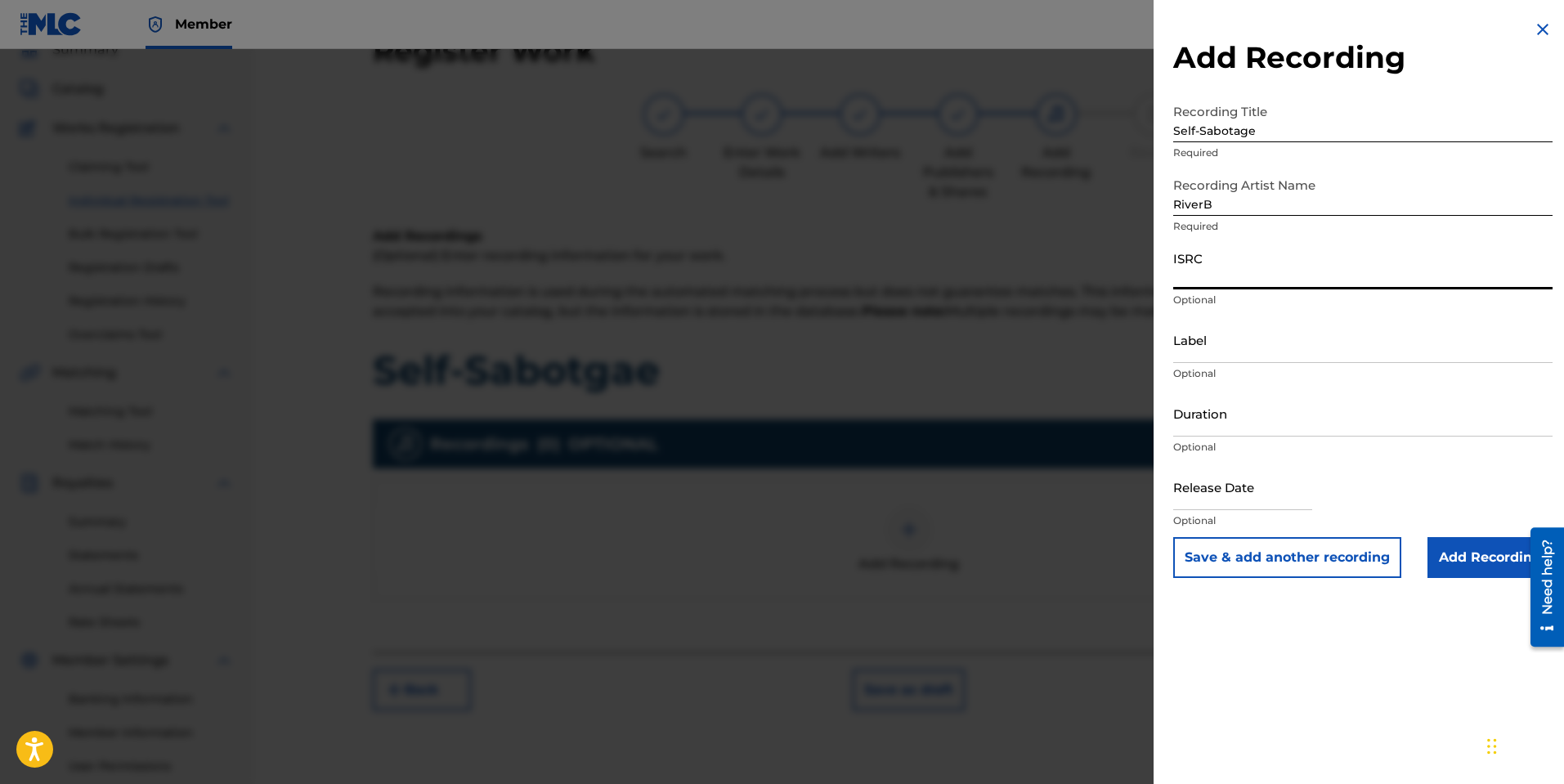
click at [1252, 269] on input "ISRC" at bounding box center [1363, 265] width 379 height 46
paste input "QZWFS2588504"
type input "QZWFS2588504"
click at [1211, 353] on input "Label" at bounding box center [1363, 339] width 379 height 46
type input "Ostinato Music LLC"
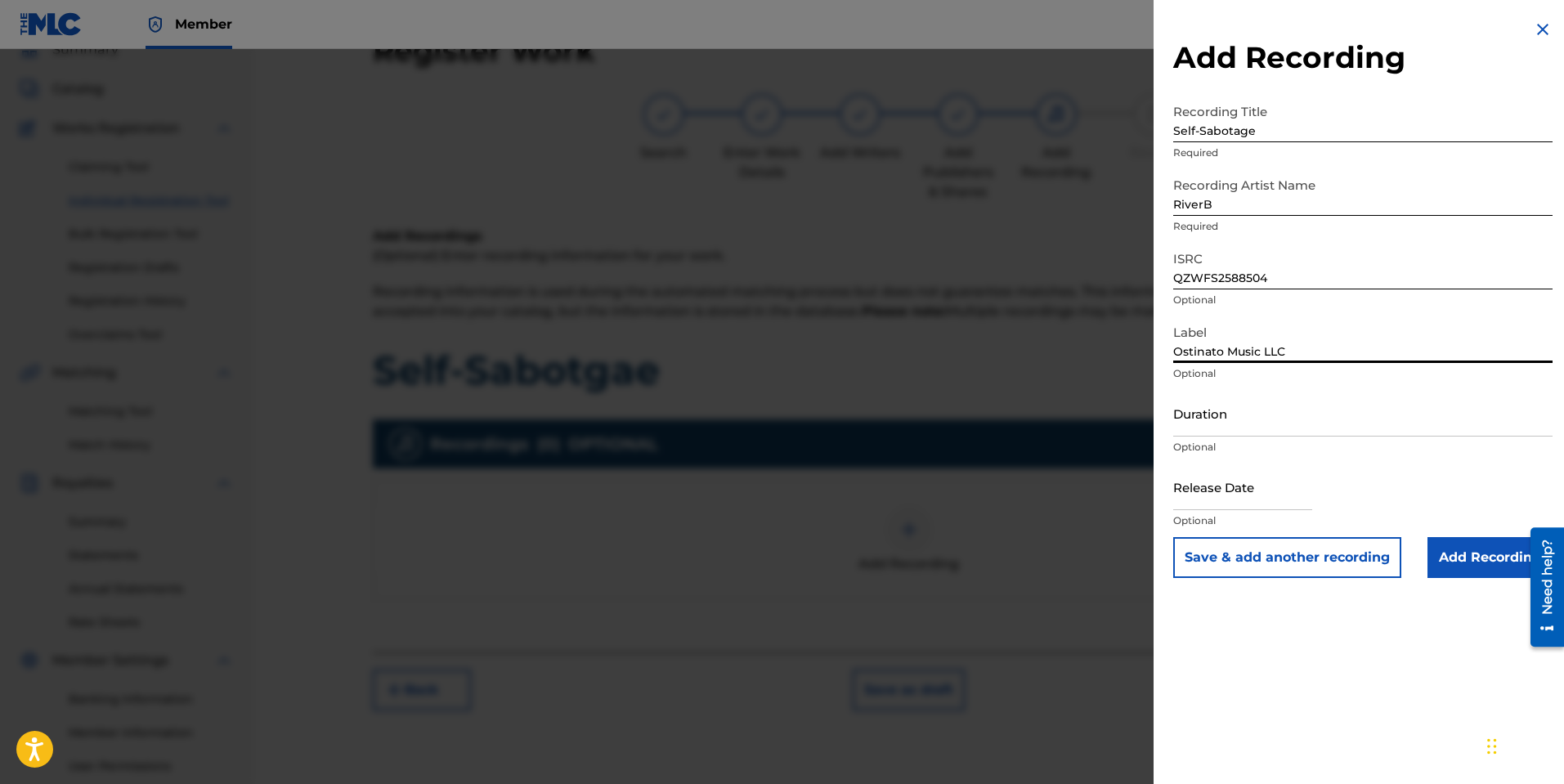
click at [1289, 426] on input "Duration" at bounding box center [1363, 412] width 379 height 46
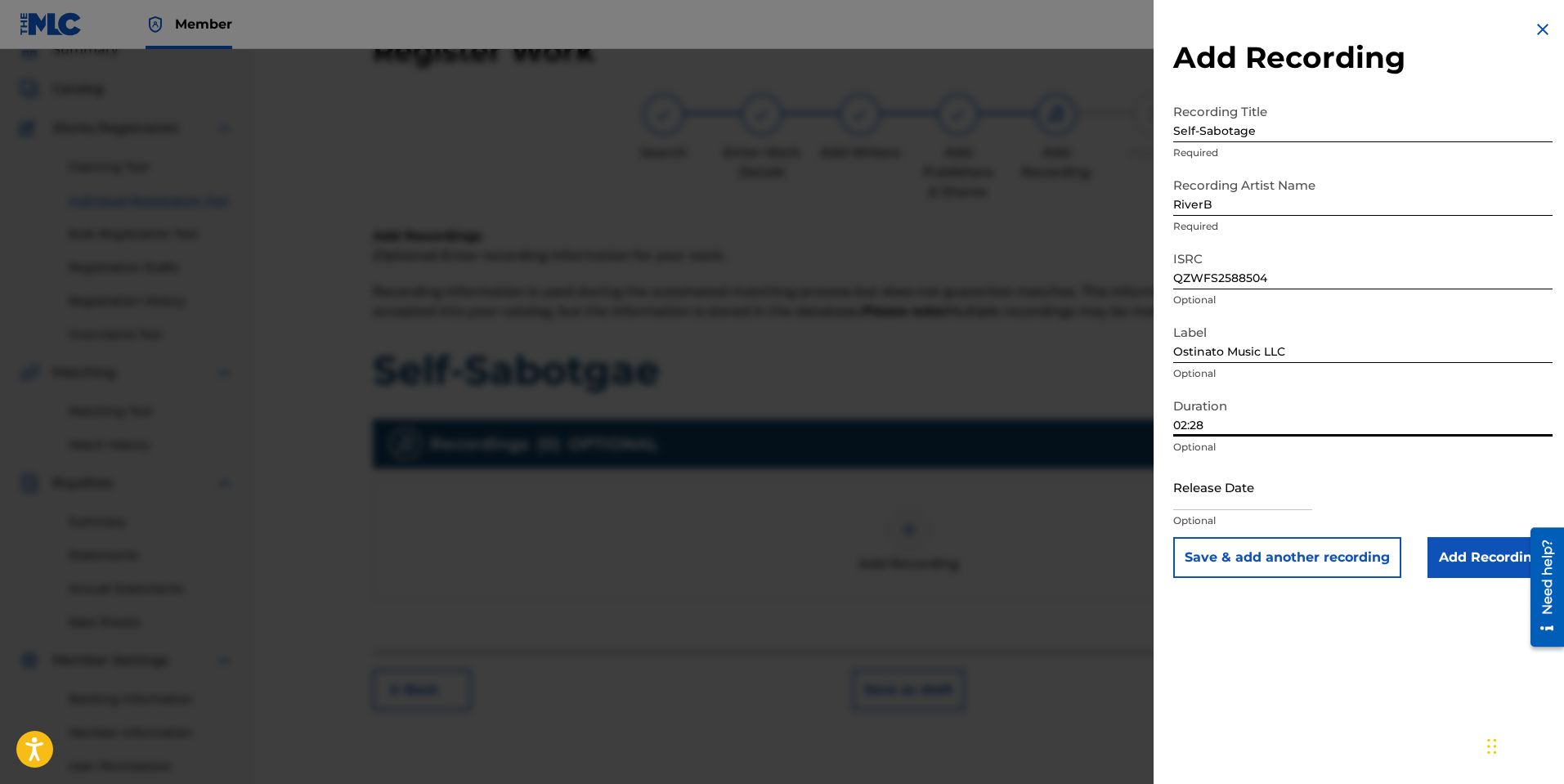
type input "02:28"
click at [1251, 497] on input "text" at bounding box center [1242, 486] width 139 height 46
select select "7"
select select "2025"
click at [1202, 498] on input "text" at bounding box center [1242, 486] width 139 height 46
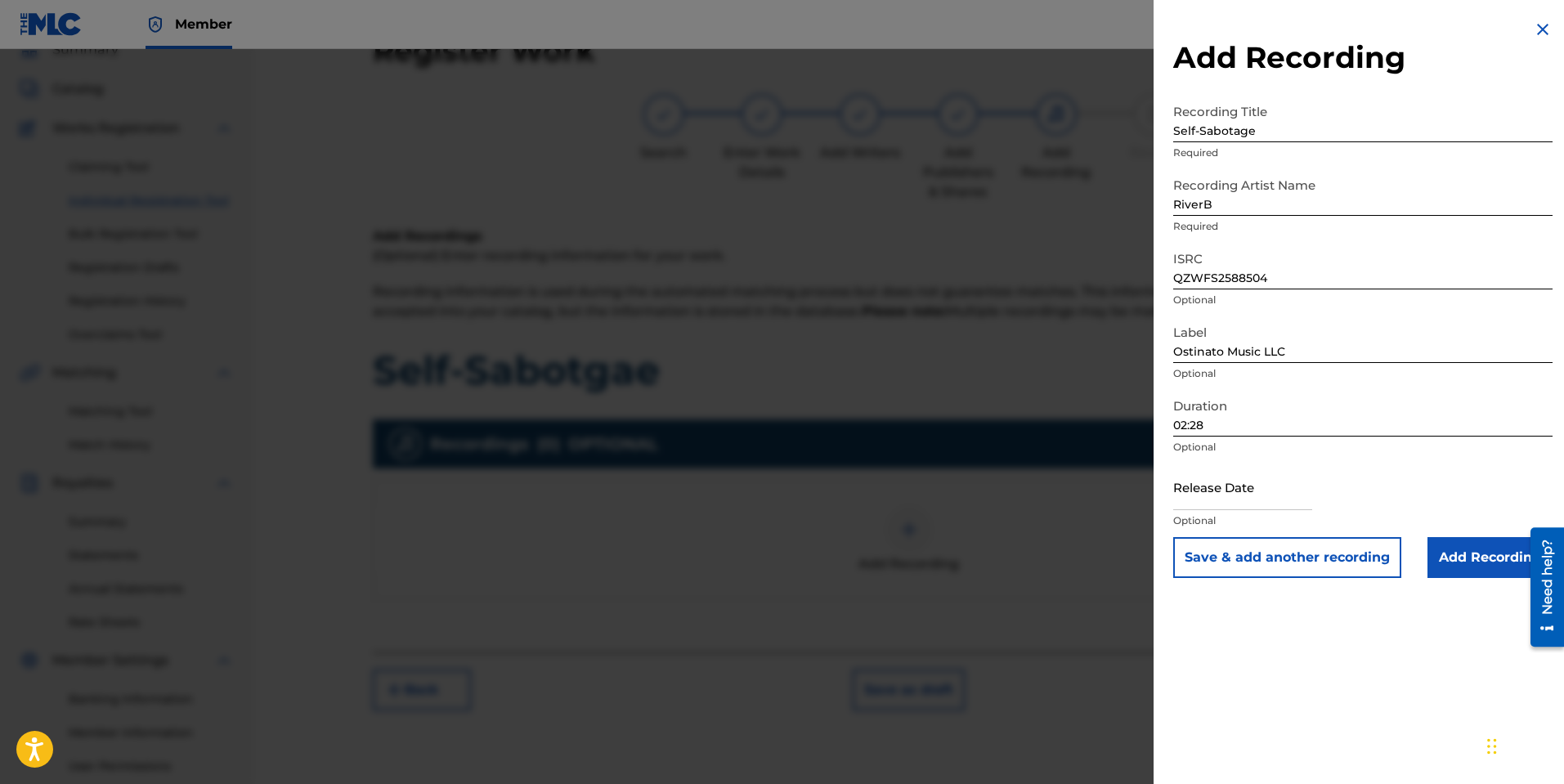
select select "7"
select select "2025"
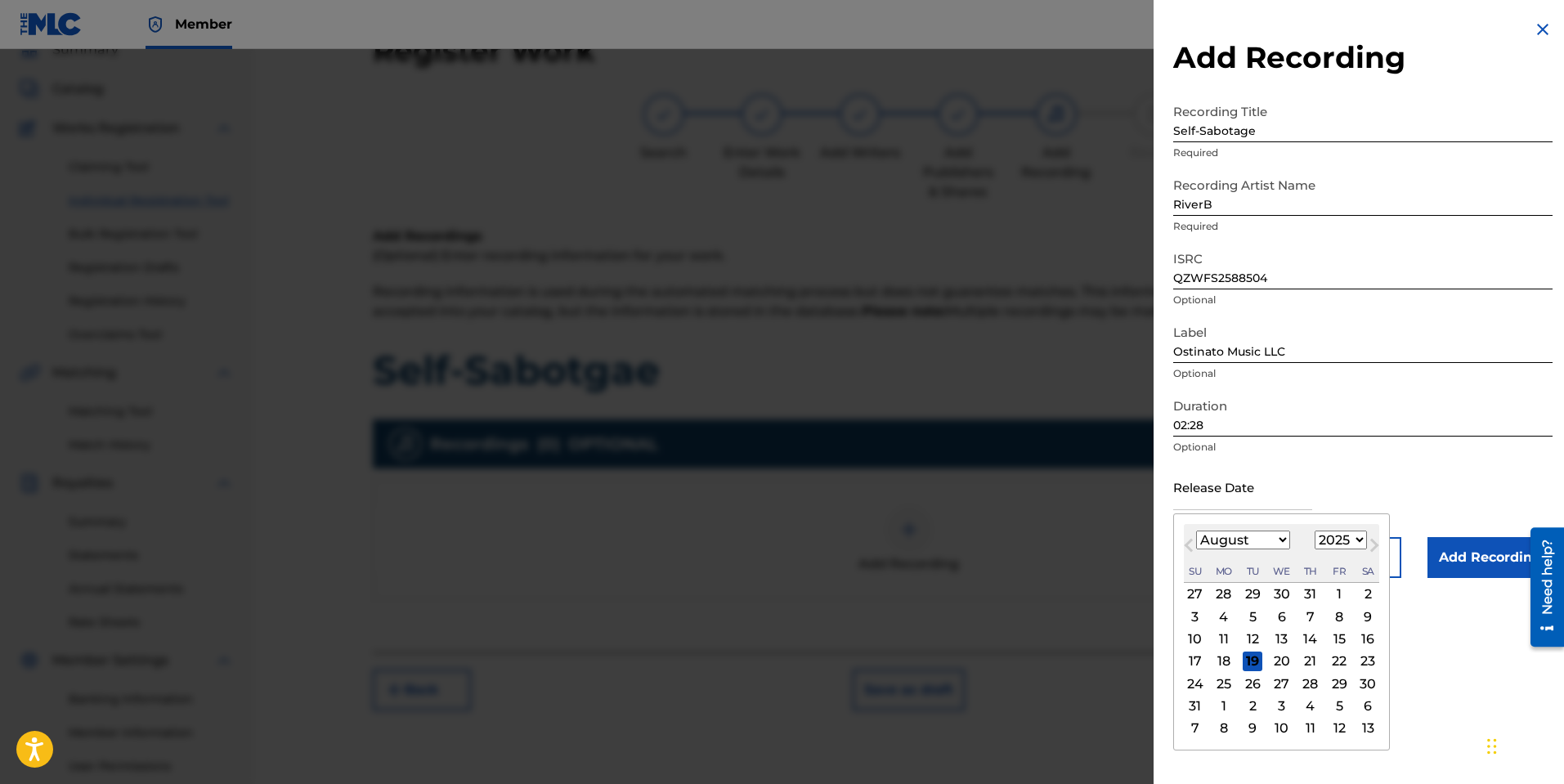
type input "[DATE]"
select select "3"
click at [1415, 451] on p "Optional" at bounding box center [1363, 447] width 379 height 15
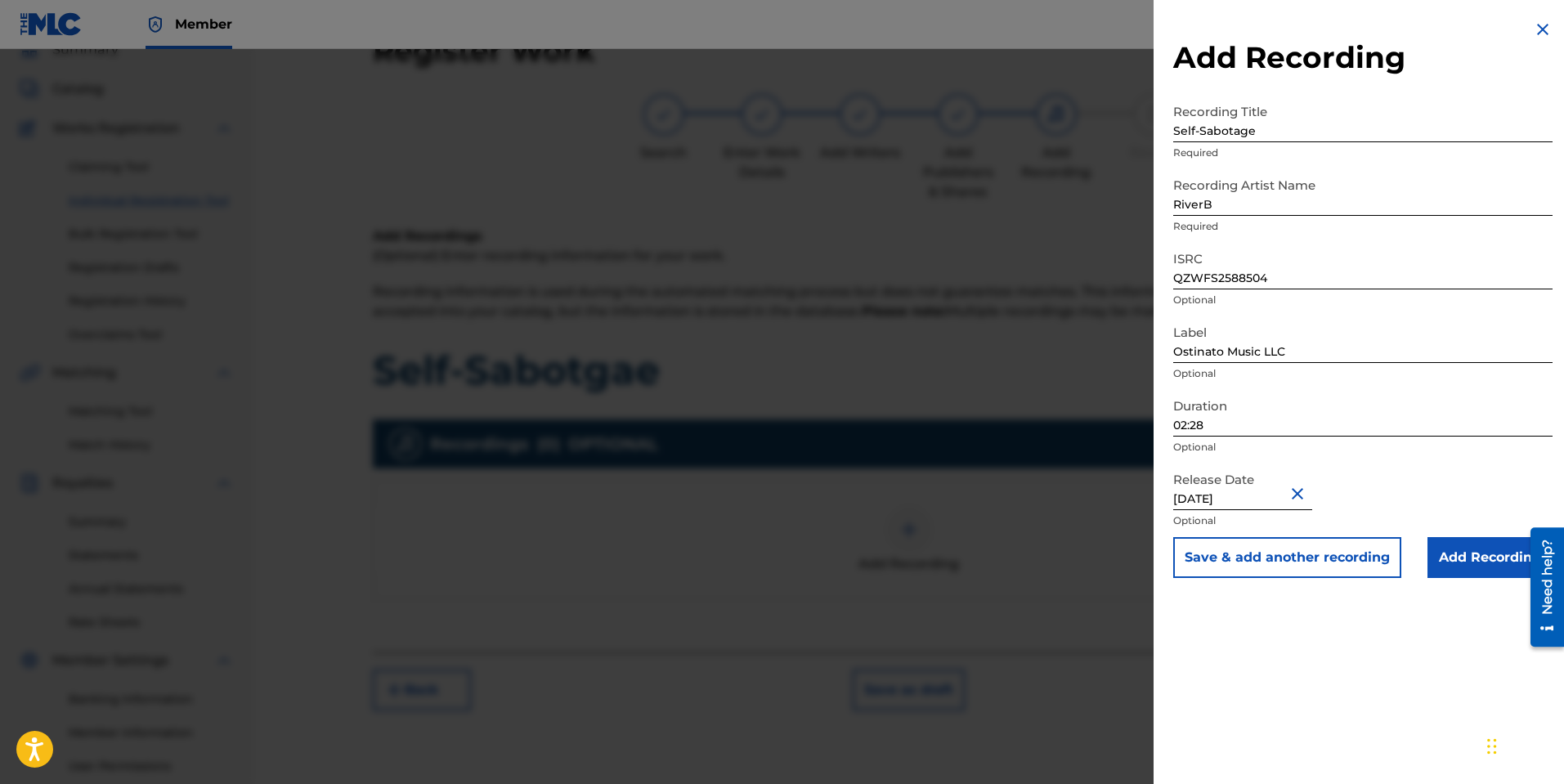
click at [1484, 559] on input "Add Recording" at bounding box center [1489, 557] width 126 height 41
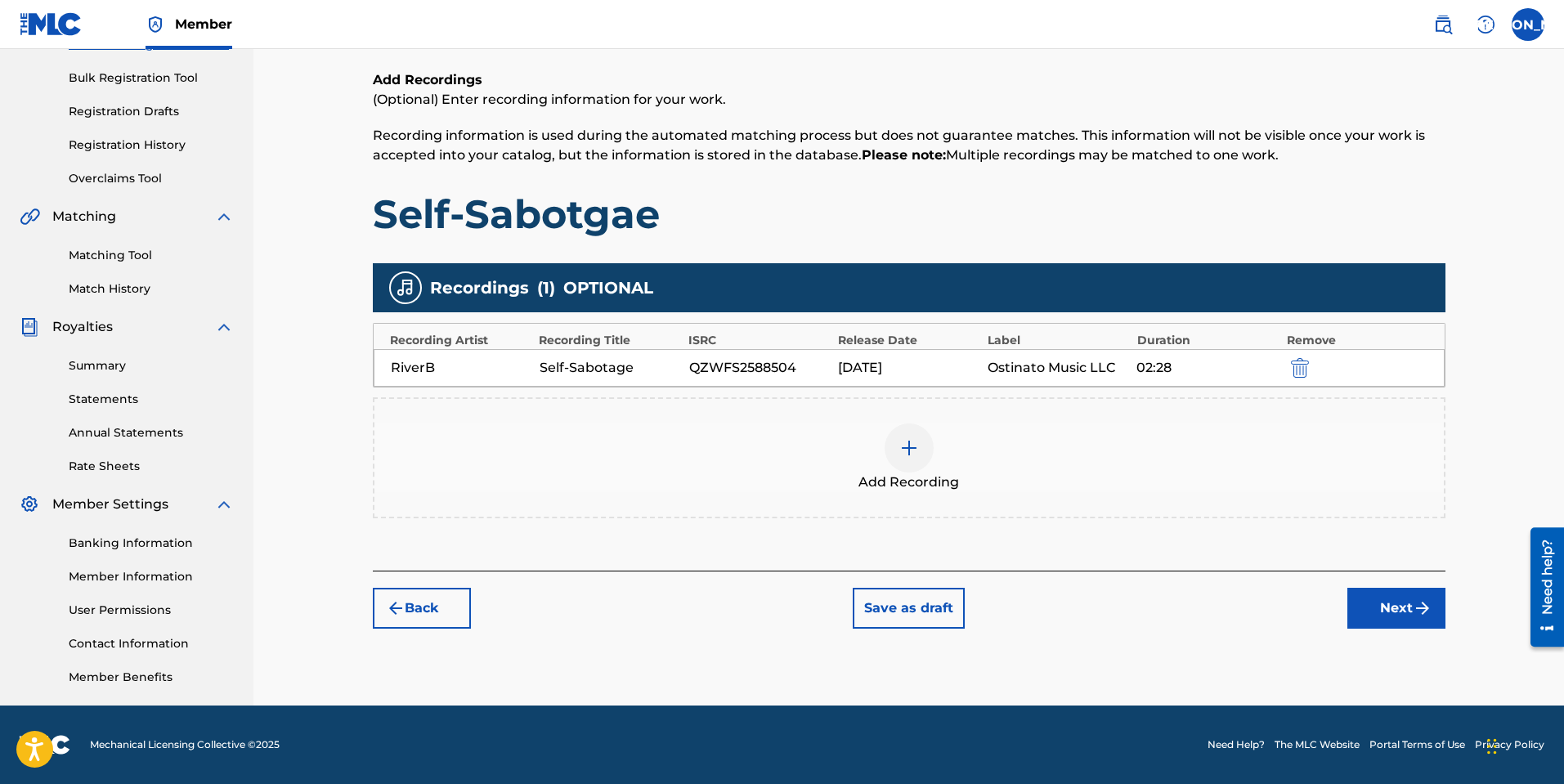
click at [1406, 625] on button "Next" at bounding box center [1396, 608] width 98 height 41
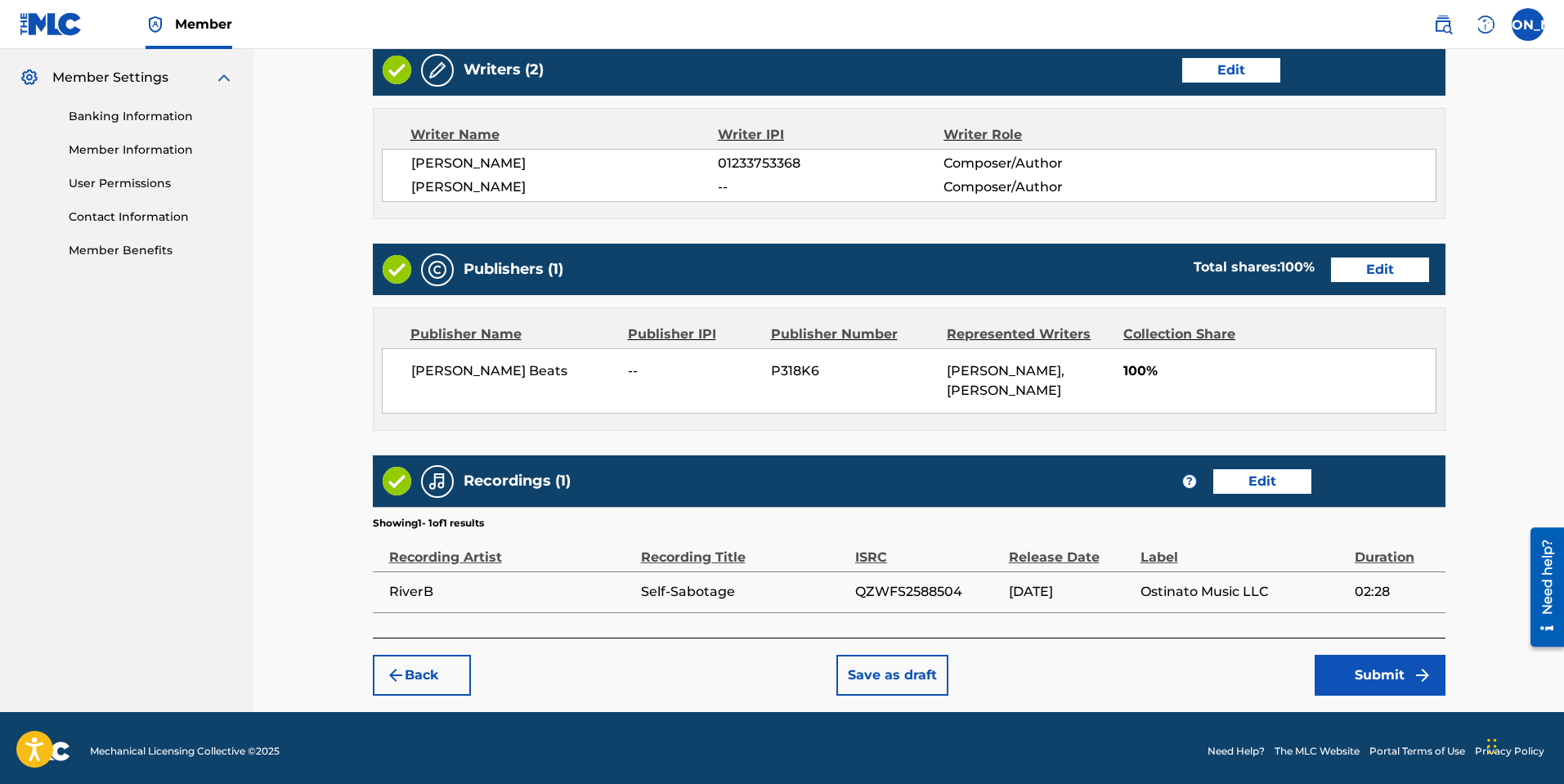
scroll to position [662, 0]
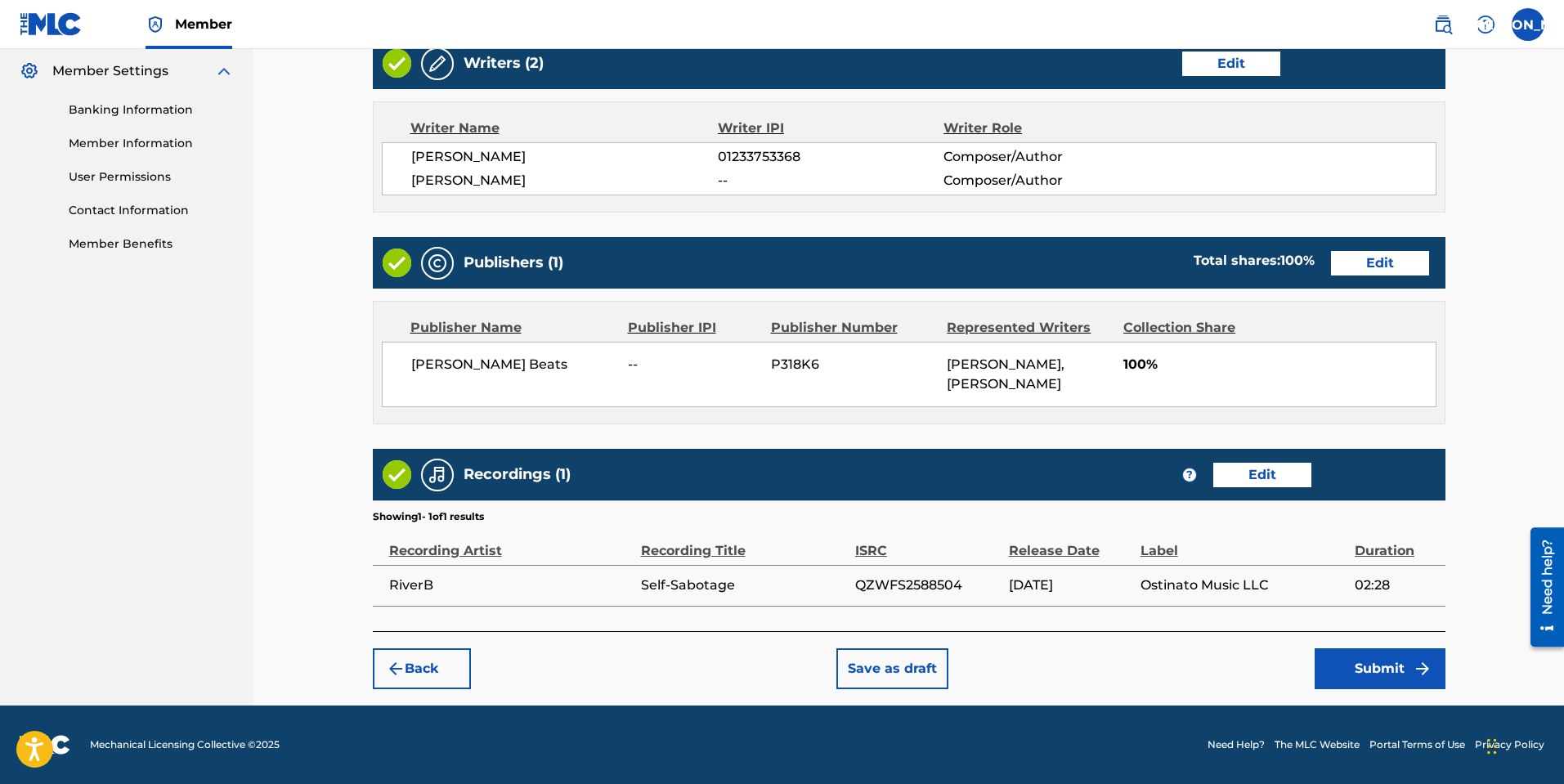
click at [436, 673] on button "Back" at bounding box center [422, 668] width 98 height 41
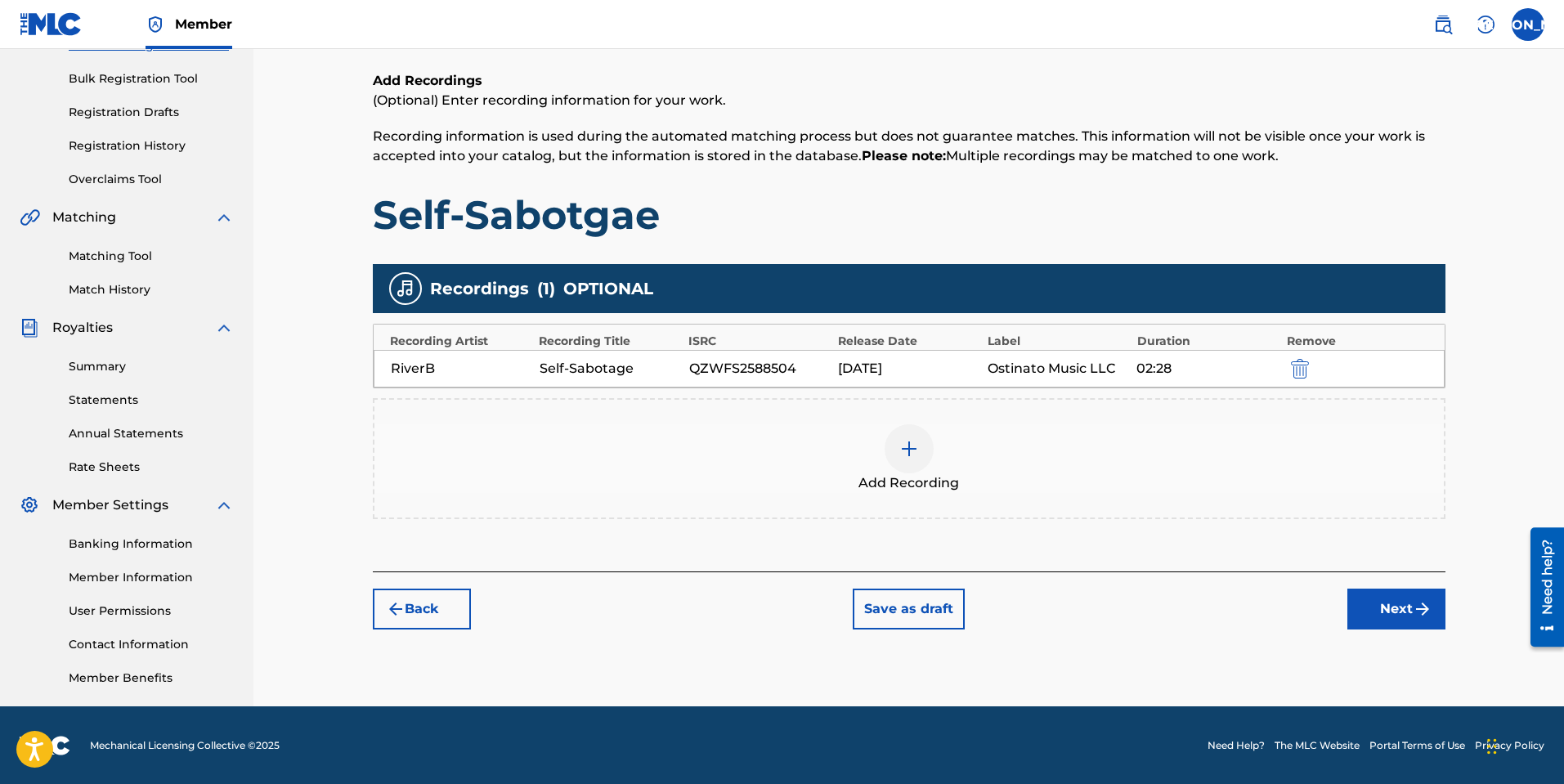
scroll to position [229, 0]
click at [432, 611] on button "Back" at bounding box center [422, 608] width 98 height 41
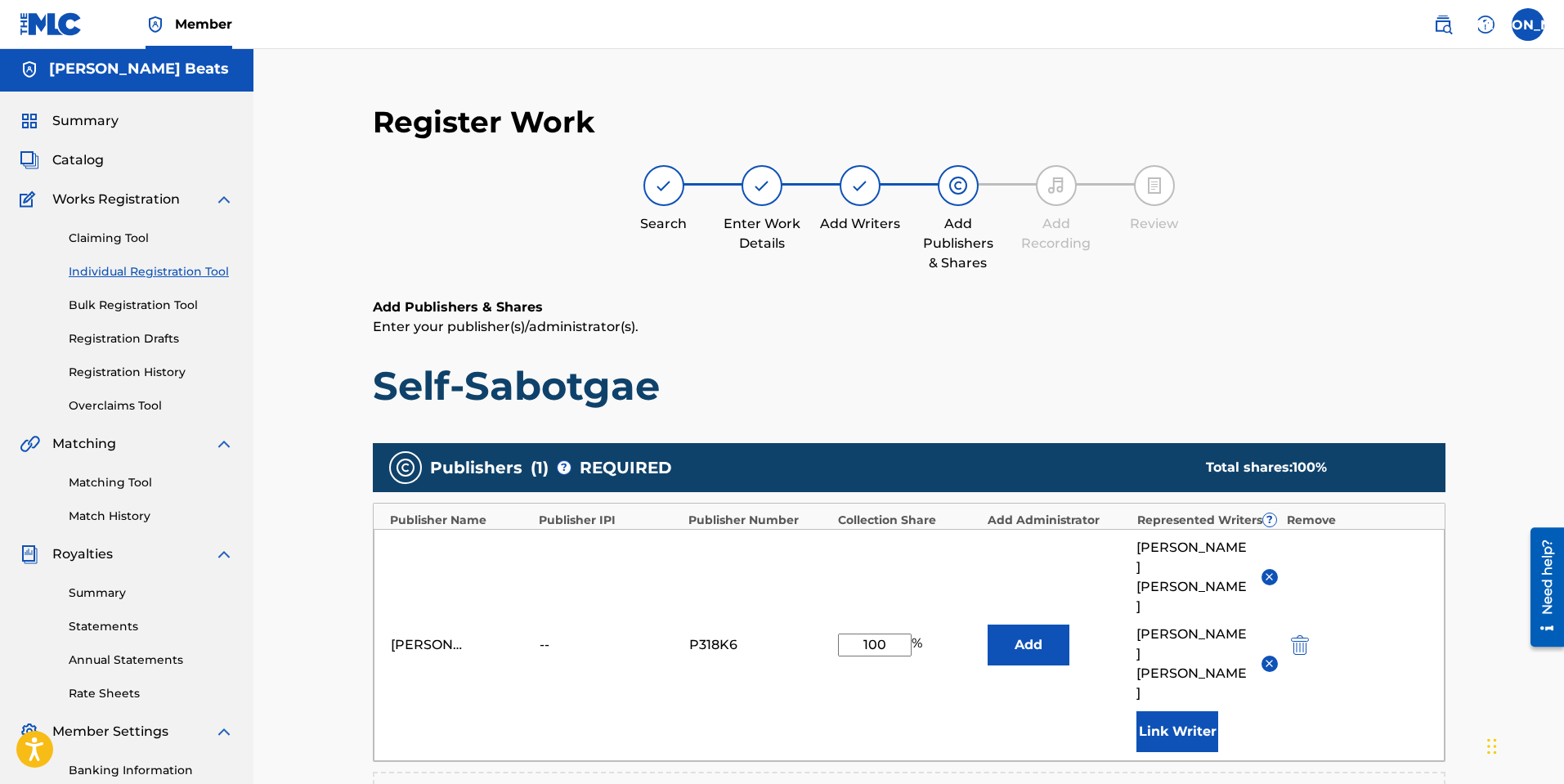
scroll to position [0, 0]
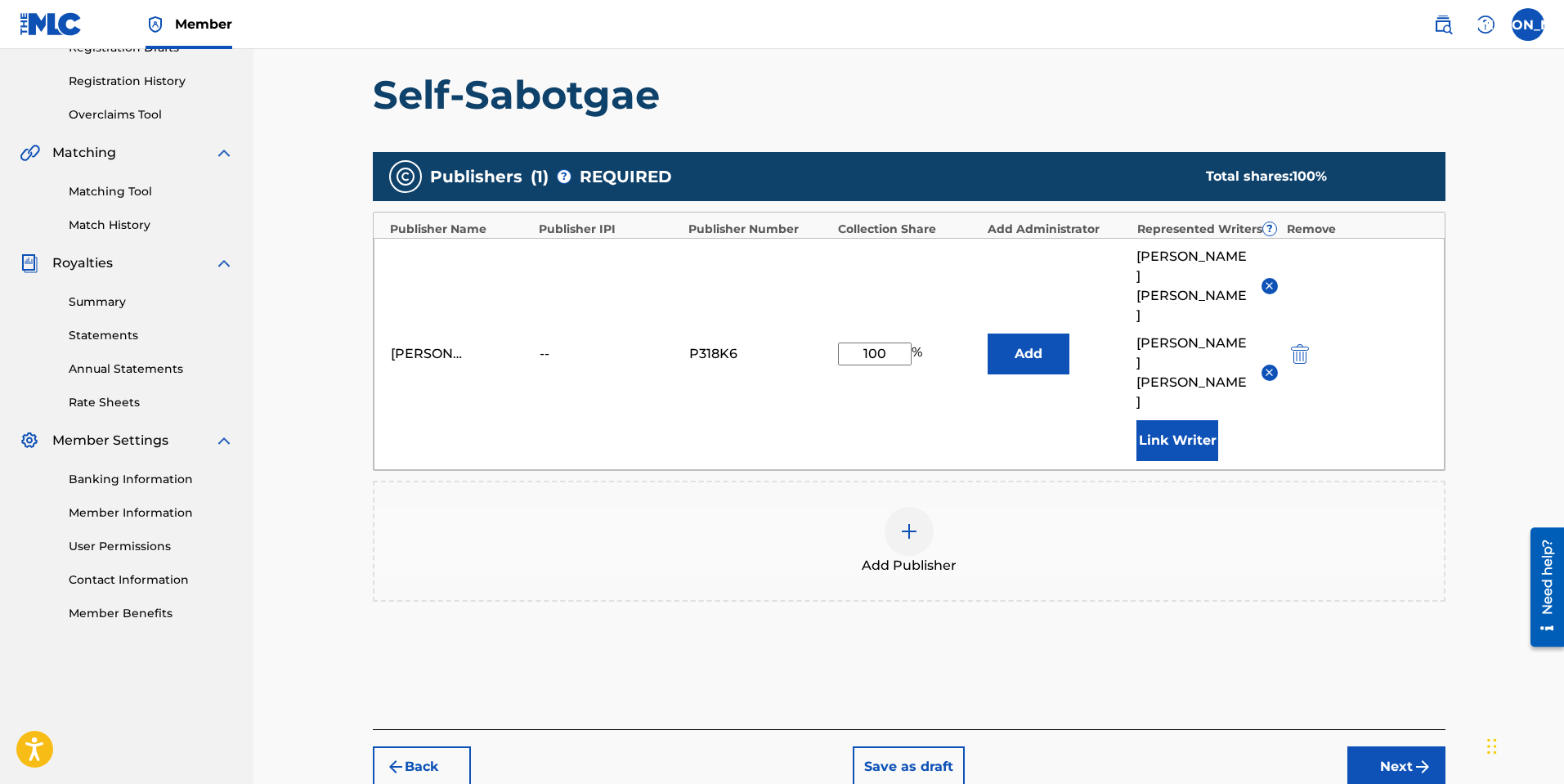
click at [455, 746] on button "Back" at bounding box center [422, 766] width 98 height 41
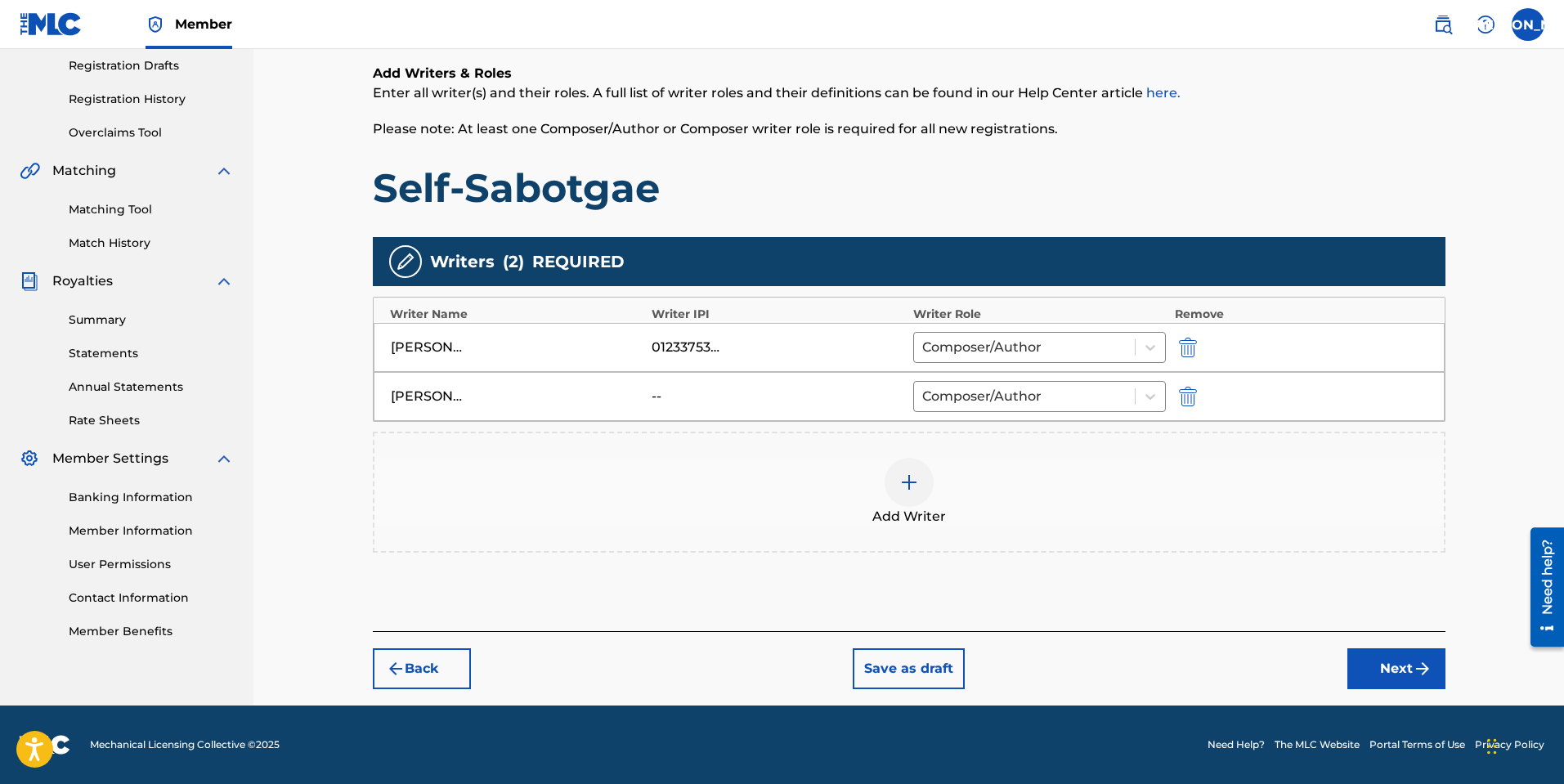
click at [470, 668] on button "Back" at bounding box center [422, 668] width 98 height 41
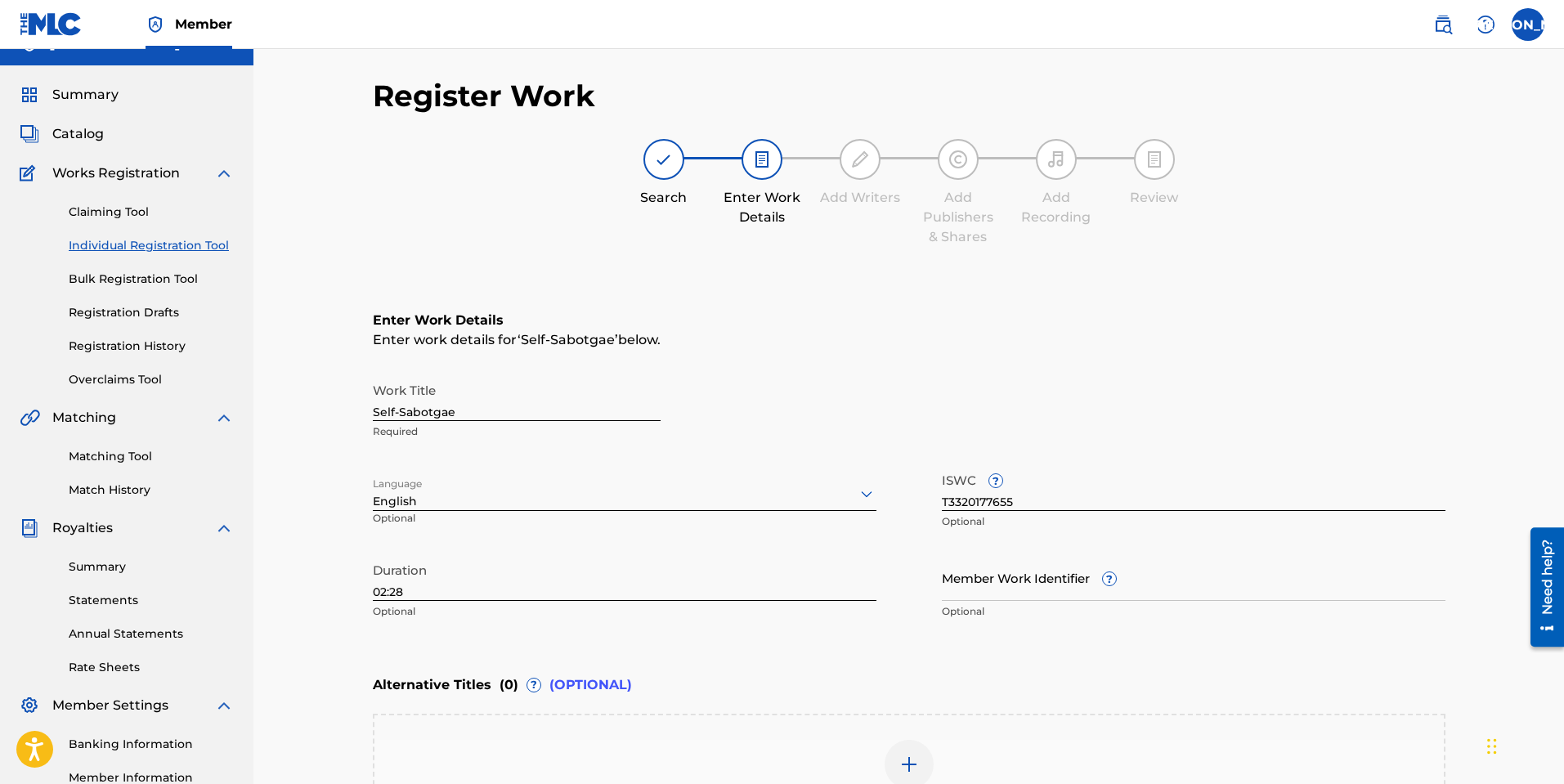
scroll to position [27, 0]
drag, startPoint x: 454, startPoint y: 411, endPoint x: 468, endPoint y: 419, distance: 16.1
click at [455, 411] on input "Self-Sabotgae" at bounding box center [516, 398] width 288 height 46
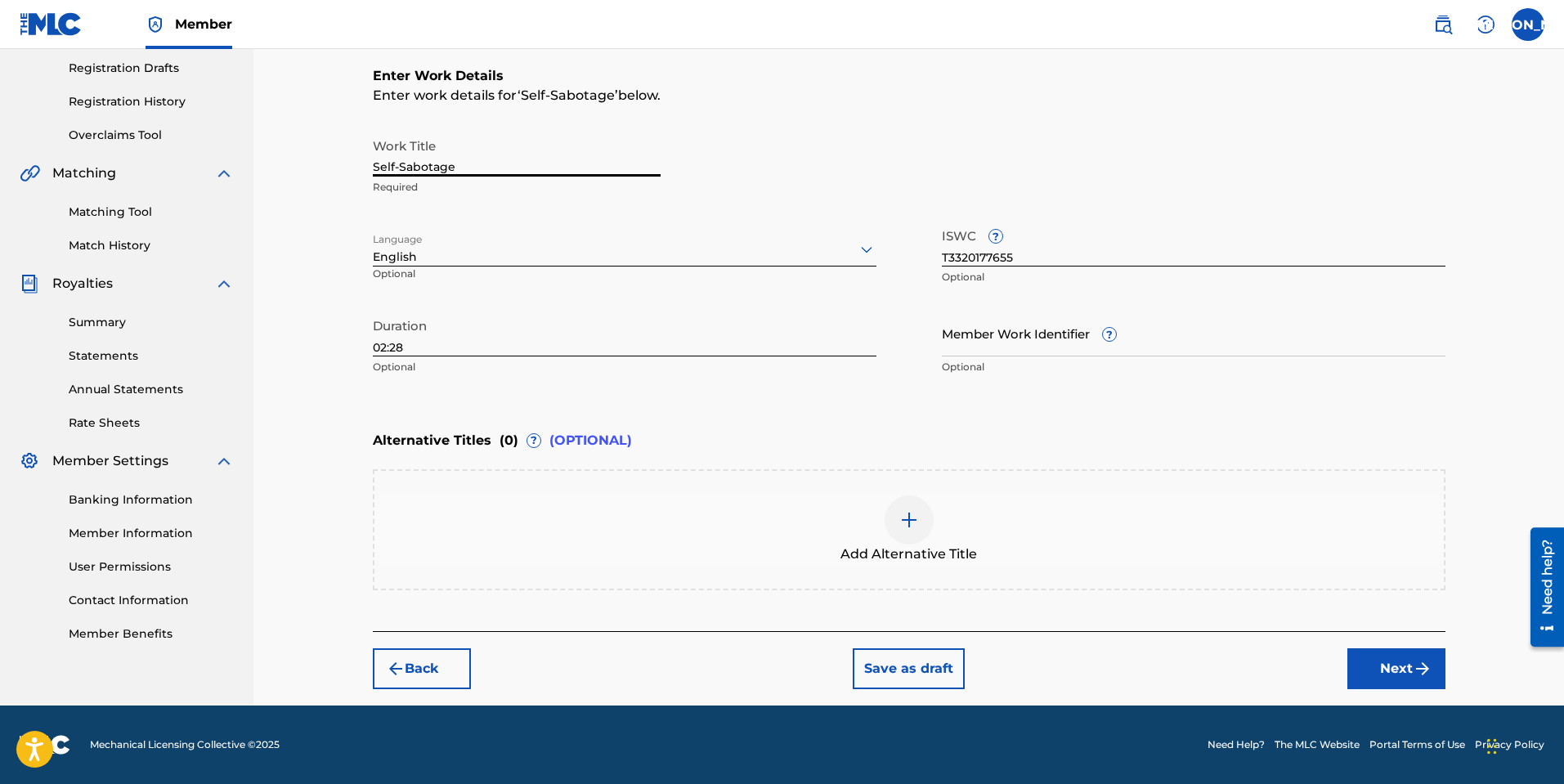
type input "Self-Sabotage"
click at [1437, 666] on button "Next" at bounding box center [1396, 668] width 98 height 41
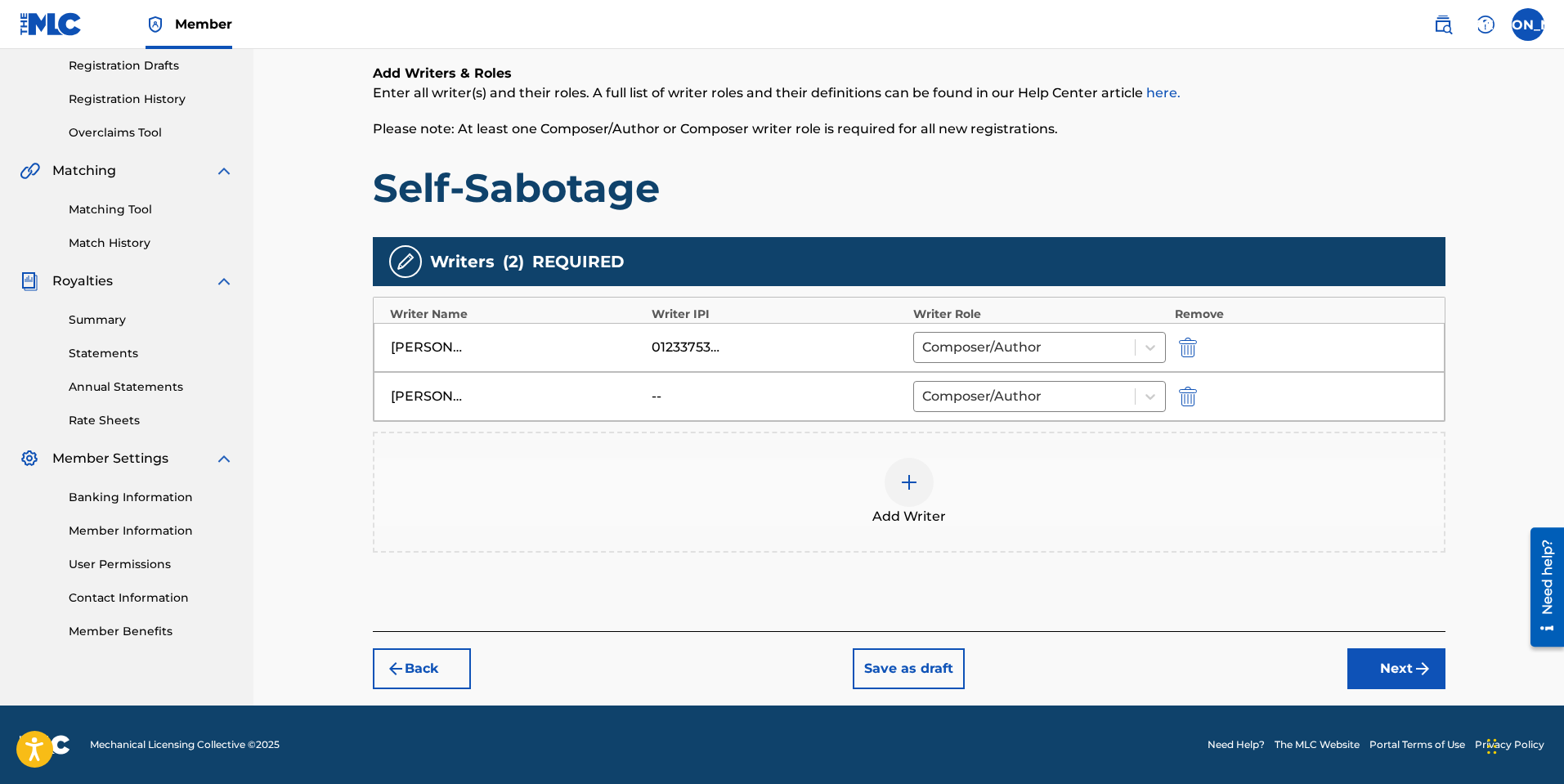
click at [1395, 661] on button "Next" at bounding box center [1396, 668] width 98 height 41
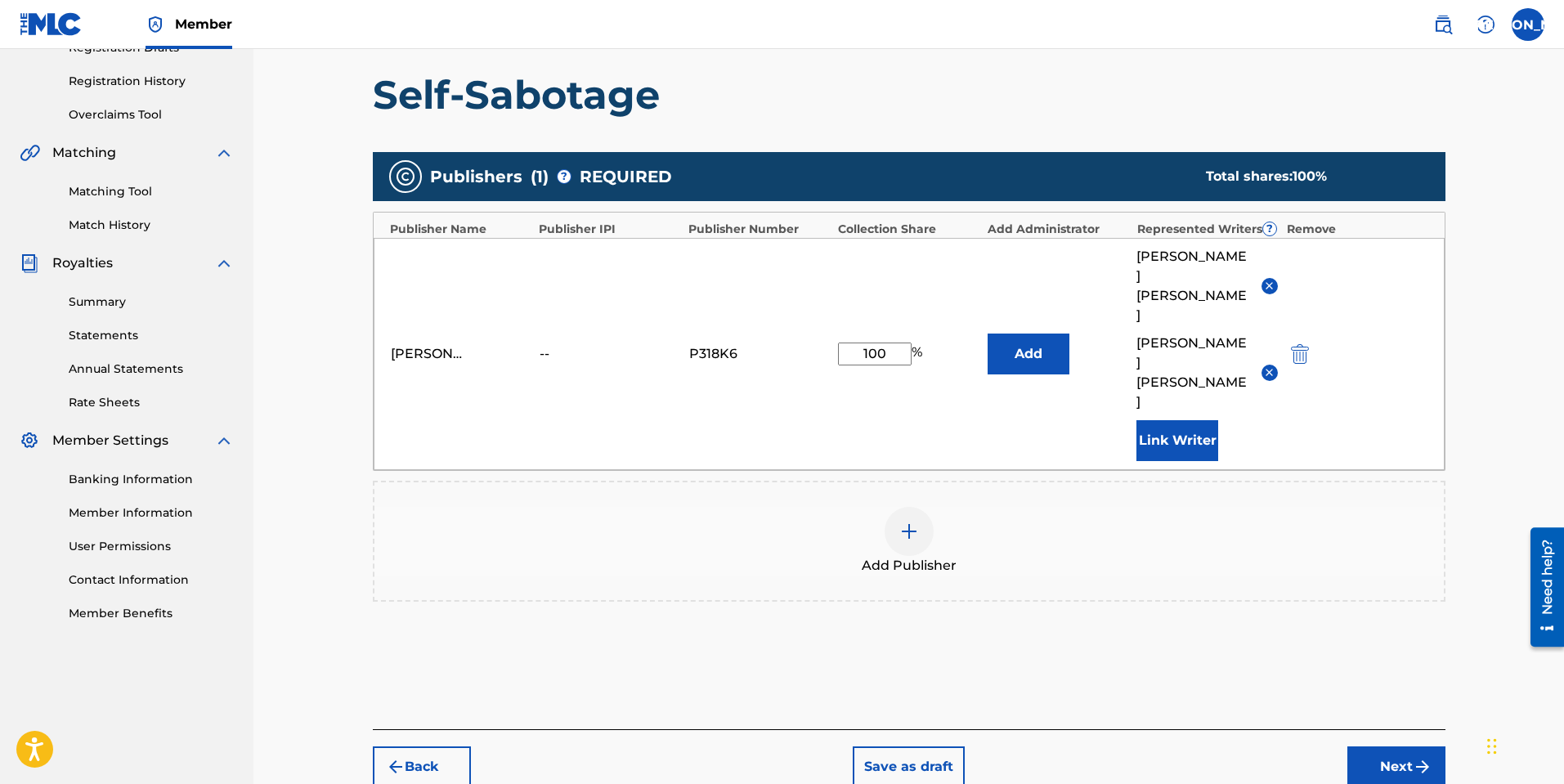
click at [1399, 746] on button "Next" at bounding box center [1396, 766] width 98 height 41
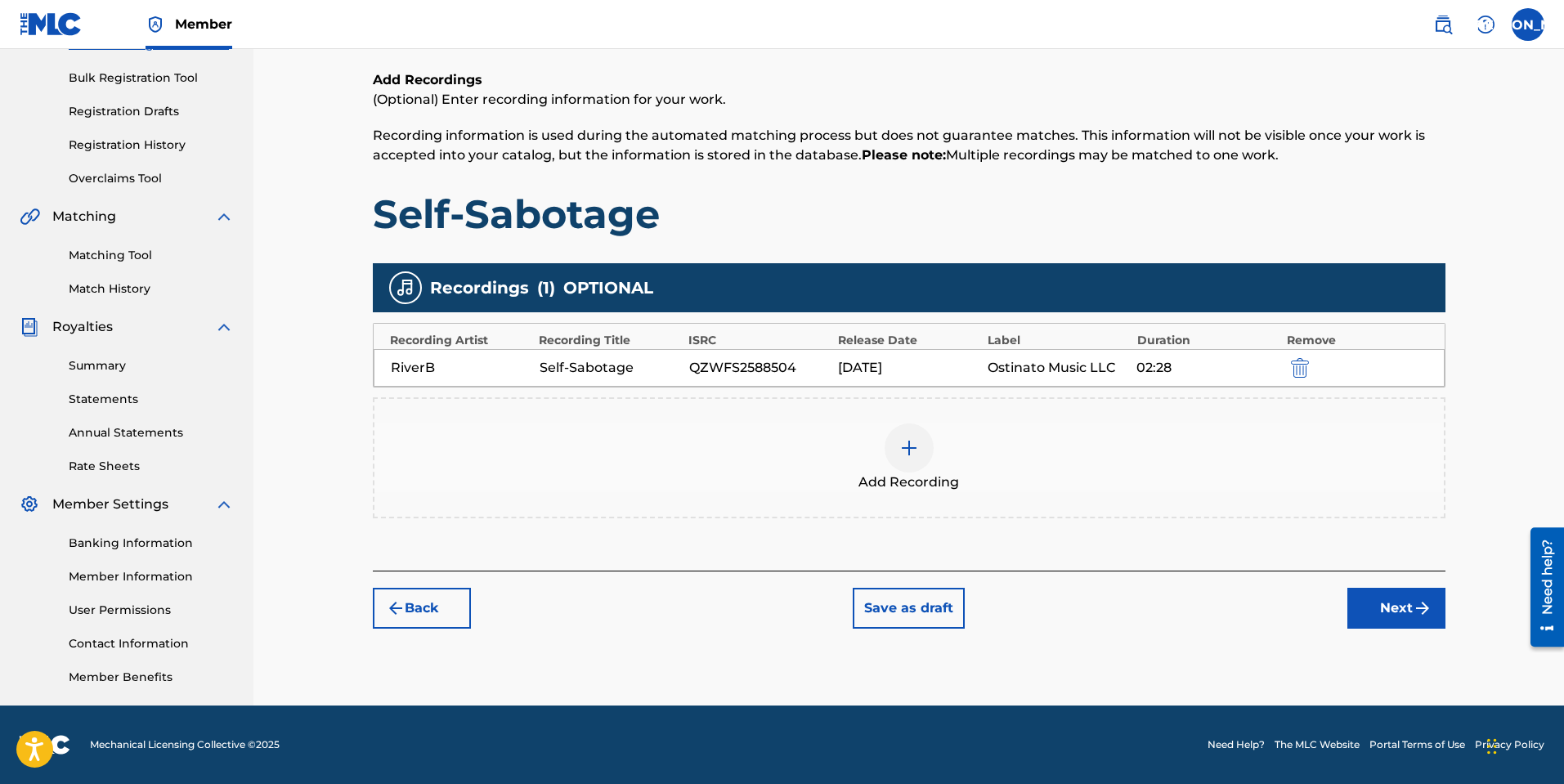
click at [1382, 633] on div "Register Work Search Enter Work Details Add Writers Add Publishers & Shares Add…" at bounding box center [909, 252] width 1105 height 784
click at [1377, 616] on button "Next" at bounding box center [1396, 608] width 98 height 41
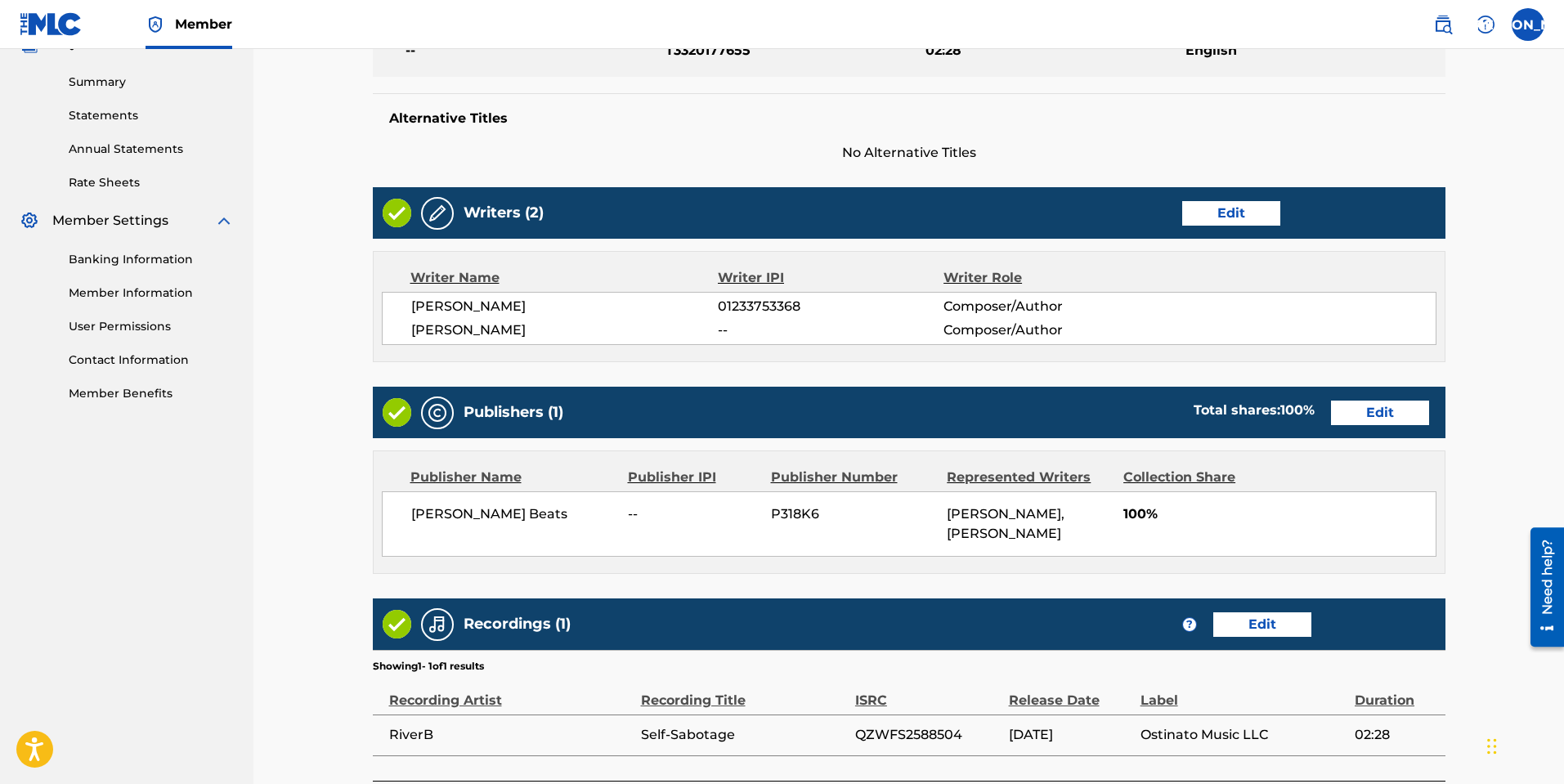
scroll to position [662, 0]
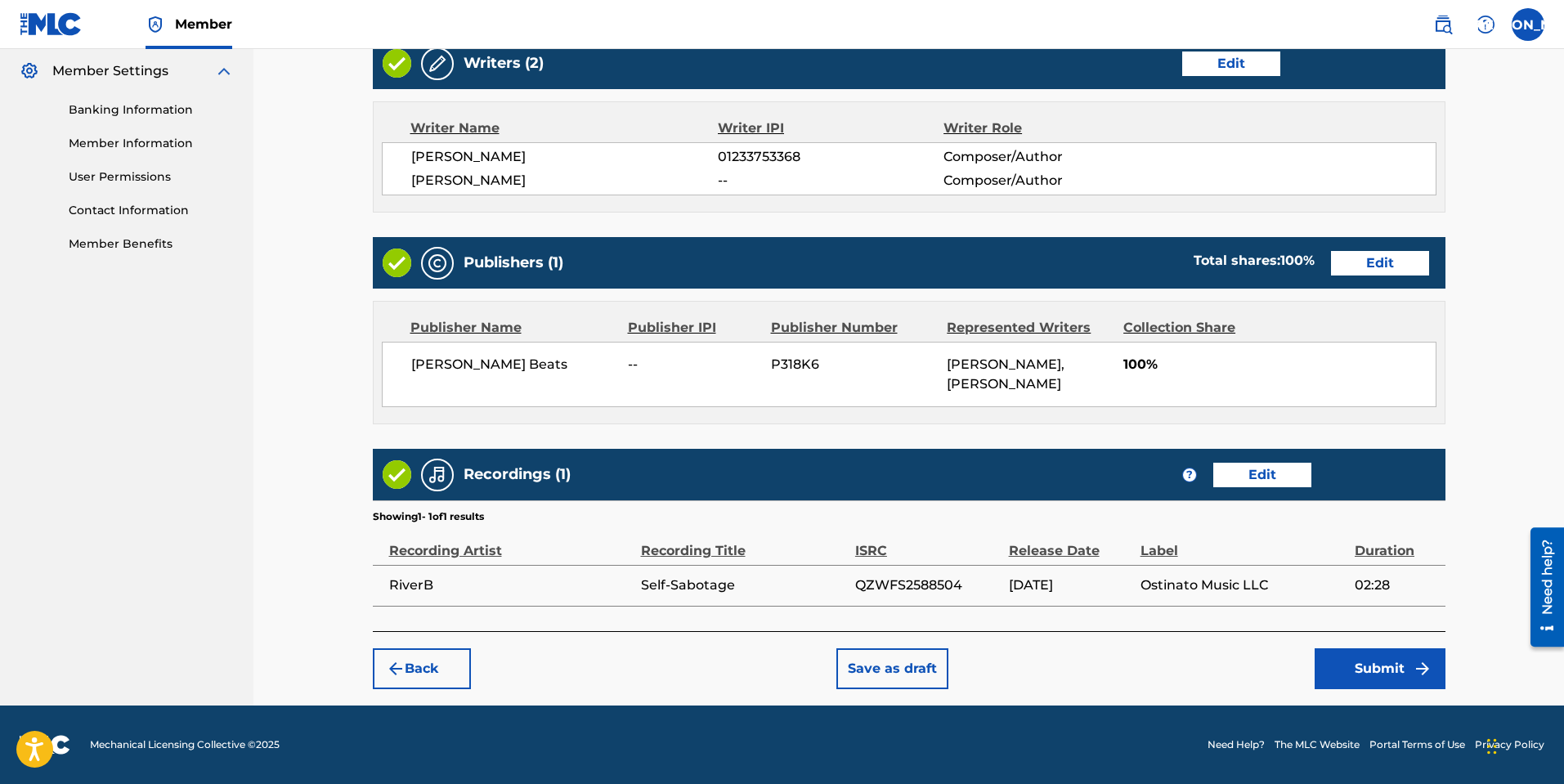
click at [1394, 685] on button "Submit" at bounding box center [1380, 668] width 131 height 41
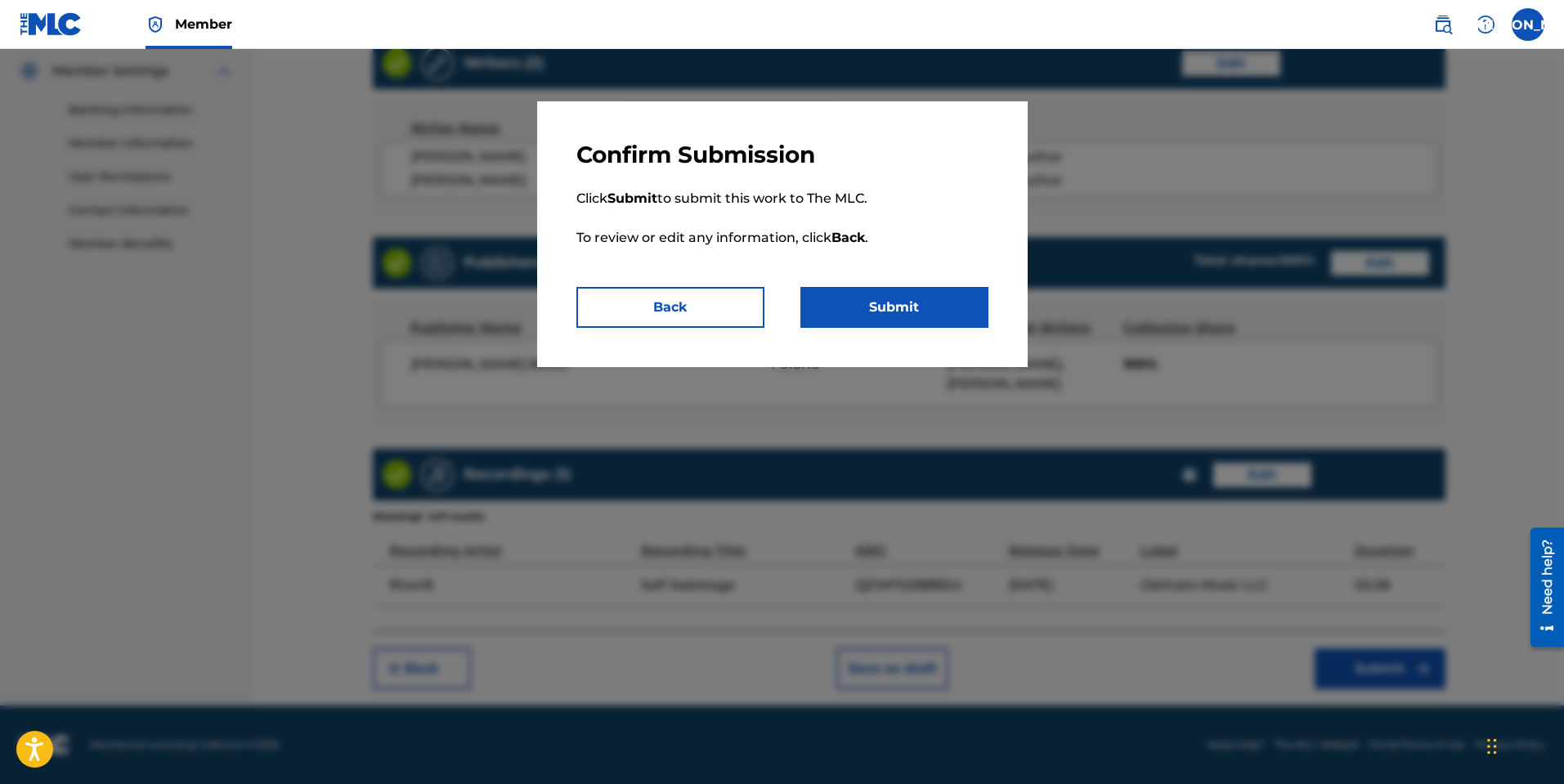
click at [936, 313] on button "Submit" at bounding box center [894, 307] width 188 height 41
